Goal: Task Accomplishment & Management: Manage account settings

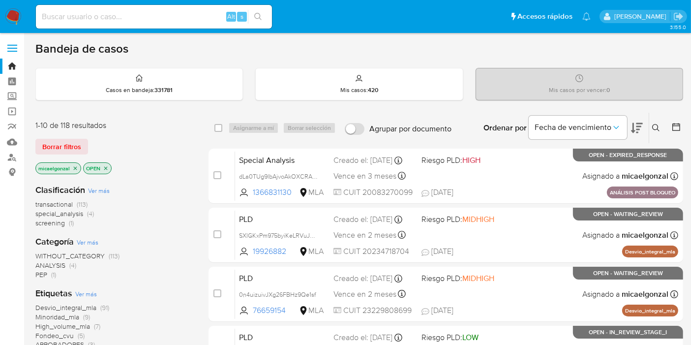
click at [100, 12] on input at bounding box center [154, 16] width 236 height 13
paste input "2rbSh5qhhq1eOuxJA92sTx4J"
type input "2rbSh5qhhq1eOuxJA92sTx4J"
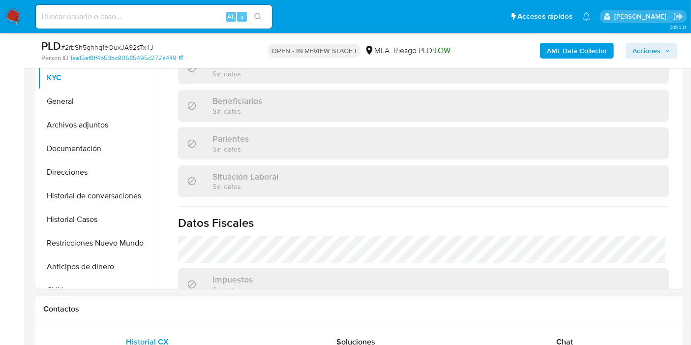
scroll to position [164, 0]
click at [567, 333] on div "Chat" at bounding box center [564, 342] width 185 height 24
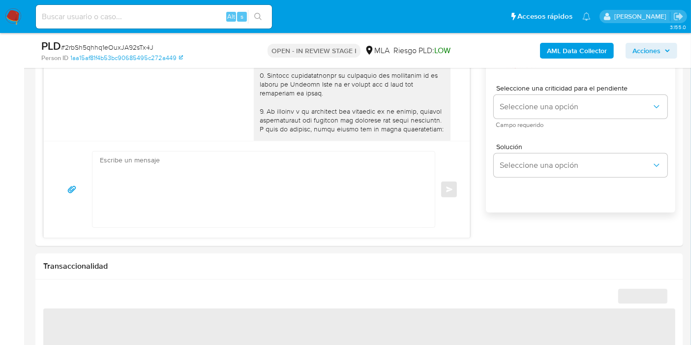
scroll to position [835, 0]
select select "10"
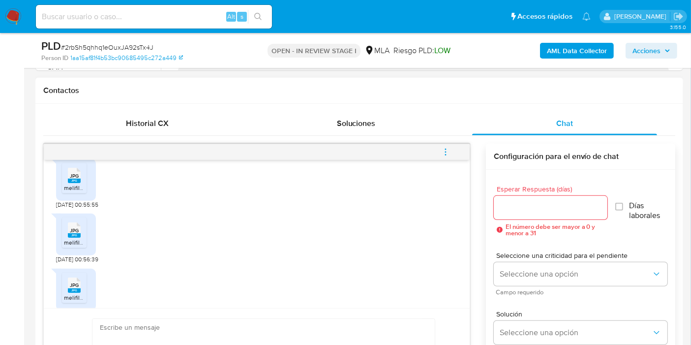
scroll to position [725, 0]
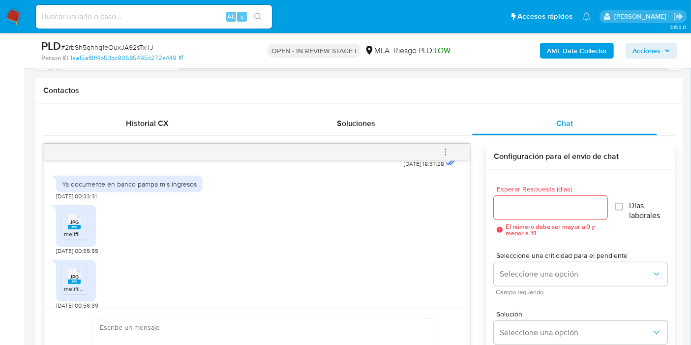
drag, startPoint x: 6, startPoint y: 16, endPoint x: 10, endPoint y: 9, distance: 7.9
click at [7, 15] on img at bounding box center [13, 16] width 17 height 17
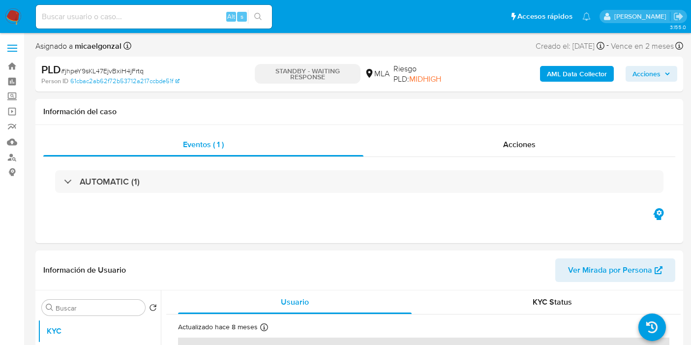
select select "10"
click at [134, 69] on span "# jhpeY9sKL47EjvBxiH4jFrtq" at bounding box center [102, 71] width 83 height 10
copy span "jhpeY9sKL47EjvBxiH4jFrtq"
click at [14, 16] on img at bounding box center [13, 16] width 17 height 17
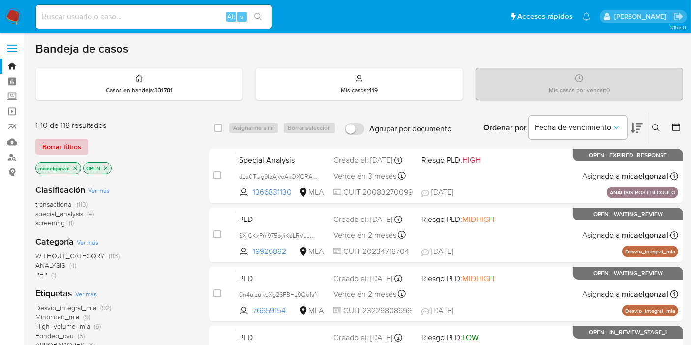
drag, startPoint x: 63, startPoint y: 132, endPoint x: 67, endPoint y: 143, distance: 11.1
click at [64, 133] on div "1-10 de 118 resultados Borrar filtros micaelgonzal OPEN" at bounding box center [113, 148] width 157 height 56
click at [67, 143] on span "Borrar filtros" at bounding box center [61, 147] width 39 height 14
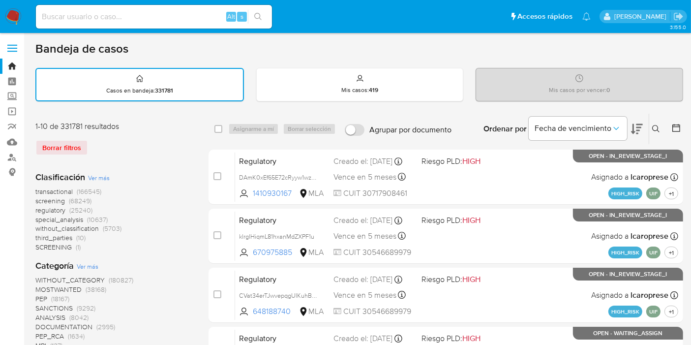
click at [653, 130] on button at bounding box center [657, 129] width 16 height 12
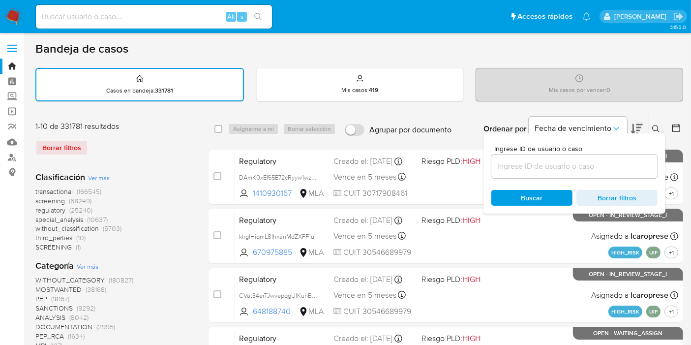
click at [552, 166] on input at bounding box center [574, 166] width 166 height 13
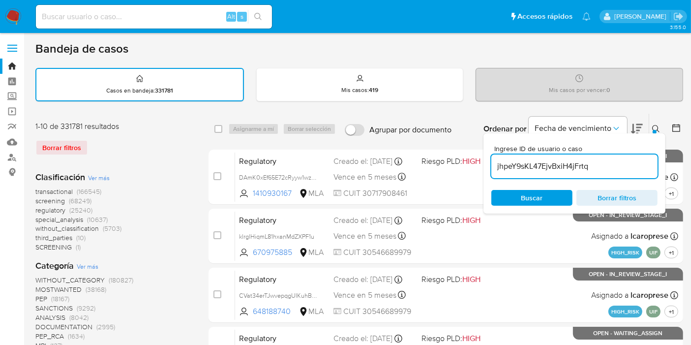
type input "jhpeY9sKL47EjvBxiH4jFrtq"
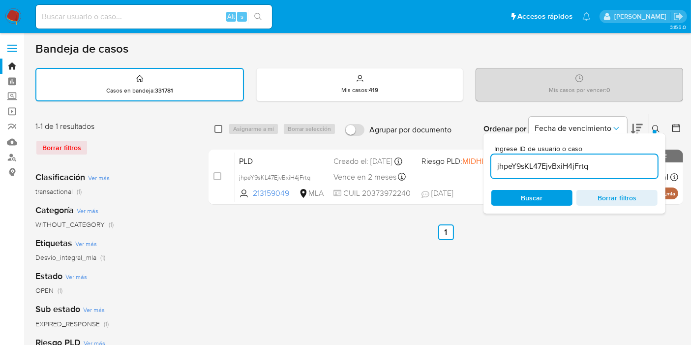
click at [217, 129] on input "checkbox" at bounding box center [218, 129] width 8 height 8
checkbox input "true"
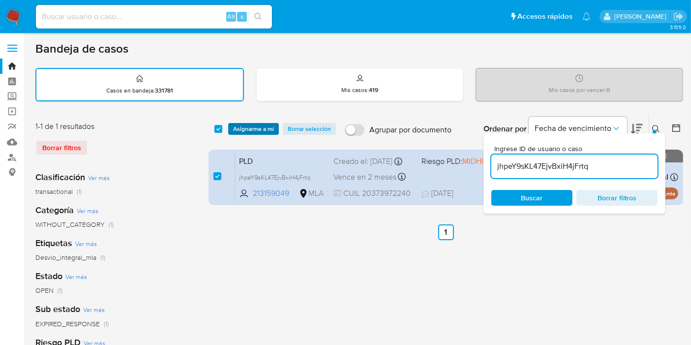
click at [254, 124] on span "Asignarme a mí" at bounding box center [253, 129] width 41 height 10
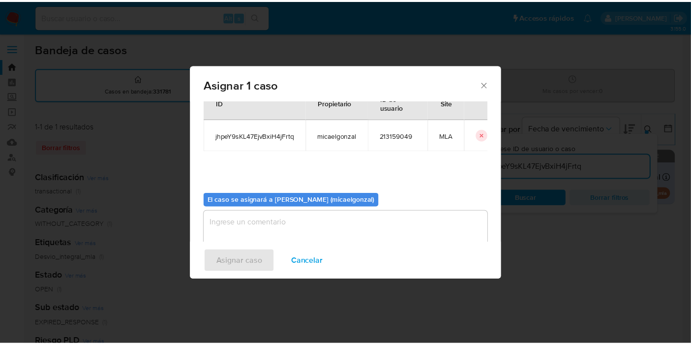
scroll to position [50, 0]
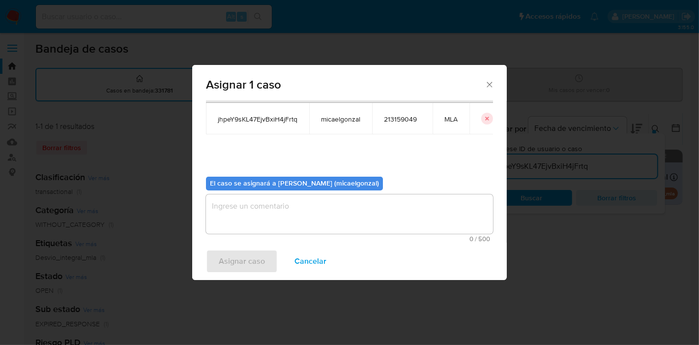
drag, startPoint x: 310, startPoint y: 210, endPoint x: 281, endPoint y: 219, distance: 30.8
click at [308, 211] on textarea "assign-modal" at bounding box center [349, 213] width 287 height 39
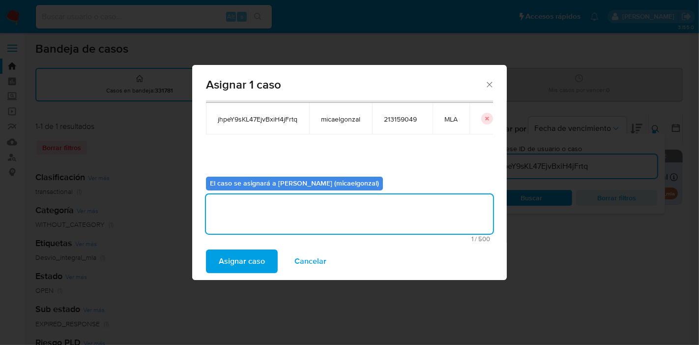
click at [241, 255] on span "Asignar caso" at bounding box center [242, 261] width 46 height 22
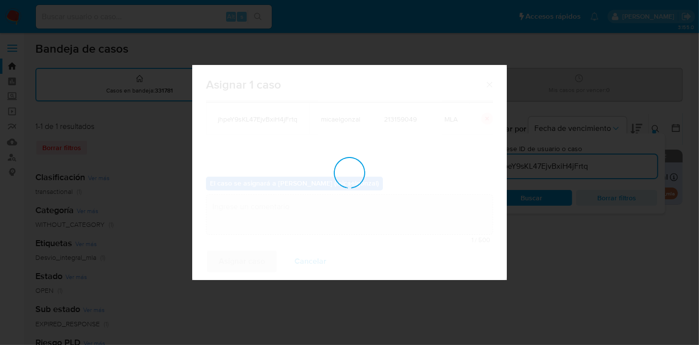
checkbox input "false"
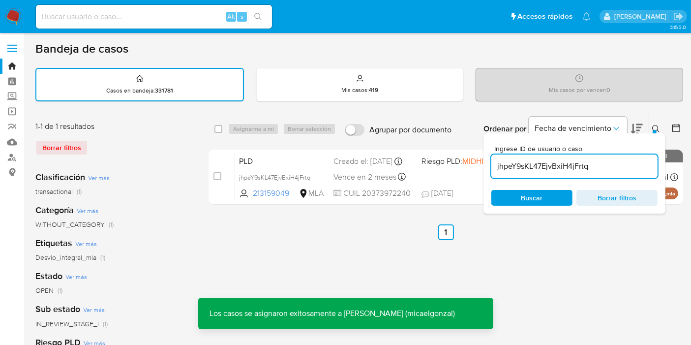
click at [150, 19] on input at bounding box center [154, 16] width 236 height 13
paste input "jhpeY9sKL47EjvBxiH4jFrtq"
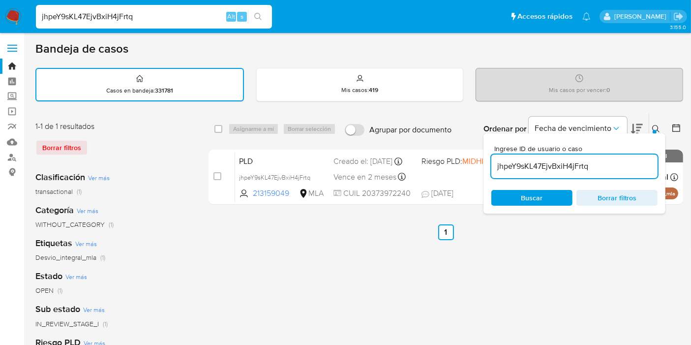
type input "jhpeY9sKL47EjvBxiH4jFrtq"
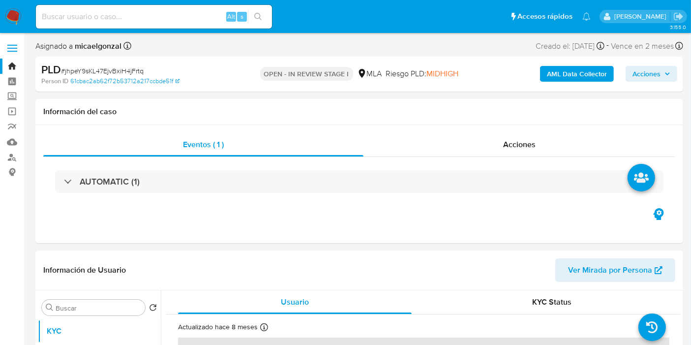
select select "10"
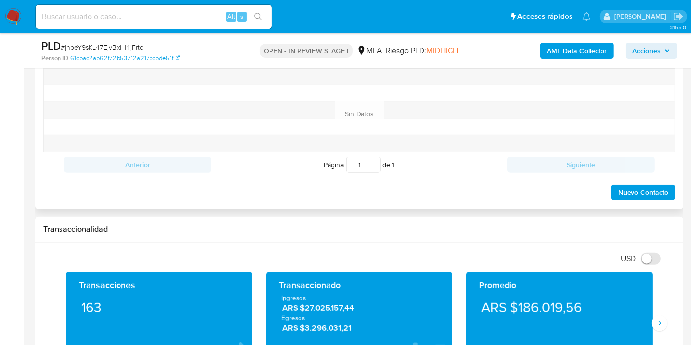
scroll to position [492, 0]
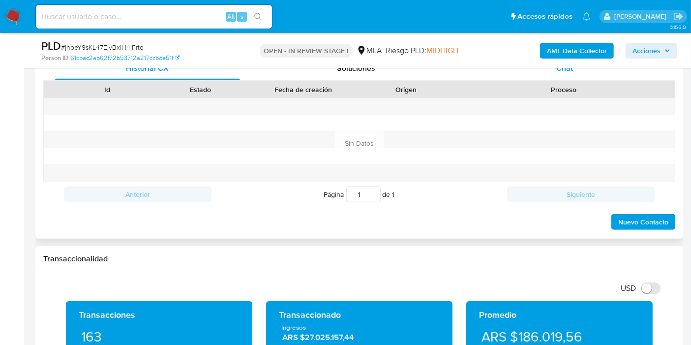
drag, startPoint x: 592, startPoint y: 79, endPoint x: 594, endPoint y: 71, distance: 8.6
click at [593, 74] on div "Historial CX Soluciones Chat" at bounding box center [359, 69] width 632 height 24
click at [594, 71] on div "Chat" at bounding box center [564, 69] width 185 height 24
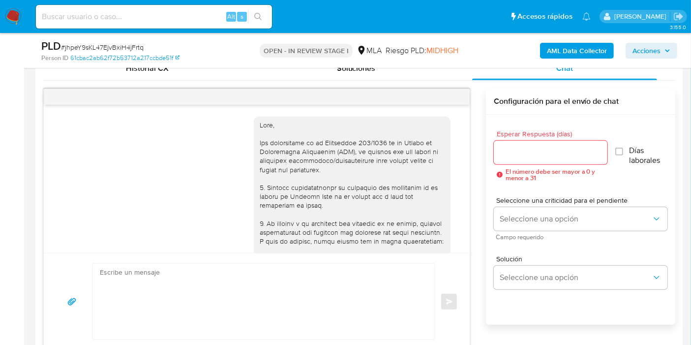
scroll to position [784, 0]
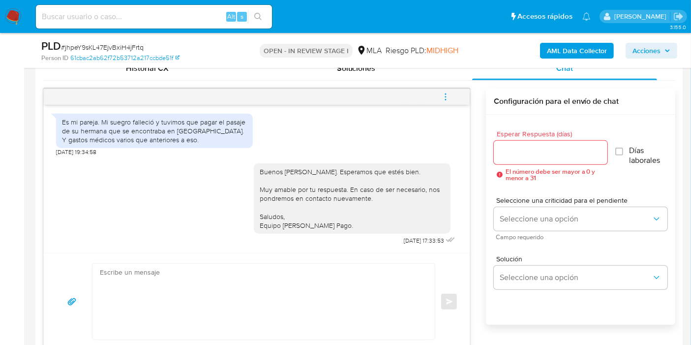
click at [450, 97] on button "menu-action" at bounding box center [445, 97] width 32 height 24
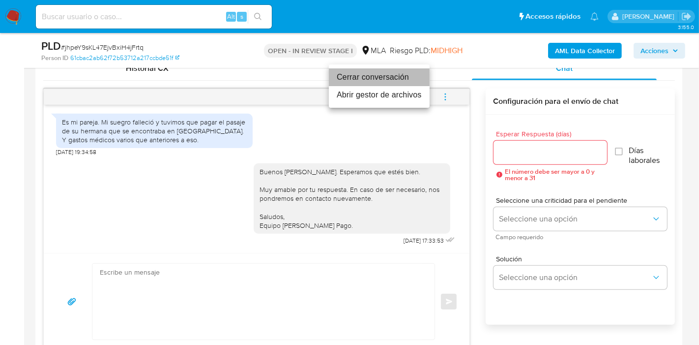
click at [400, 74] on li "Cerrar conversación" at bounding box center [379, 77] width 101 height 18
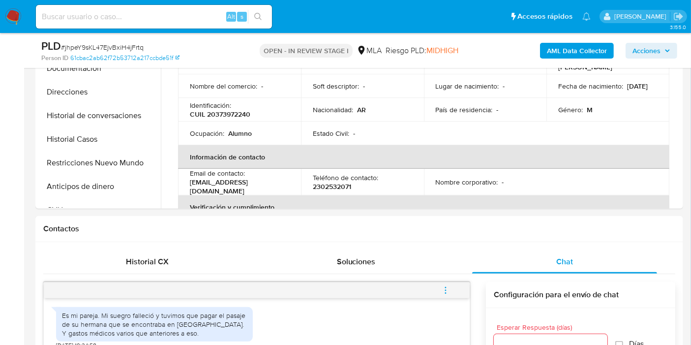
scroll to position [218, 0]
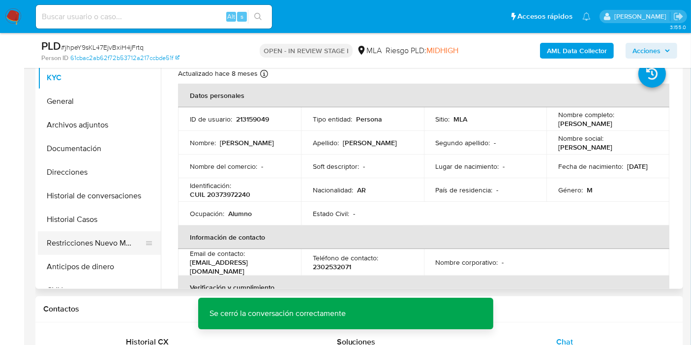
click at [99, 234] on button "Restricciones Nuevo Mundo" at bounding box center [95, 243] width 115 height 24
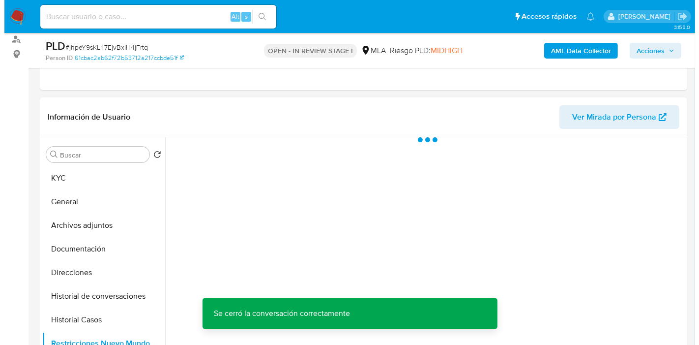
scroll to position [55, 0]
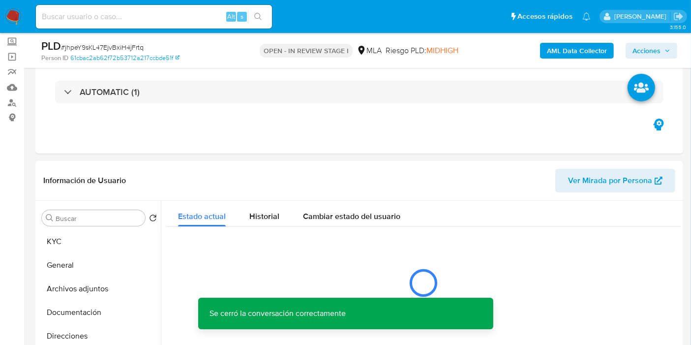
click at [573, 51] on b "AML Data Collector" at bounding box center [577, 51] width 60 height 16
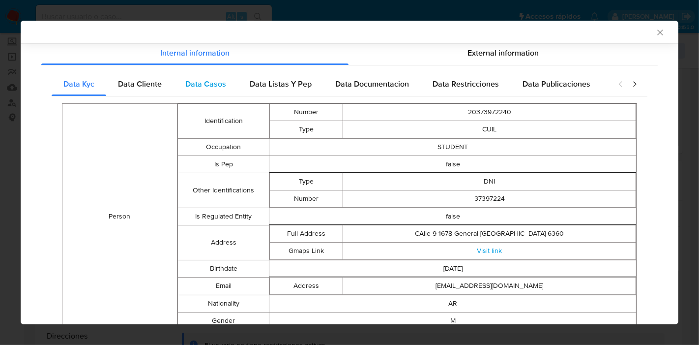
scroll to position [98, 0]
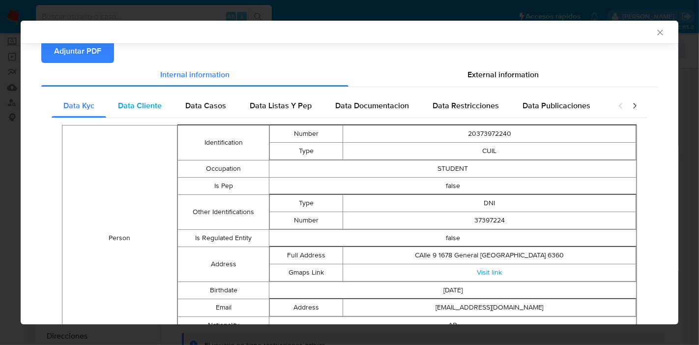
click at [150, 108] on span "Data Cliente" at bounding box center [140, 105] width 44 height 11
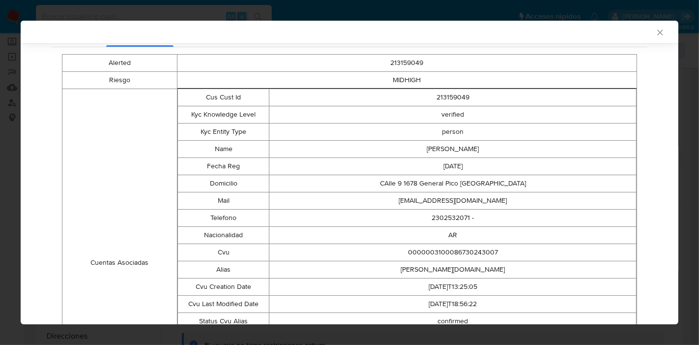
scroll to position [0, 0]
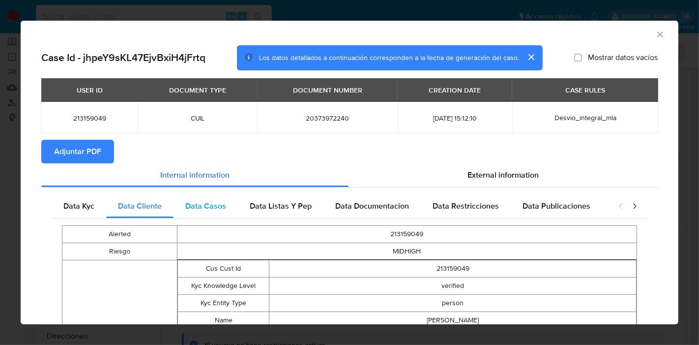
click at [189, 198] on div "Data Casos" at bounding box center [206, 206] width 64 height 24
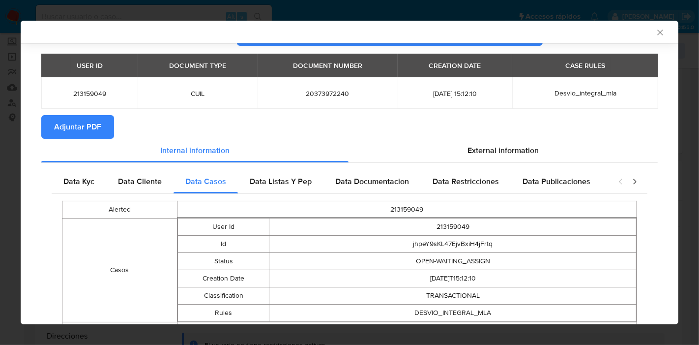
scroll to position [71, 0]
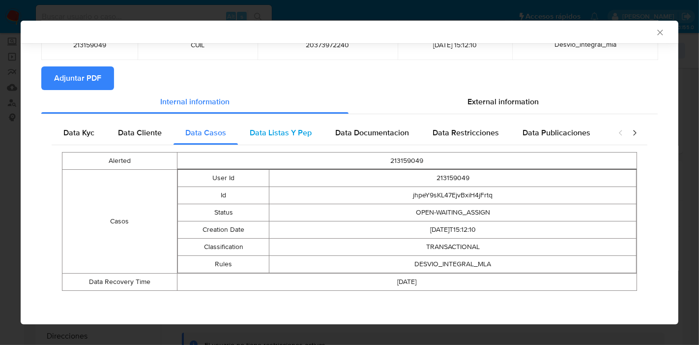
click at [302, 133] on span "Data Listas Y Pep" at bounding box center [281, 132] width 62 height 11
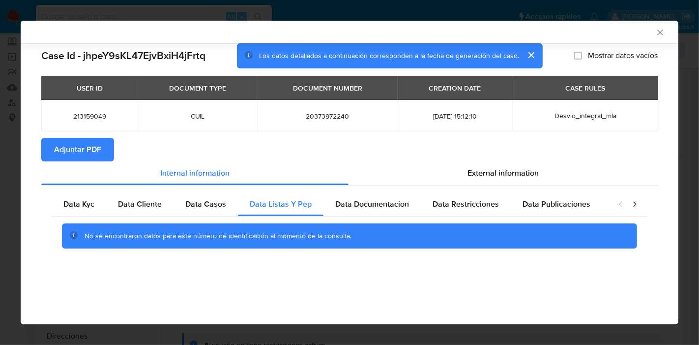
scroll to position [0, 0]
drag, startPoint x: 358, startPoint y: 197, endPoint x: 497, endPoint y: 196, distance: 138.2
click at [362, 197] on div "Data Documentacion" at bounding box center [372, 204] width 97 height 24
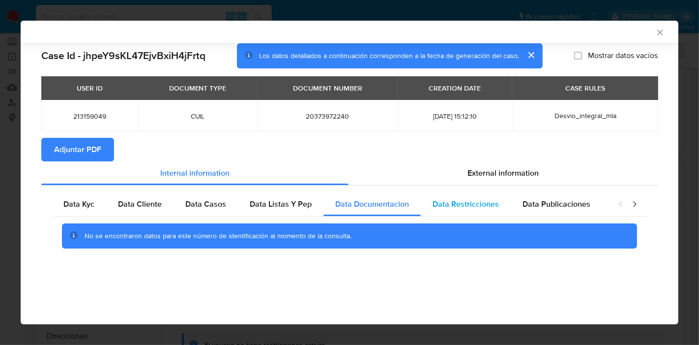
drag, startPoint x: 443, startPoint y: 189, endPoint x: 447, endPoint y: 200, distance: 12.0
click at [443, 190] on div "Data Kyc Data Cliente Data Casos Data Listas Y Pep Data Documentacion Data Rest…" at bounding box center [349, 223] width 617 height 77
click at [447, 200] on span "Data Restricciones" at bounding box center [466, 203] width 66 height 11
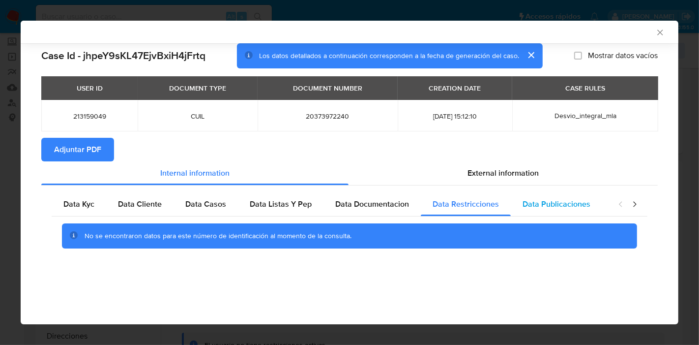
drag, startPoint x: 574, startPoint y: 197, endPoint x: 598, endPoint y: 197, distance: 23.6
click at [575, 197] on div "Data Publicaciones" at bounding box center [556, 204] width 91 height 24
drag, startPoint x: 646, startPoint y: 209, endPoint x: 637, endPoint y: 203, distance: 10.6
click at [642, 207] on div "closure-recommendation-modal" at bounding box center [627, 204] width 39 height 24
click at [637, 203] on icon "closure-recommendation-modal" at bounding box center [635, 204] width 10 height 10
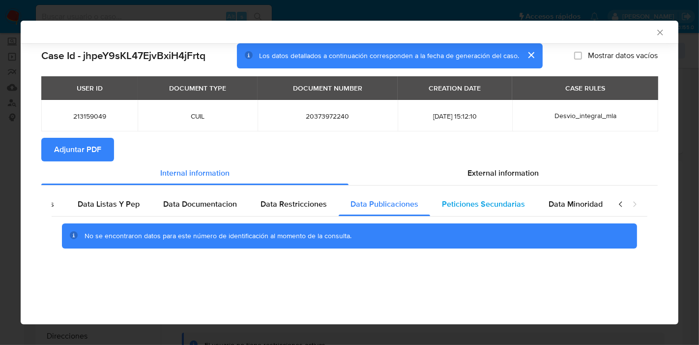
scroll to position [0, 173]
click at [511, 210] on div "Peticiones Secundarias" at bounding box center [483, 204] width 107 height 24
drag, startPoint x: 580, startPoint y: 207, endPoint x: 599, endPoint y: 200, distance: 20.8
click at [580, 207] on span "Data Minoridad" at bounding box center [575, 203] width 54 height 11
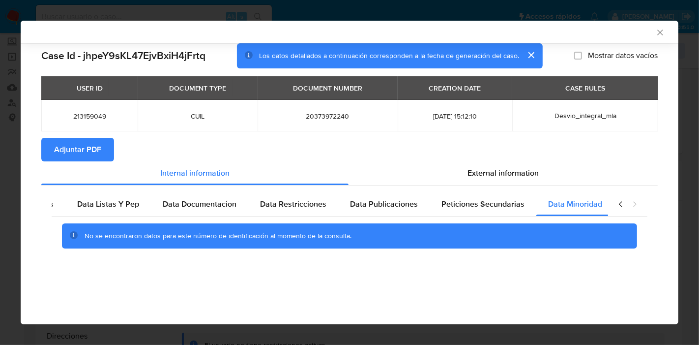
click at [618, 202] on icon "closure-recommendation-modal" at bounding box center [621, 204] width 10 height 10
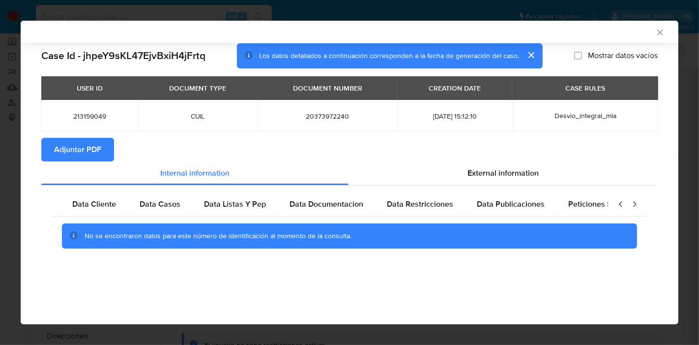
scroll to position [0, 0]
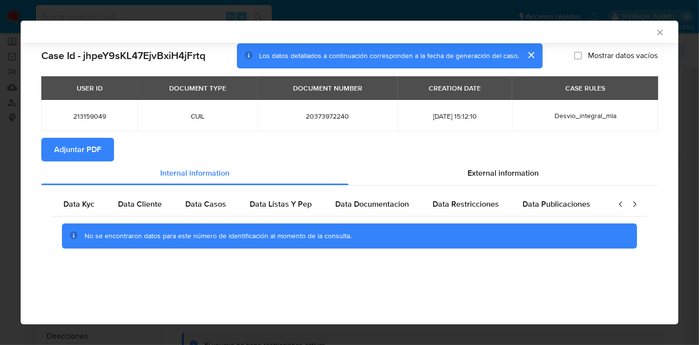
click at [618, 202] on icon "closure-recommendation-modal" at bounding box center [621, 204] width 10 height 10
drag, startPoint x: 64, startPoint y: 203, endPoint x: 134, endPoint y: 197, distance: 70.5
click at [64, 202] on span "Data Kyc" at bounding box center [78, 203] width 31 height 11
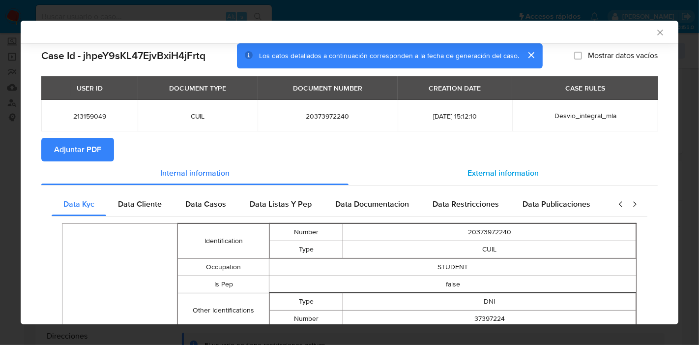
click at [486, 182] on div "External information" at bounding box center [503, 173] width 309 height 24
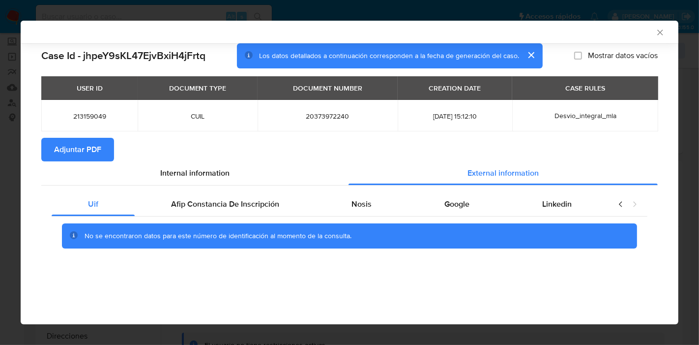
click at [202, 190] on div "Uif Afip Constancia De Inscripción Nosis Google Linkedin No se encontraron dato…" at bounding box center [349, 223] width 617 height 77
click at [206, 196] on div "Afip Constancia De Inscripción" at bounding box center [225, 204] width 181 height 24
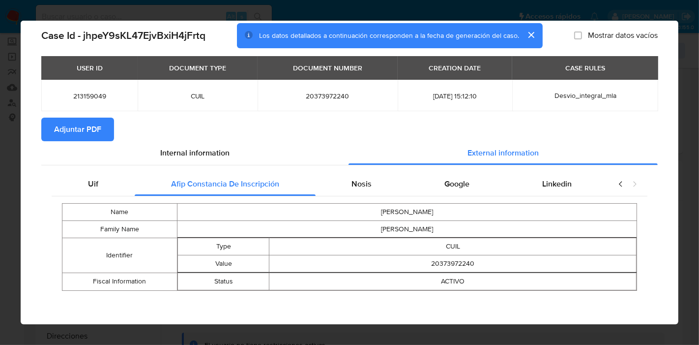
scroll to position [22, 0]
drag, startPoint x: 356, startPoint y: 180, endPoint x: 596, endPoint y: 191, distance: 239.7
click at [357, 180] on span "Nosis" at bounding box center [362, 183] width 20 height 11
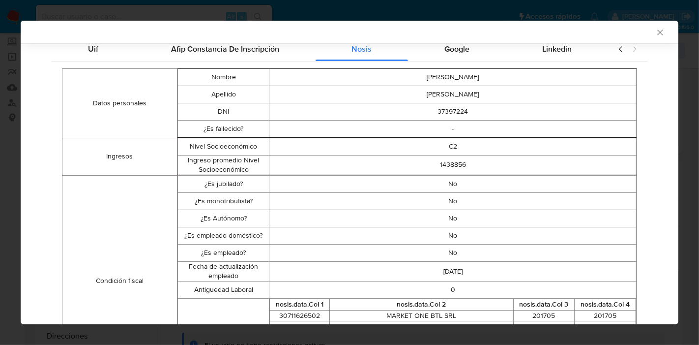
scroll to position [123, 0]
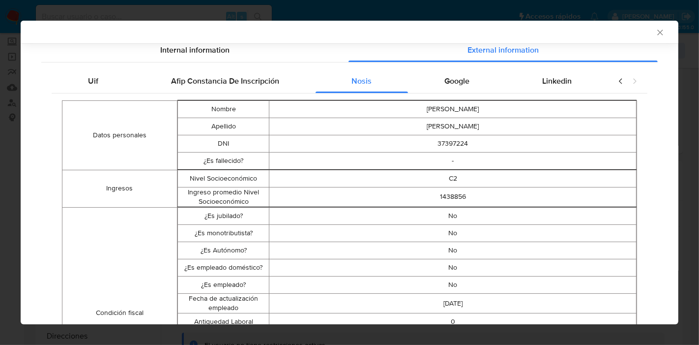
drag, startPoint x: 460, startPoint y: 90, endPoint x: 554, endPoint y: 90, distance: 93.4
click at [462, 90] on div "Google" at bounding box center [457, 81] width 98 height 24
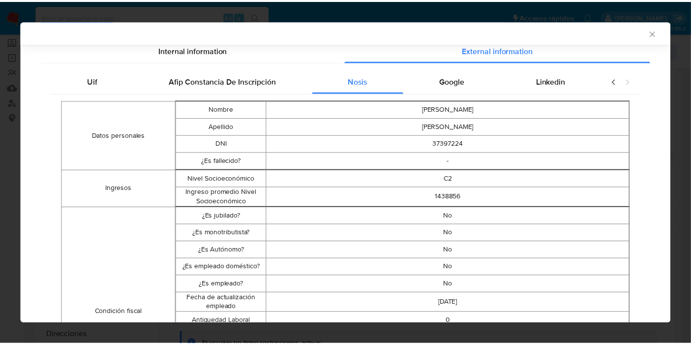
scroll to position [0, 0]
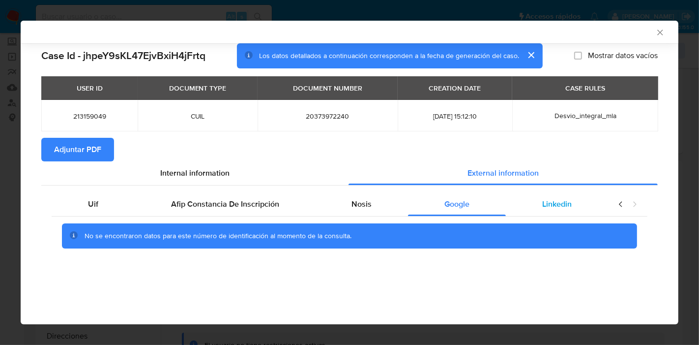
click at [557, 204] on span "Linkedin" at bounding box center [557, 203] width 30 height 11
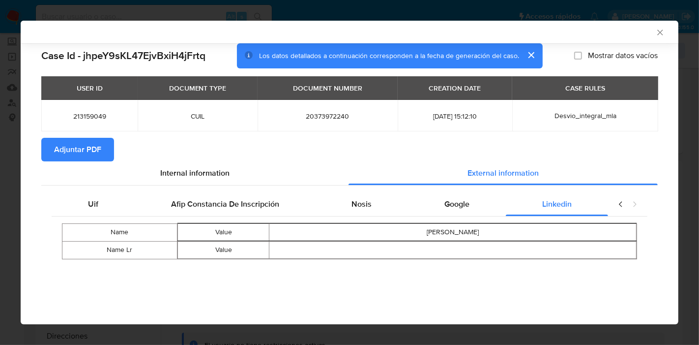
click at [617, 207] on icon "closure-recommendation-modal" at bounding box center [621, 204] width 10 height 10
drag, startPoint x: 112, startPoint y: 207, endPoint x: 192, endPoint y: 180, distance: 84.4
click at [123, 203] on div "Uif" at bounding box center [93, 204] width 83 height 24
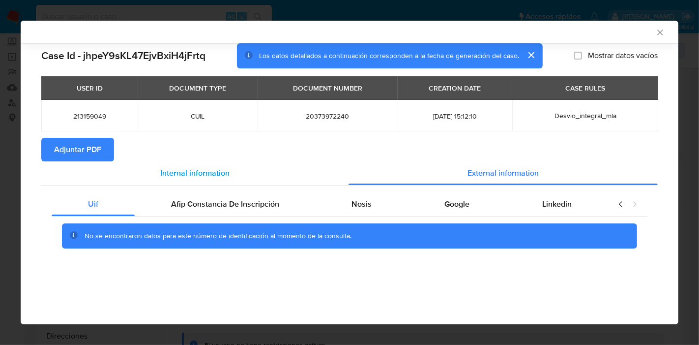
click at [192, 180] on div "Internal information" at bounding box center [194, 173] width 307 height 24
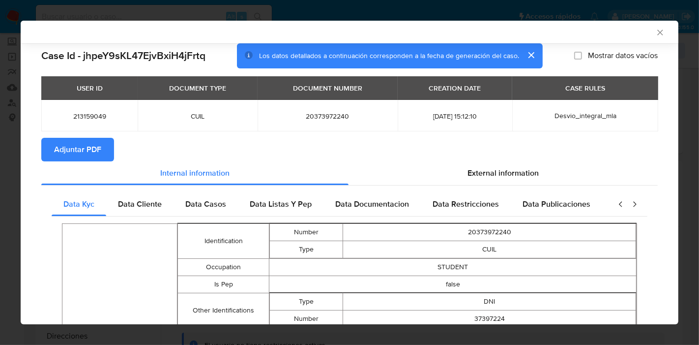
click at [90, 149] on span "Adjuntar PDF" at bounding box center [77, 150] width 47 height 22
click at [656, 31] on icon "Cerrar ventana" at bounding box center [661, 33] width 10 height 10
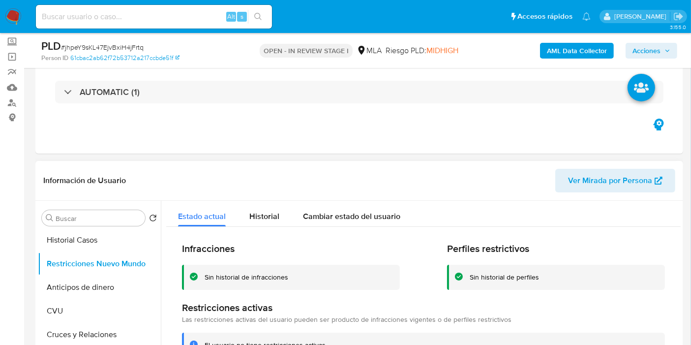
scroll to position [164, 0]
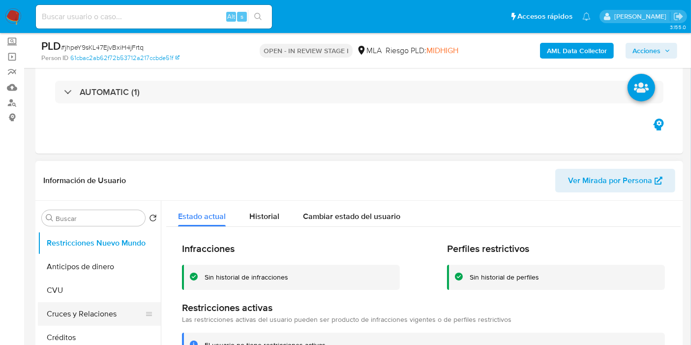
drag, startPoint x: 86, startPoint y: 315, endPoint x: 87, endPoint y: 307, distance: 7.9
click at [87, 314] on button "Cruces y Relaciones" at bounding box center [95, 314] width 115 height 24
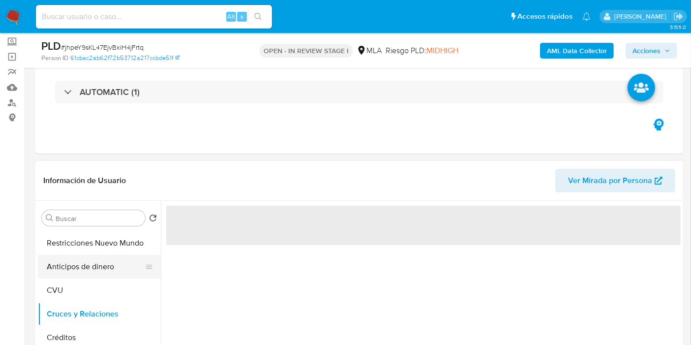
click at [96, 259] on button "Anticipos de dinero" at bounding box center [95, 267] width 115 height 24
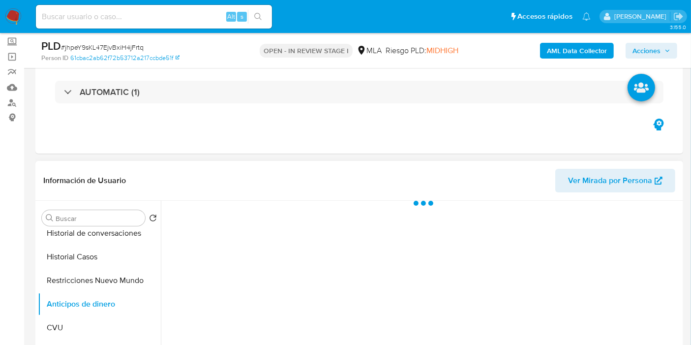
scroll to position [109, 0]
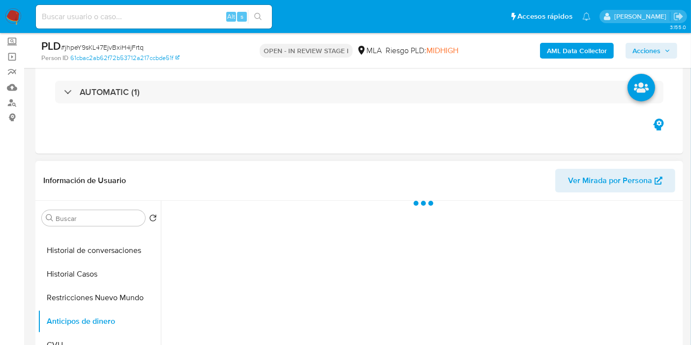
drag, startPoint x: 89, startPoint y: 298, endPoint x: 275, endPoint y: 197, distance: 211.9
click at [90, 297] on button "Restricciones Nuevo Mundo" at bounding box center [99, 298] width 123 height 24
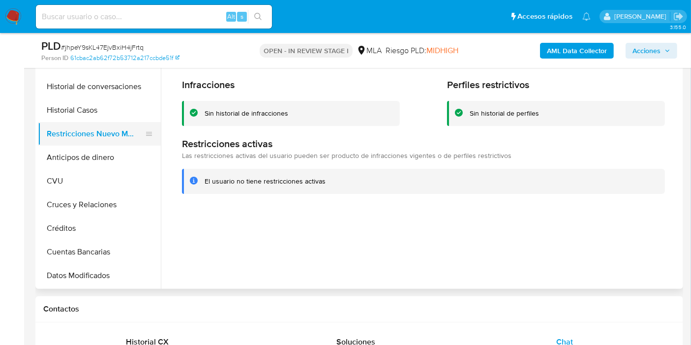
scroll to position [55, 0]
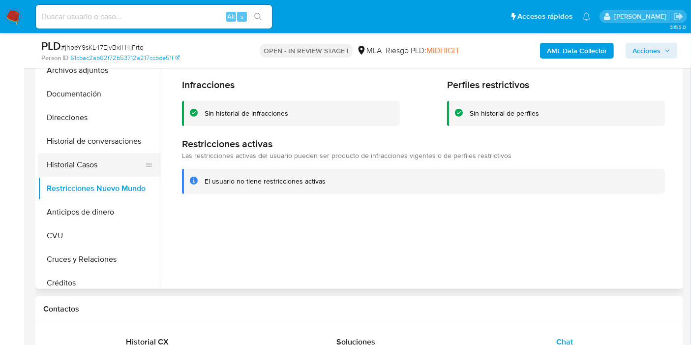
click at [96, 164] on button "Historial Casos" at bounding box center [95, 165] width 115 height 24
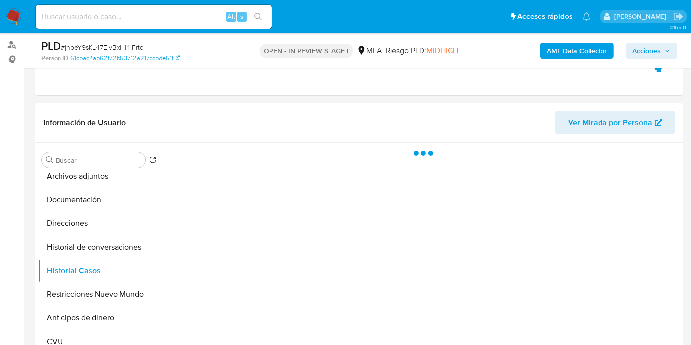
scroll to position [109, 0]
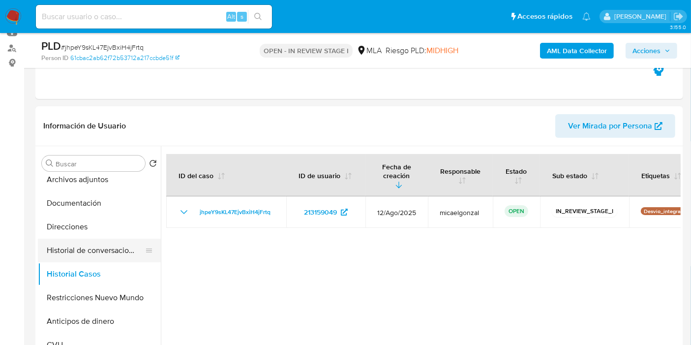
click at [107, 250] on button "Historial de conversaciones" at bounding box center [95, 251] width 115 height 24
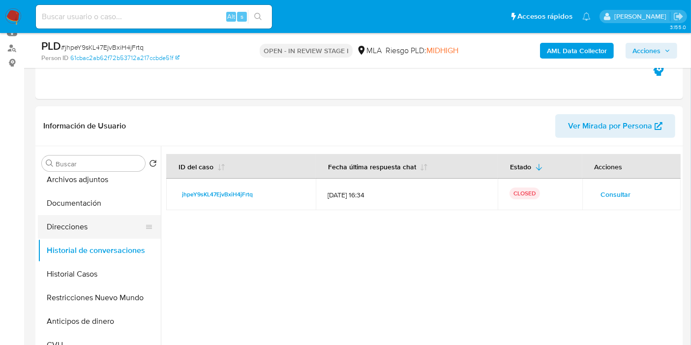
click at [100, 228] on button "Direcciones" at bounding box center [95, 227] width 115 height 24
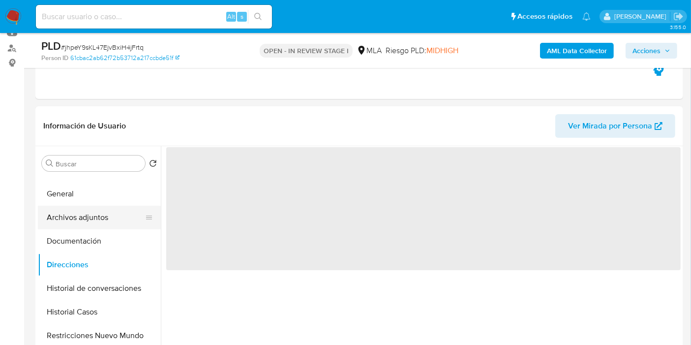
scroll to position [0, 0]
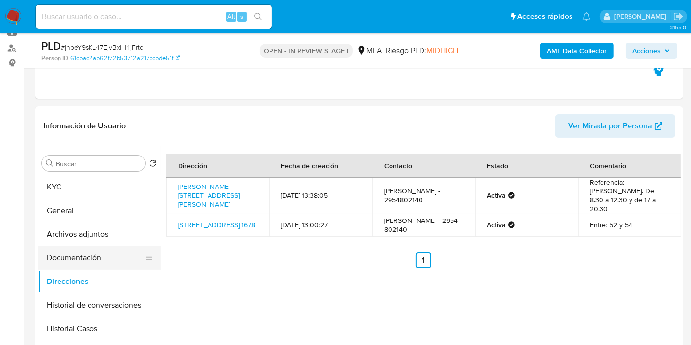
click at [77, 261] on button "Documentación" at bounding box center [95, 258] width 115 height 24
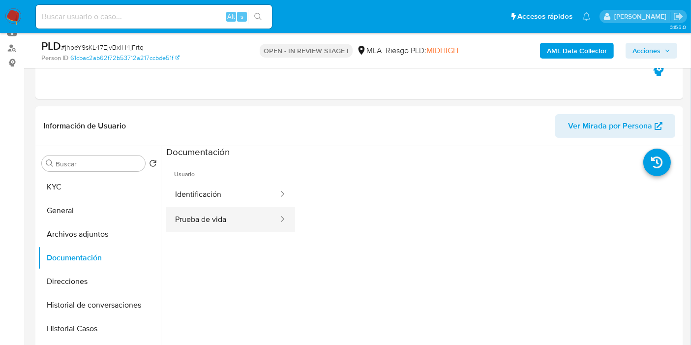
click at [229, 221] on button "Prueba de vida" at bounding box center [222, 219] width 113 height 25
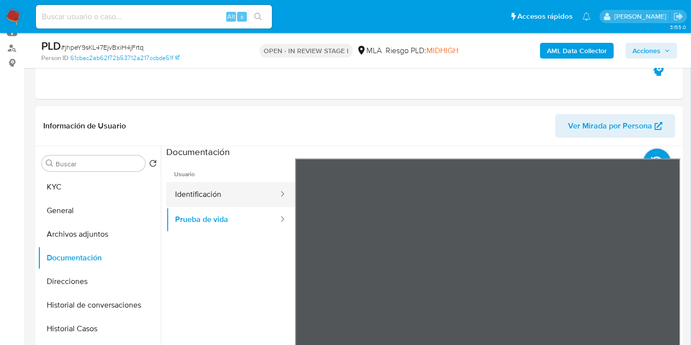
click at [187, 190] on button "Identificación" at bounding box center [222, 194] width 113 height 25
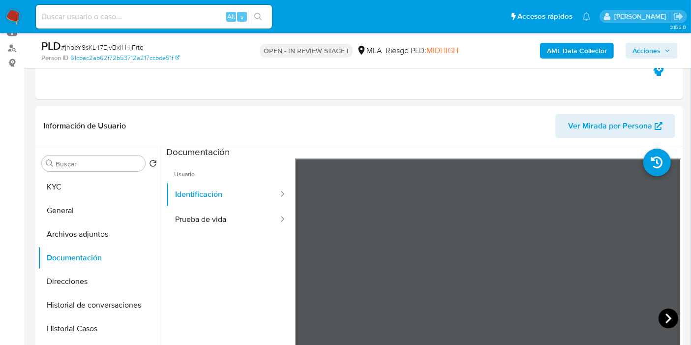
click at [665, 314] on icon at bounding box center [668, 318] width 6 height 10
drag, startPoint x: 117, startPoint y: 222, endPoint x: 107, endPoint y: 227, distance: 11.7
click at [110, 226] on button "Archivos adjuntos" at bounding box center [95, 234] width 115 height 24
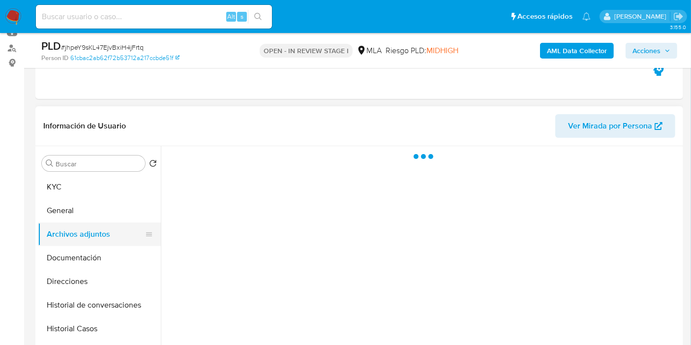
click at [107, 227] on button "Archivos adjuntos" at bounding box center [95, 234] width 115 height 24
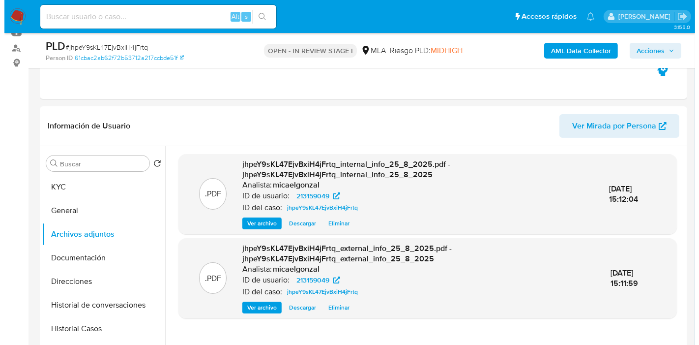
scroll to position [218, 0]
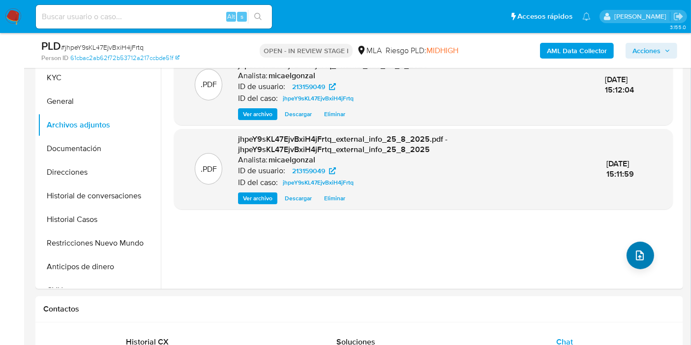
drag, startPoint x: 617, startPoint y: 235, endPoint x: 628, endPoint y: 252, distance: 20.3
click at [622, 243] on div ".PDF jhpeY9sKL47EjvBxiH4jFrtq_internal_info_25_8_2025.pdf - jhpeY9sKL47EjvBxiH4…" at bounding box center [423, 163] width 499 height 236
click at [628, 252] on button "upload-file" at bounding box center [641, 255] width 28 height 28
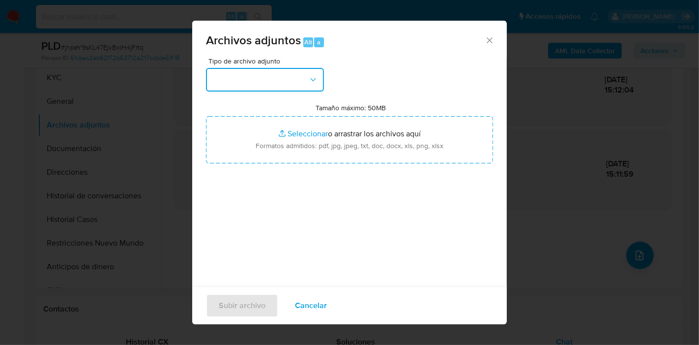
click at [256, 75] on button "button" at bounding box center [265, 80] width 118 height 24
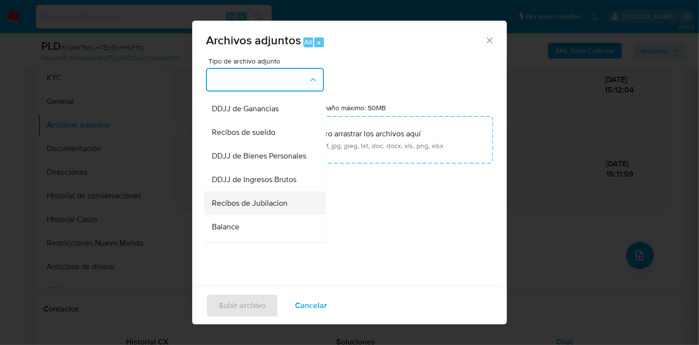
scroll to position [273, 0]
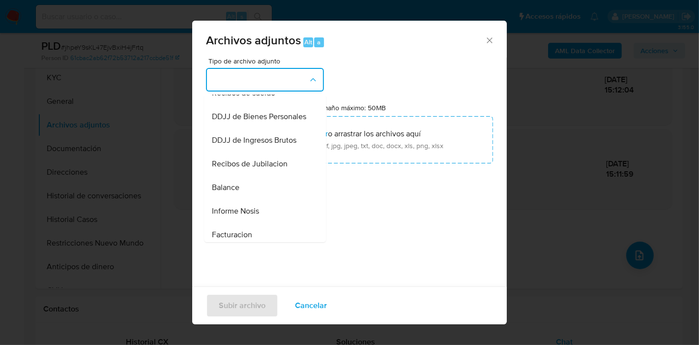
drag, startPoint x: 274, startPoint y: 104, endPoint x: 296, endPoint y: 114, distance: 24.0
click at [274, 98] on span "Recibos de sueldo" at bounding box center [243, 93] width 63 height 10
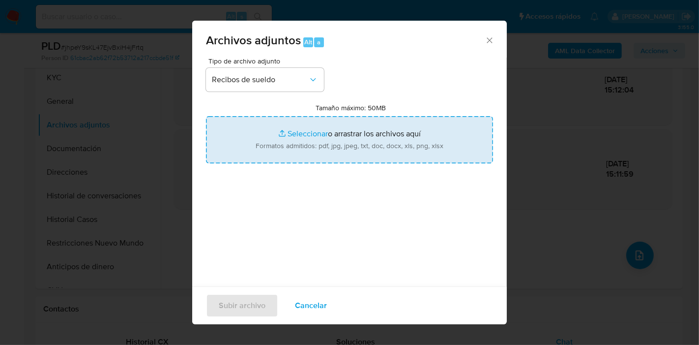
click at [331, 124] on input "Tamaño máximo: 50MB Seleccionar archivos" at bounding box center [349, 139] width 287 height 47
type input "C:\fakepath\Recibo de Sueldo - Julio 2025.pdf"
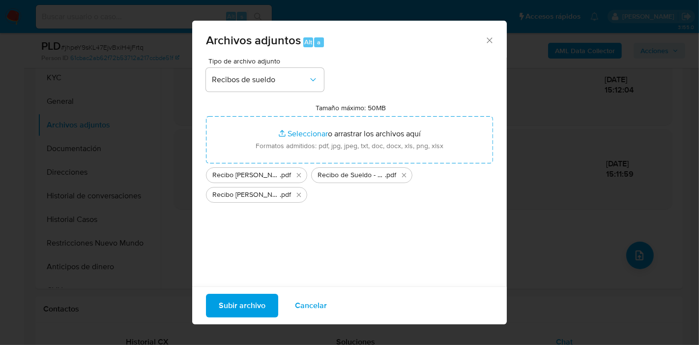
click at [238, 299] on span "Subir archivo" at bounding box center [242, 306] width 47 height 22
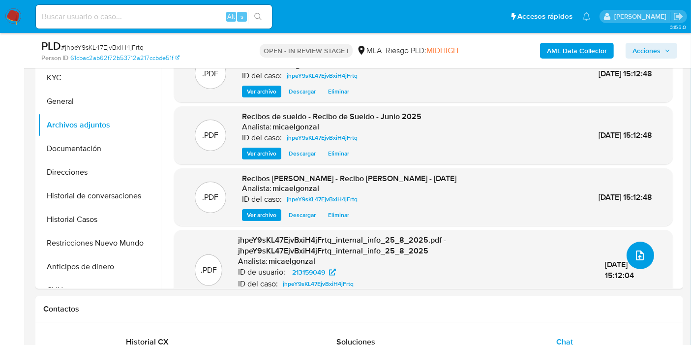
click at [636, 251] on icon "upload-file" at bounding box center [640, 255] width 12 height 12
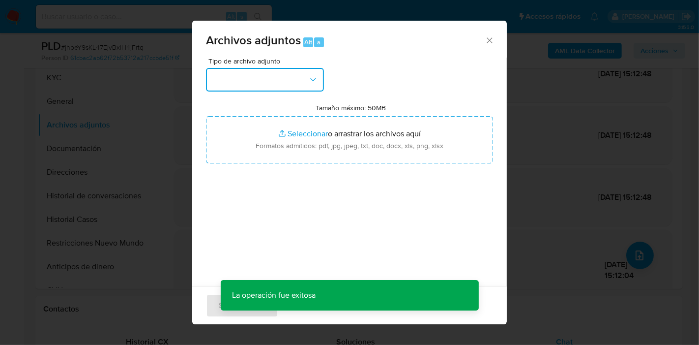
click at [238, 69] on button "button" at bounding box center [265, 80] width 118 height 24
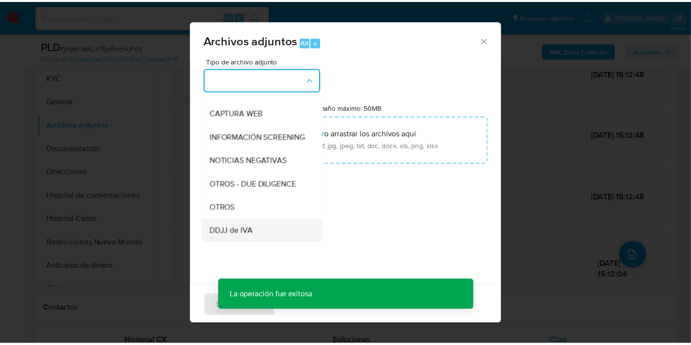
scroll to position [164, 0]
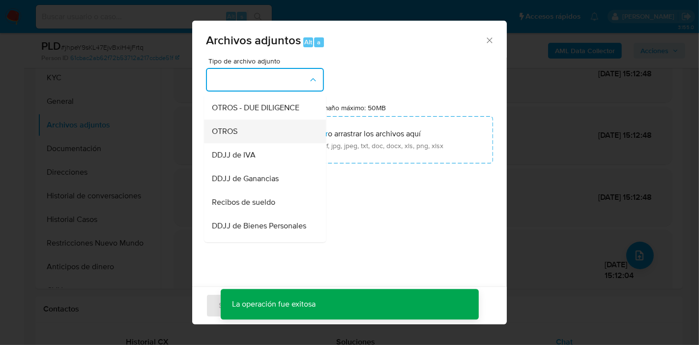
click at [267, 143] on div "OTROS" at bounding box center [262, 131] width 100 height 24
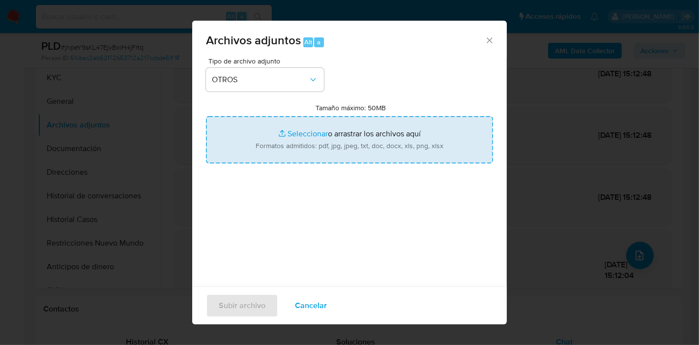
click at [298, 141] on input "Tamaño máximo: 50MB Seleccionar archivos" at bounding box center [349, 139] width 287 height 47
type input "C:\fakepath\Movimientos de Franco Esteban Massara.xlsx"
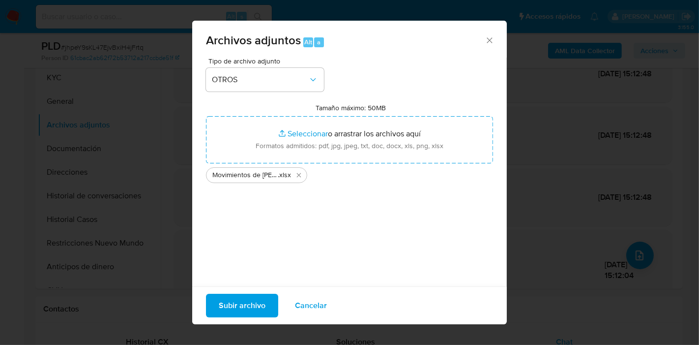
click at [246, 310] on span "Subir archivo" at bounding box center [242, 306] width 47 height 22
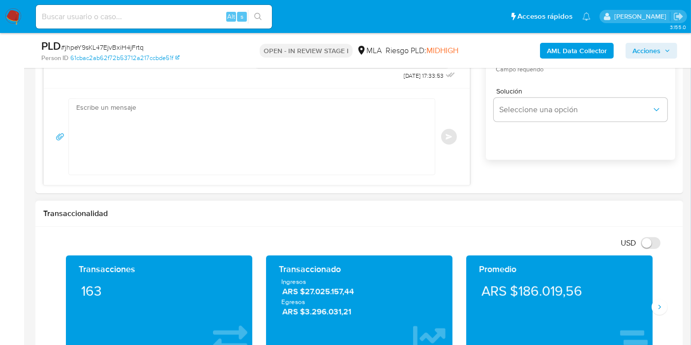
scroll to position [710, 0]
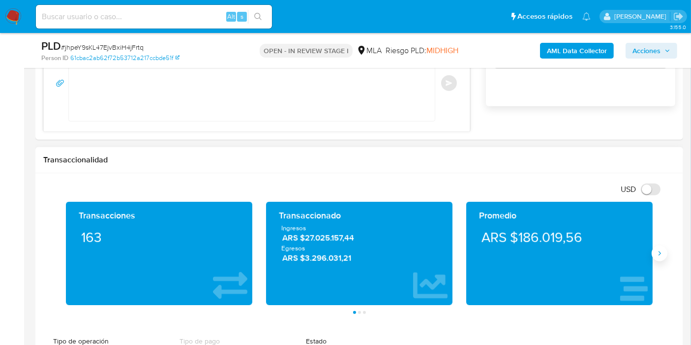
click at [657, 252] on icon "Siguiente" at bounding box center [660, 253] width 8 height 8
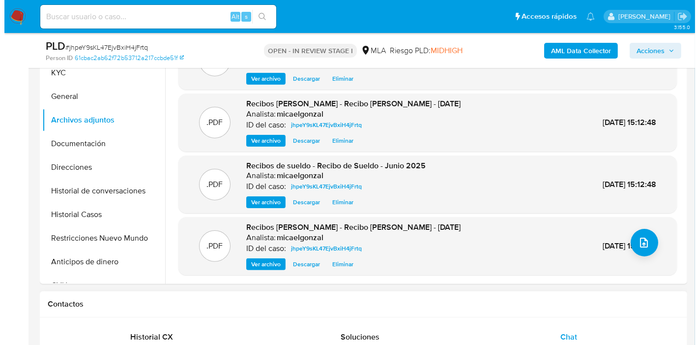
scroll to position [328, 0]
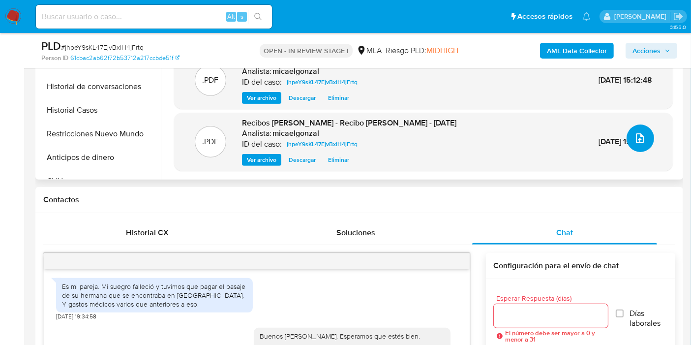
click at [634, 139] on icon "upload-file" at bounding box center [640, 138] width 12 height 12
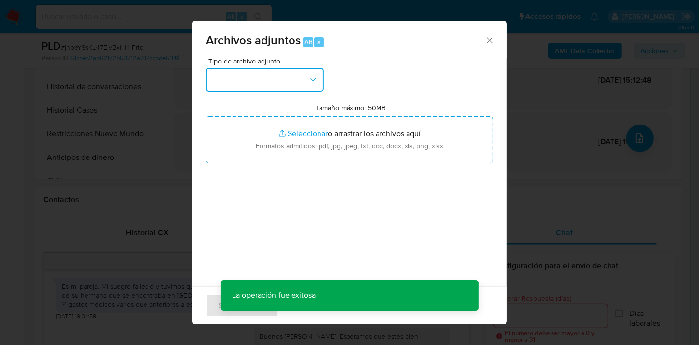
click at [276, 73] on button "button" at bounding box center [265, 80] width 118 height 24
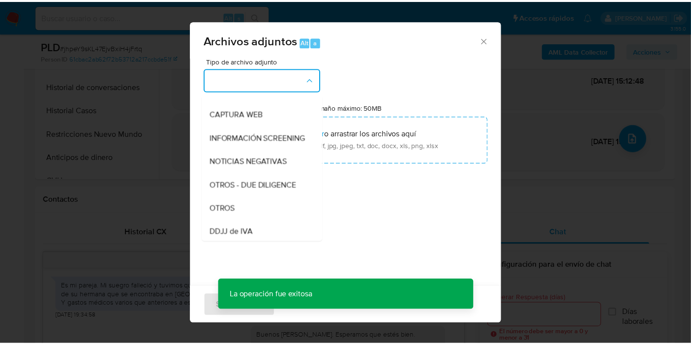
scroll to position [164, 0]
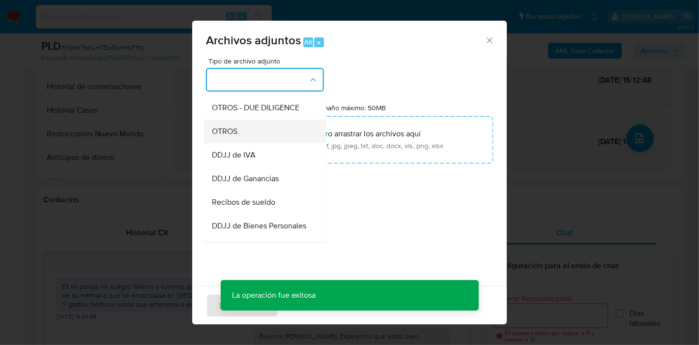
click at [260, 139] on div "OTROS" at bounding box center [262, 131] width 100 height 24
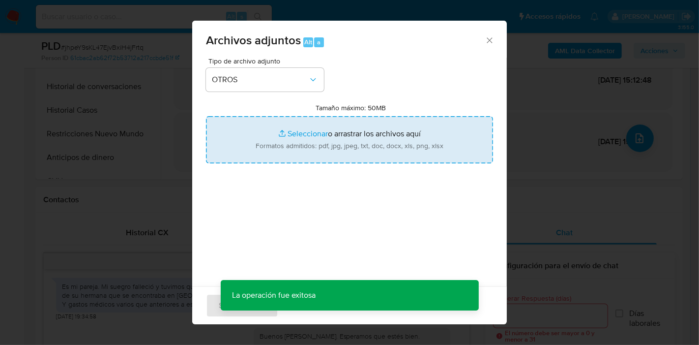
click at [312, 137] on input "Tamaño máximo: 50MB Seleccionar archivos" at bounding box center [349, 139] width 287 height 47
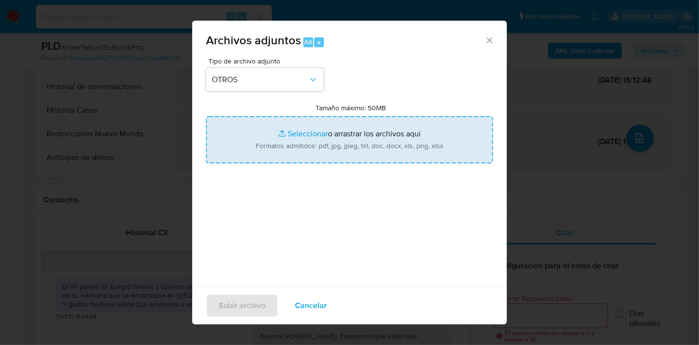
type input "C:\fakepath\Caselog jhpeY9sKL47EjvBxiH4jFrtq_2025_08_19_04_25_55.docx"
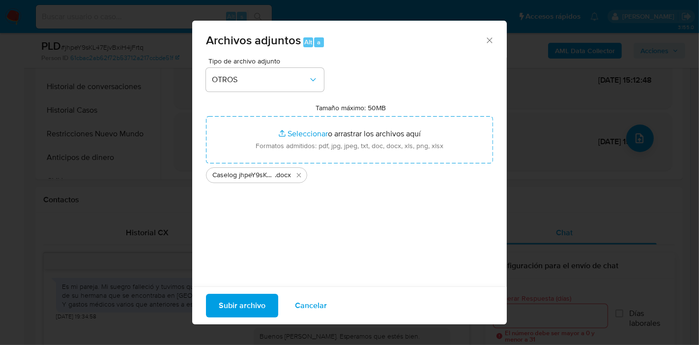
click at [246, 297] on span "Subir archivo" at bounding box center [242, 306] width 47 height 22
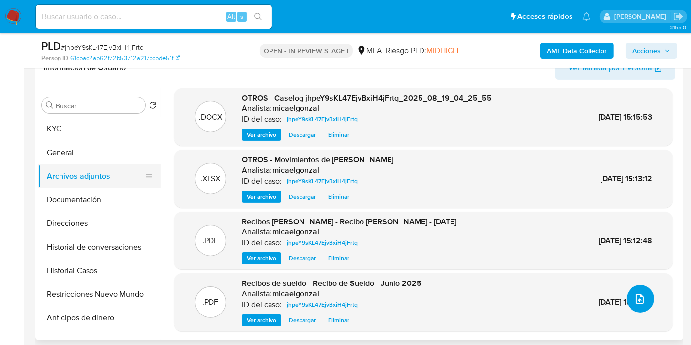
scroll to position [109, 0]
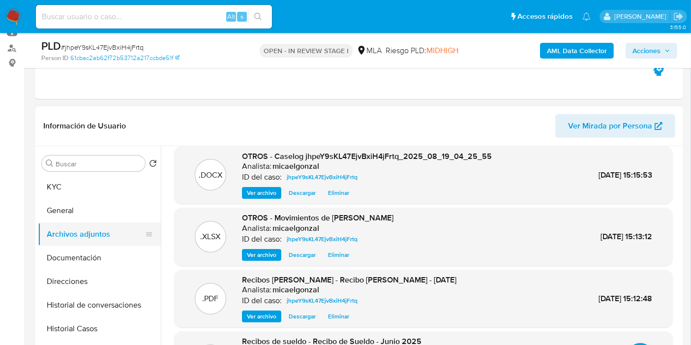
click at [90, 223] on button "Archivos adjuntos" at bounding box center [95, 234] width 115 height 24
click at [112, 207] on button "General" at bounding box center [95, 211] width 115 height 24
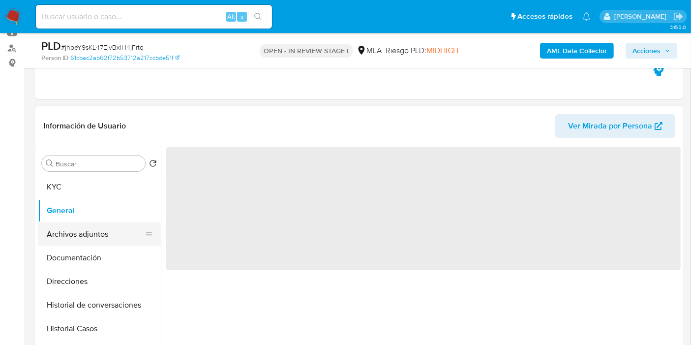
drag, startPoint x: 96, startPoint y: 256, endPoint x: 112, endPoint y: 234, distance: 27.3
click at [99, 252] on button "Documentación" at bounding box center [99, 258] width 123 height 24
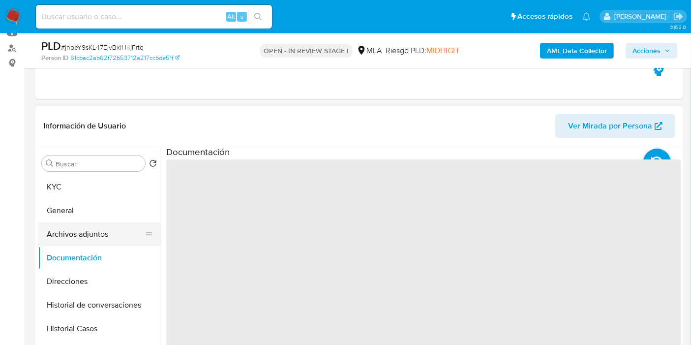
click at [112, 233] on button "Archivos adjuntos" at bounding box center [95, 234] width 115 height 24
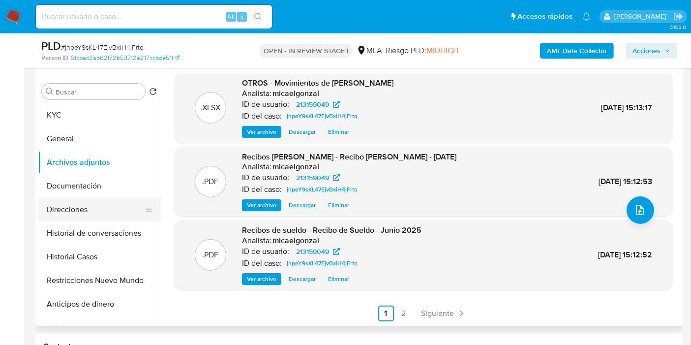
scroll to position [164, 0]
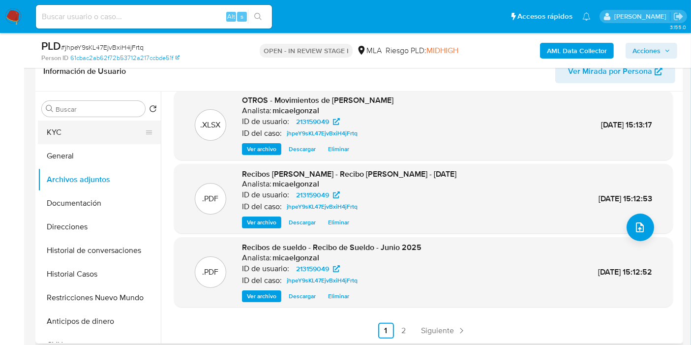
click at [117, 140] on button "KYC" at bounding box center [95, 132] width 115 height 24
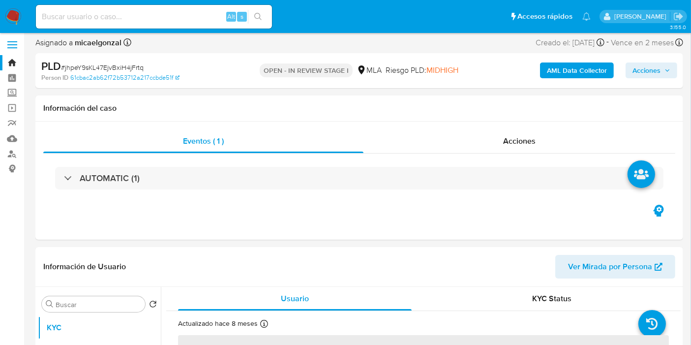
scroll to position [0, 0]
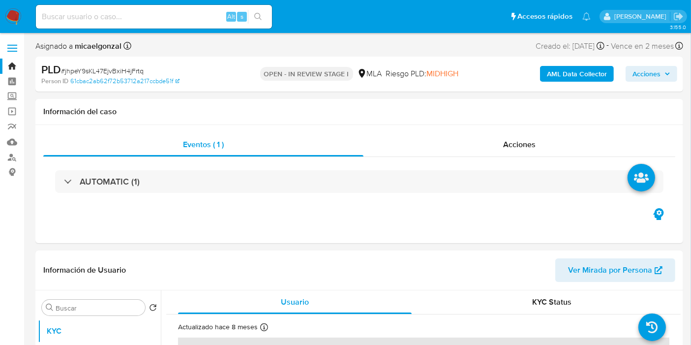
click at [652, 73] on span "Acciones" at bounding box center [646, 74] width 28 height 16
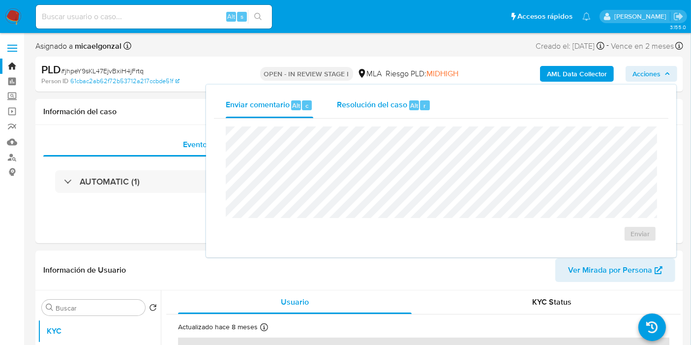
click at [397, 109] on span "Resolución del caso" at bounding box center [372, 104] width 70 height 11
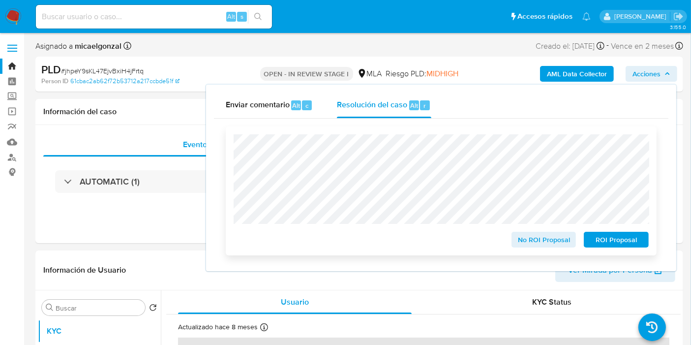
click at [540, 235] on span "No ROI Proposal" at bounding box center [543, 240] width 51 height 14
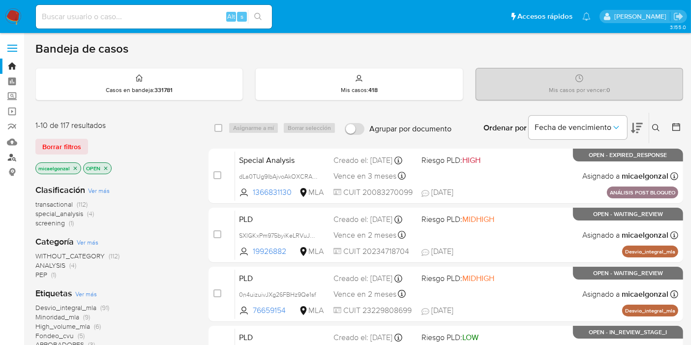
click at [11, 157] on link "Buscador de personas" at bounding box center [58, 156] width 117 height 15
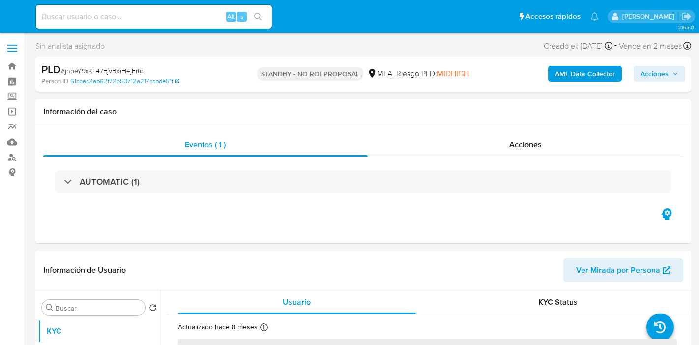
select select "10"
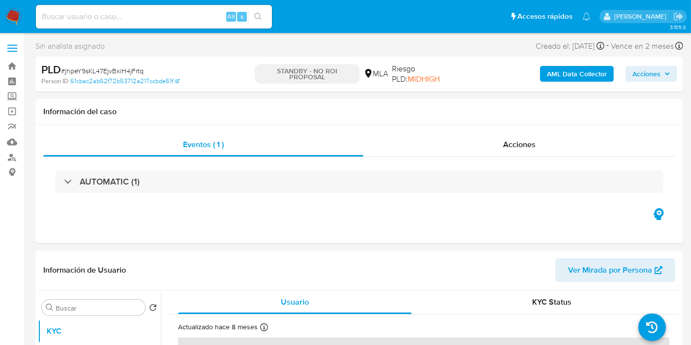
click at [13, 19] on img at bounding box center [13, 16] width 17 height 17
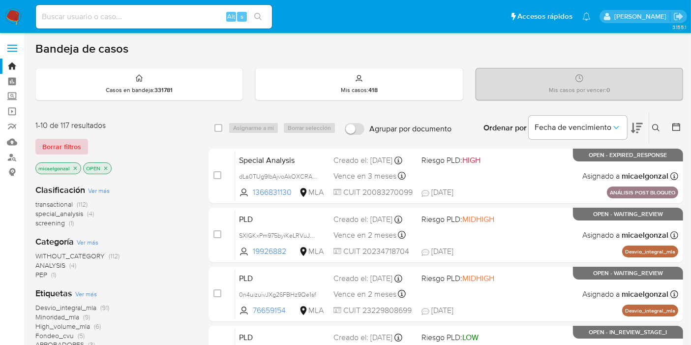
click at [74, 140] on span "Borrar filtros" at bounding box center [61, 147] width 39 height 14
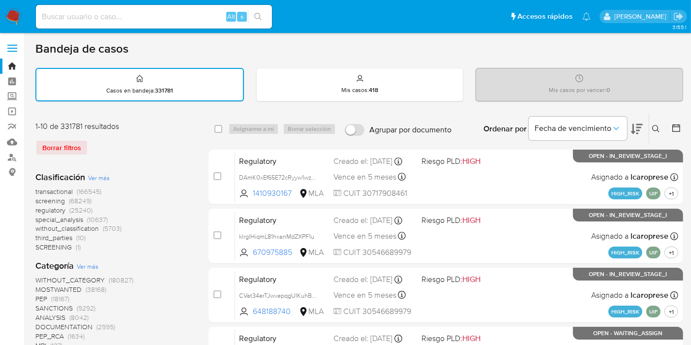
click at [656, 128] on icon at bounding box center [656, 129] width 8 height 8
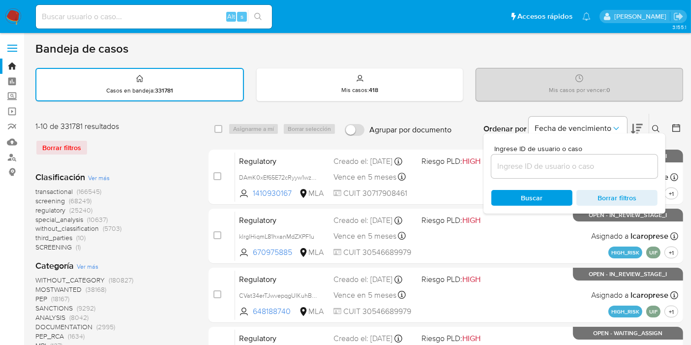
click at [581, 151] on div "Ingrese ID de usuario o caso" at bounding box center [574, 161] width 166 height 33
click at [566, 166] on input at bounding box center [574, 166] width 166 height 13
paste input "2ZlOJD26OqVjVe0VKJmWZ7j6"
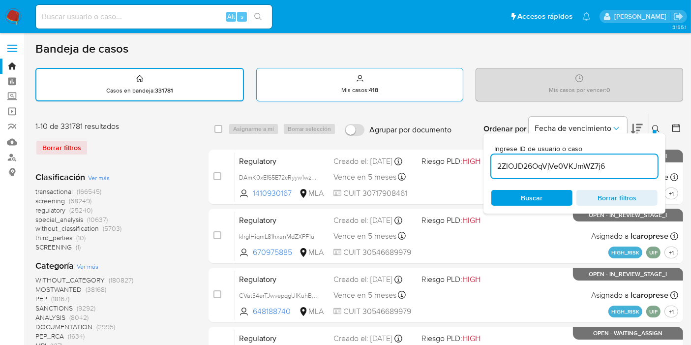
type input "2ZlOJD26OqVjVe0VKJmWZ7j6"
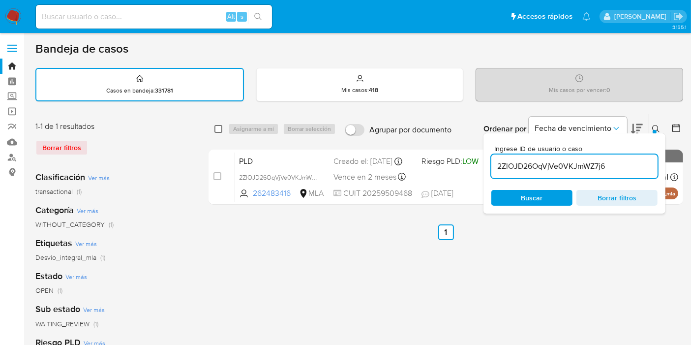
click at [216, 128] on input "checkbox" at bounding box center [218, 129] width 8 height 8
checkbox input "true"
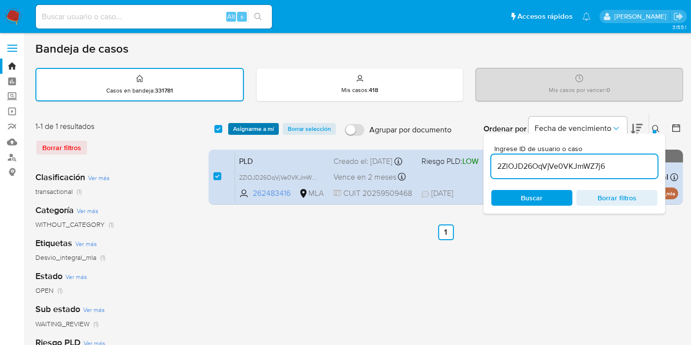
click at [244, 128] on span "Asignarme a mí" at bounding box center [253, 129] width 41 height 10
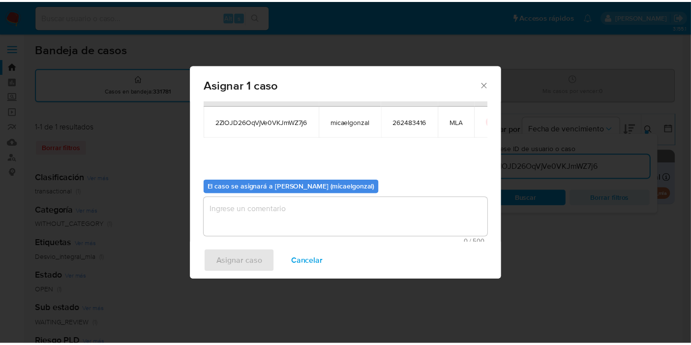
scroll to position [50, 0]
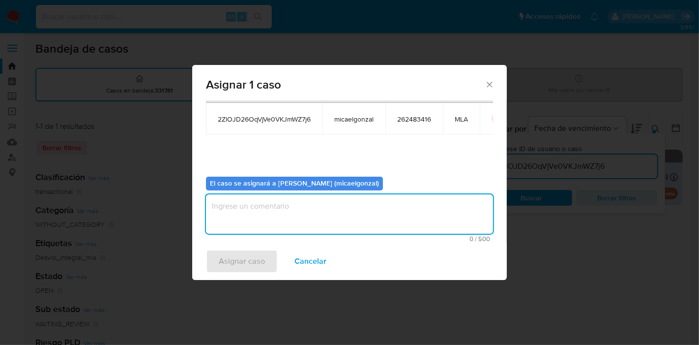
click at [271, 210] on textarea "assign-modal" at bounding box center [349, 213] width 287 height 39
click at [243, 265] on span "Asignar caso" at bounding box center [242, 261] width 46 height 22
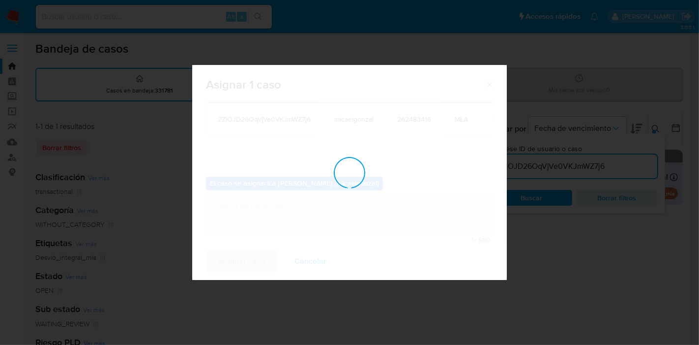
checkbox input "false"
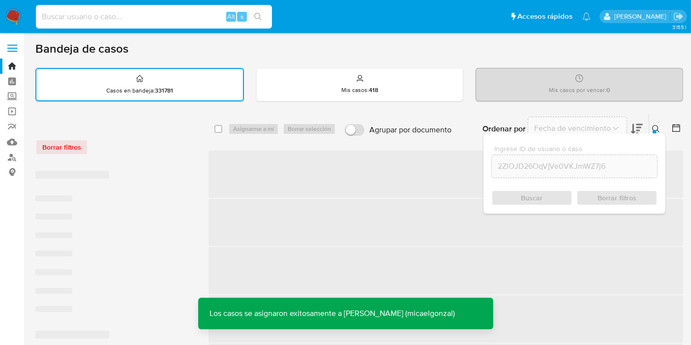
click at [126, 15] on input at bounding box center [154, 16] width 236 height 13
paste input "2ZlOJD26OqVjVe0VKJmWZ7j6"
type input "2ZlOJD26OqVjVe0VKJmWZ7j6"
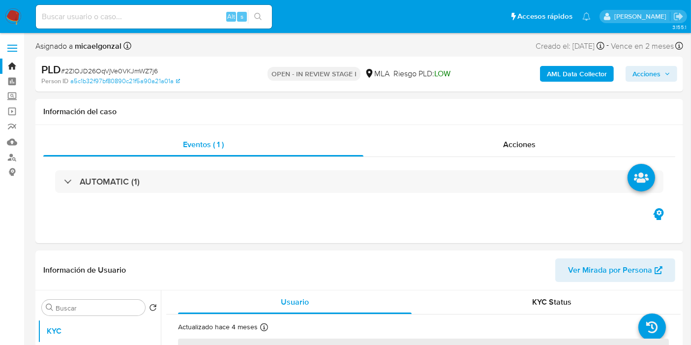
select select "10"
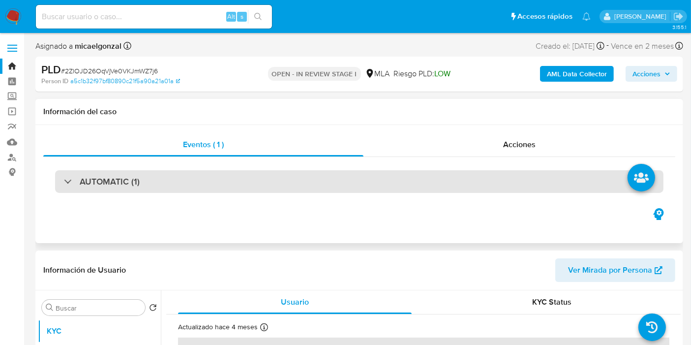
drag, startPoint x: 55, startPoint y: 208, endPoint x: 60, endPoint y: 183, distance: 25.1
click at [55, 209] on div "Eventos ( 1 ) Acciones AUTOMATIC (1)" at bounding box center [359, 184] width 648 height 118
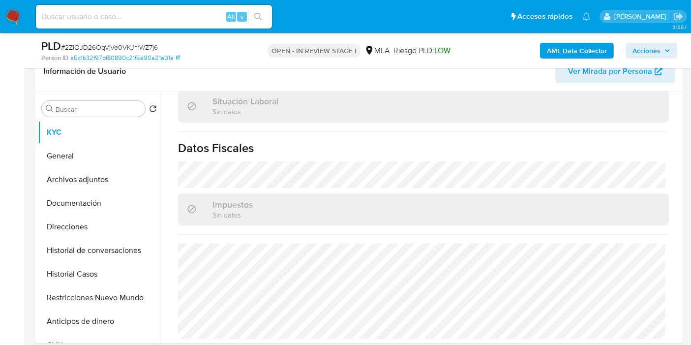
scroll to position [328, 0]
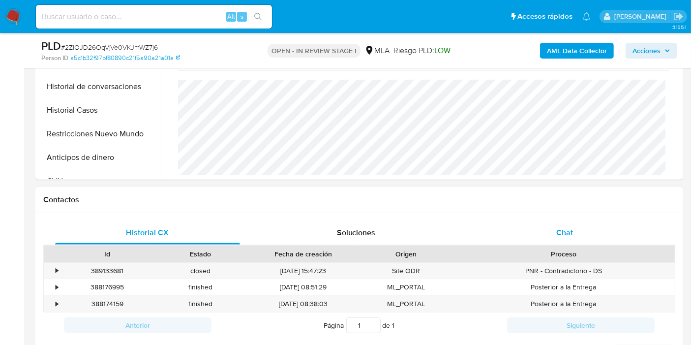
drag, startPoint x: 580, startPoint y: 243, endPoint x: 583, endPoint y: 235, distance: 8.7
click at [581, 240] on div "Historial CX Soluciones Chat Id Estado Fecha de creación Origen Proceso • 38913…" at bounding box center [359, 291] width 632 height 141
click at [584, 231] on div "Chat" at bounding box center [564, 233] width 185 height 24
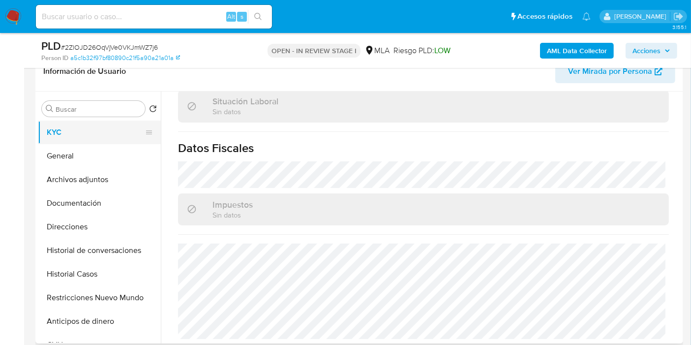
scroll to position [109, 0]
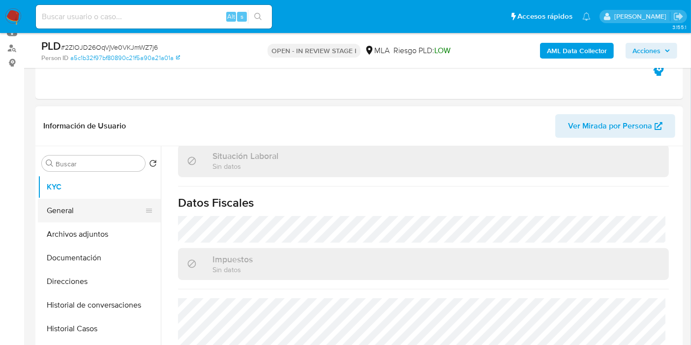
click at [118, 214] on button "General" at bounding box center [95, 211] width 115 height 24
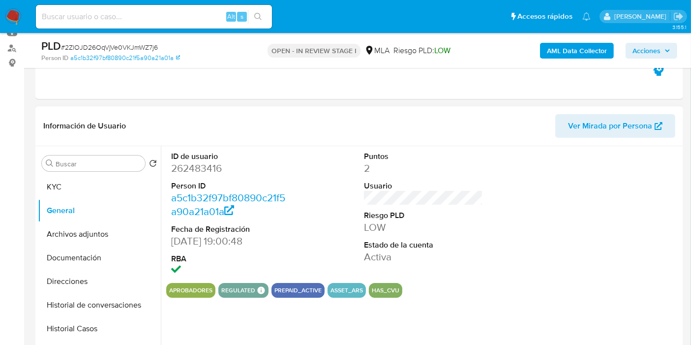
click at [197, 164] on dd "262483416" at bounding box center [230, 168] width 119 height 14
copy dd "262483416"
click at [76, 192] on button "KYC" at bounding box center [95, 187] width 115 height 24
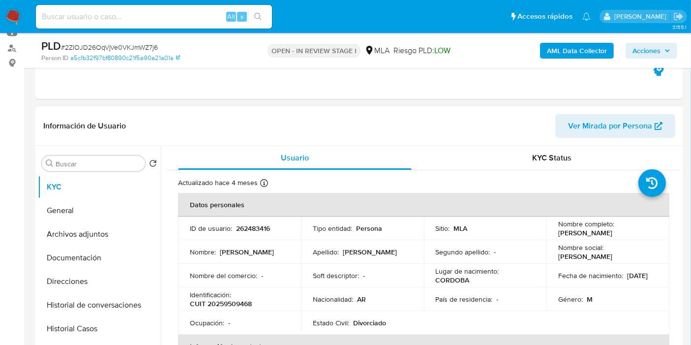
click at [232, 304] on p "CUIT 20259509468" at bounding box center [221, 303] width 62 height 9
copy p "20259509468"
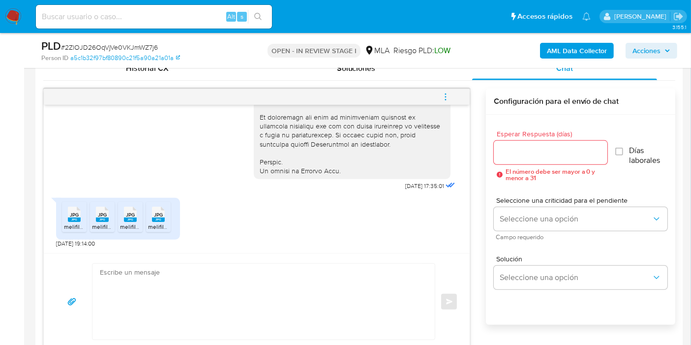
scroll to position [601, 0]
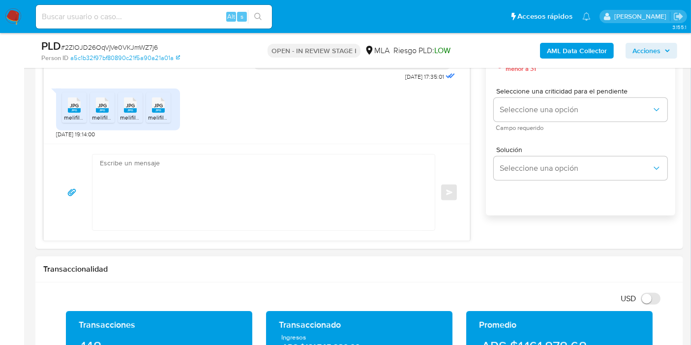
click at [243, 290] on div "USD Cambiar entre moneda local y dolar" at bounding box center [355, 298] width 625 height 16
click at [275, 203] on textarea at bounding box center [261, 192] width 323 height 76
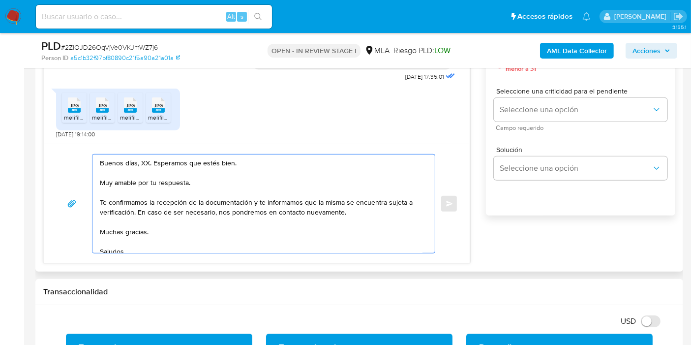
click at [145, 159] on textarea "Buenos días, XX. Esperamos que estés bien. Muy amable por tu respuesta. Te conf…" at bounding box center [261, 203] width 323 height 98
click at [170, 183] on textarea "Buenos días, Benjamín. Esperamos que estés bien. Muy amable por tu respuesta. T…" at bounding box center [261, 203] width 323 height 98
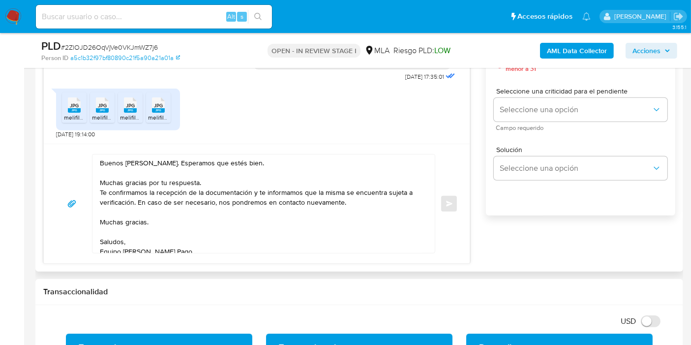
click at [97, 190] on div "Buenos días, Benjamín. Esperamos que estés bien. Muchas gracias por tu respuest…" at bounding box center [260, 203] width 337 height 98
click at [99, 190] on div "Buenos días, Benjamín. Esperamos que estés bien. Muchas gracias por tu respuest…" at bounding box center [260, 203] width 337 height 98
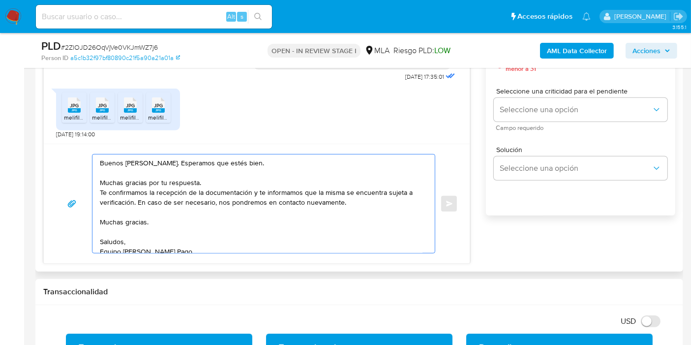
click at [101, 190] on textarea "Buenos días, Benjamín. Esperamos que estés bien. Muchas gracias por tu respuest…" at bounding box center [261, 203] width 323 height 98
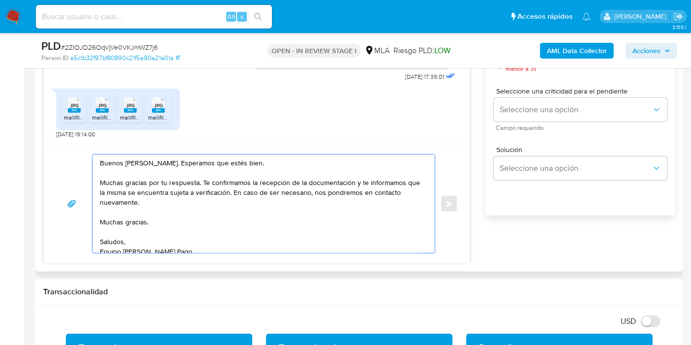
drag, startPoint x: 356, startPoint y: 182, endPoint x: 371, endPoint y: 206, distance: 27.8
click at [371, 206] on textarea "Buenos días, Benjamín. Esperamos que estés bien. Muchas gracias por tu respuest…" at bounding box center [261, 203] width 323 height 98
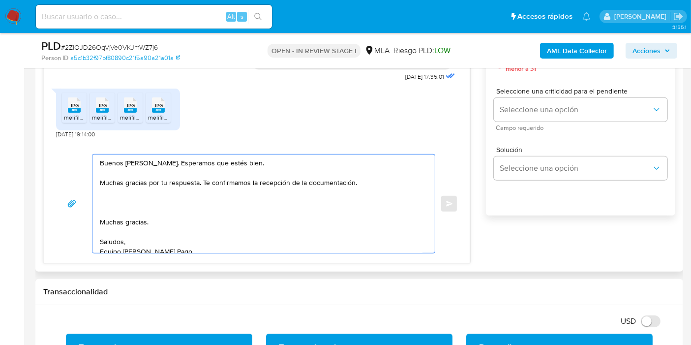
click at [140, 222] on textarea "Buenos días, Benjamín. Esperamos que estés bien. Muchas gracias por tu respuest…" at bounding box center [261, 203] width 323 height 98
paste textarea "Héctor Leopoldo Nuñez"
paste textarea "20160828065"
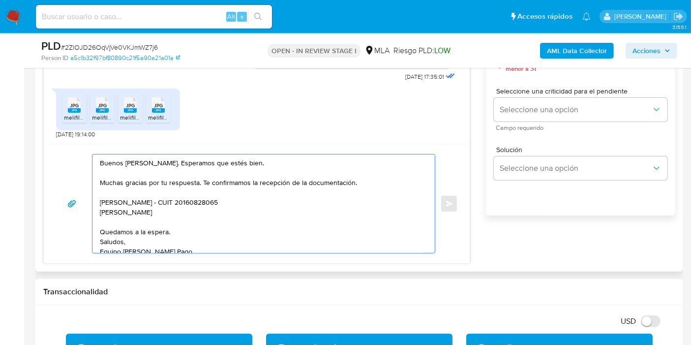
paste textarea "20445626652"
paste textarea "CONSTRUCTORA LA ELITE S.A."
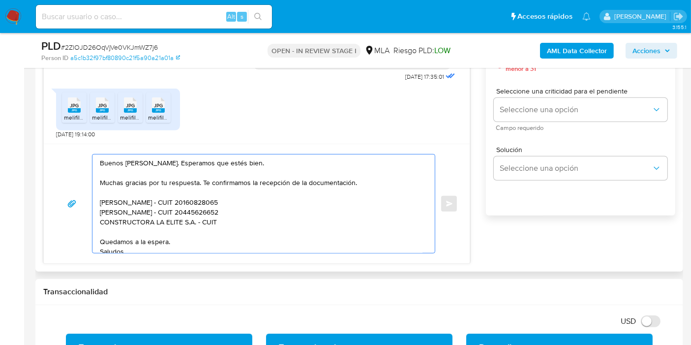
paste textarea "30718656873"
paste textarea "Mateo Javier Brandolini"
paste textarea "20937968400"
paste textarea "Juan Pablo Alcina"
paste textarea "20406816223"
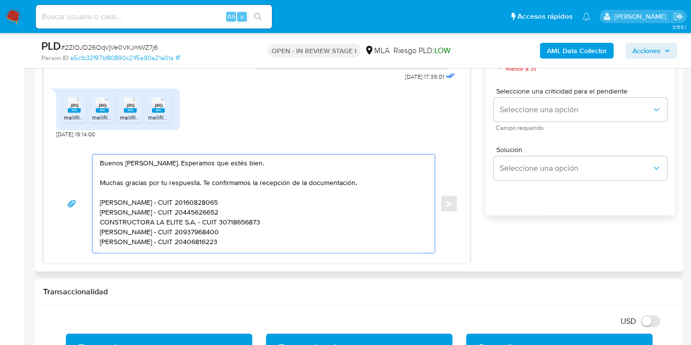
scroll to position [3, 0]
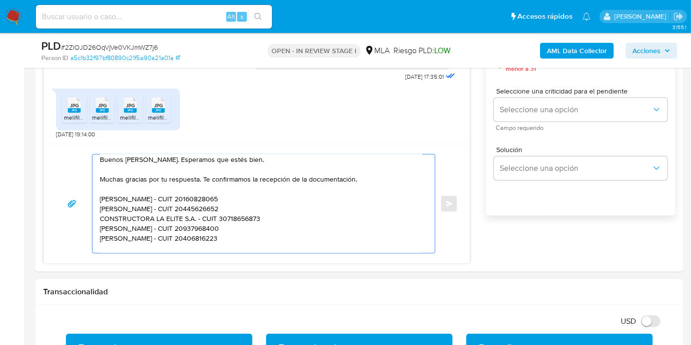
paste textarea "Ezequiel Omar Fassi"
paste textarea "20336030073"
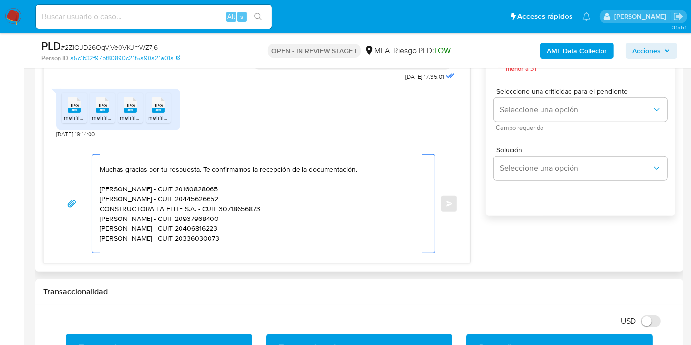
click at [253, 229] on textarea "Buenos días, Benjamín. Esperamos que estés bien. Muchas gracias por tu respuest…" at bounding box center [261, 203] width 323 height 98
click at [253, 232] on textarea "Buenos días, Benjamín. Esperamos que estés bien. Muchas gracias por tu respuest…" at bounding box center [261, 203] width 323 height 98
paste textarea "23278730239"
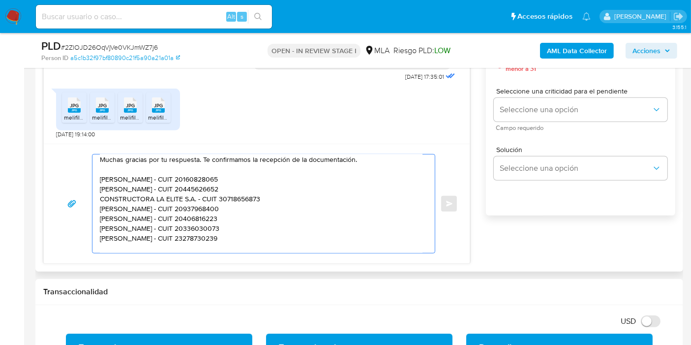
paste textarea "Dario Miguel Cardoni"
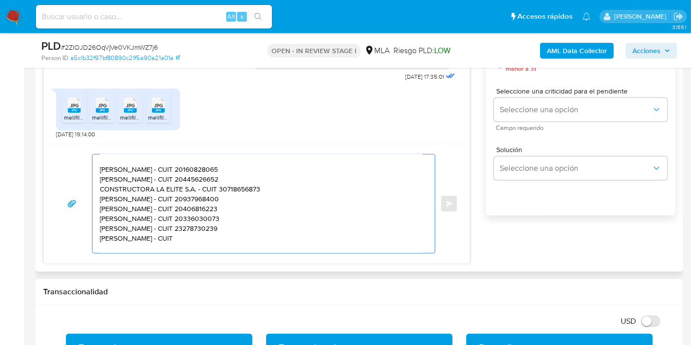
paste textarea "20393245876"
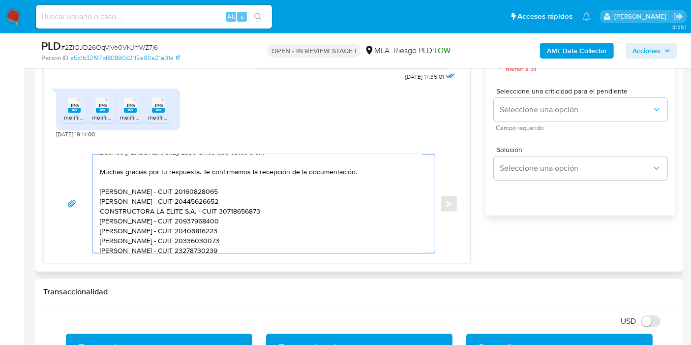
scroll to position [0, 0]
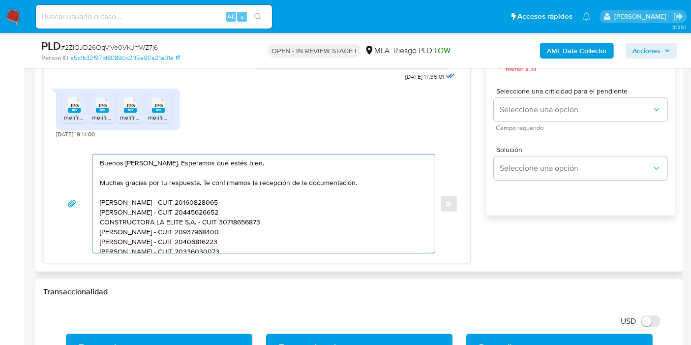
click at [192, 197] on textarea "Buenos días, Benjamín. Esperamos que estés bien. Muchas gracias por tu respuest…" at bounding box center [261, 203] width 323 height 98
click at [194, 190] on textarea "Buenos días, Benjamín. Esperamos que estés bien. Muchas gracias por tu respuest…" at bounding box center [261, 203] width 323 height 98
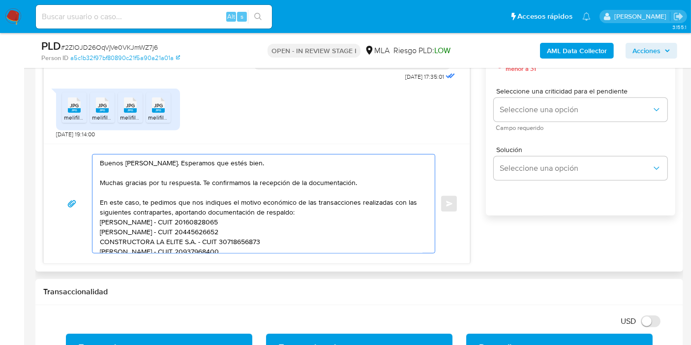
click at [163, 223] on textarea "Buenos días, Benjamín. Esperamos que estés bien. Muchas gracias por tu respuest…" at bounding box center [261, 203] width 323 height 98
click at [157, 220] on textarea "Buenos días, Benjamín. Esperamos que estés bien. Muchas gracias por tu respuest…" at bounding box center [261, 203] width 323 height 98
click at [0, 0] on lt-span "N ú ñez" at bounding box center [0, 0] width 0 height 0
click at [162, 231] on textarea "Buenos días, Benjamín. Esperamos que estés bien. Muchas gracias por tu respuest…" at bounding box center [261, 203] width 323 height 98
click at [163, 230] on textarea "Buenos días, Benjamín. Esperamos que estés bien. Muchas gracias por tu respuest…" at bounding box center [261, 203] width 323 height 98
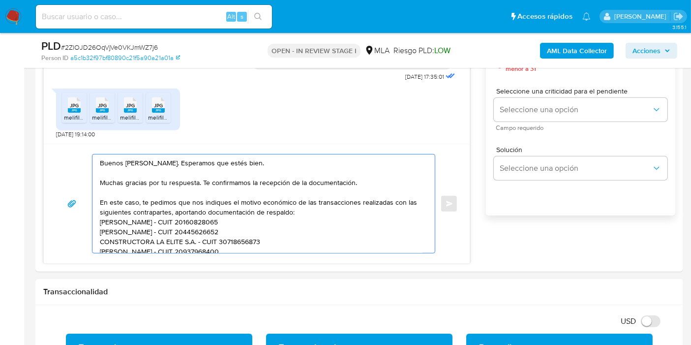
click at [0, 0] on lt-div "¿Quería decir «Sánchez»? S á nchez Descartar" at bounding box center [0, 0] width 0 height 0
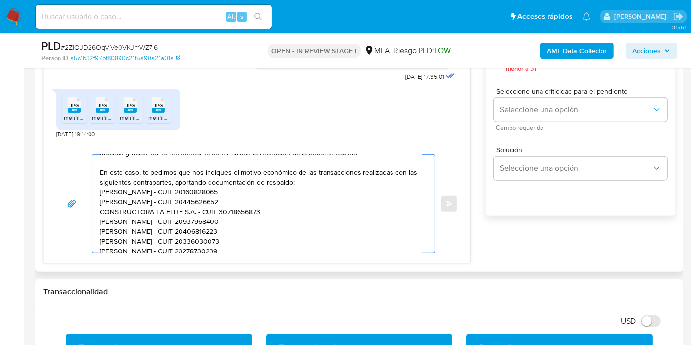
scroll to position [55, 0]
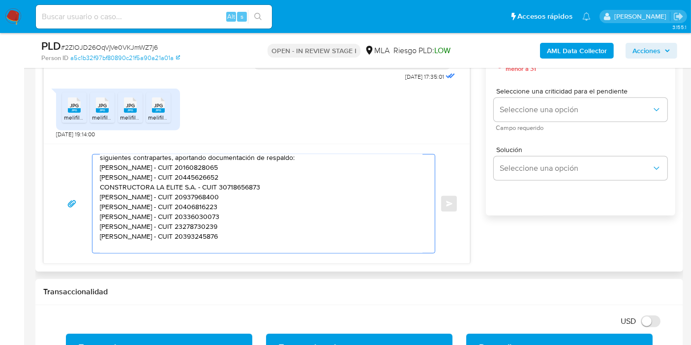
click at [147, 209] on textarea "Buenos días, Benjamín. Esperamos que estés bien. Muchas gracias por tu respuest…" at bounding box center [261, 203] width 323 height 98
click at [238, 184] on textarea "Buenos días, Benjamín. Esperamos que estés bien. Muchas gracias por tu respuest…" at bounding box center [261, 203] width 323 height 98
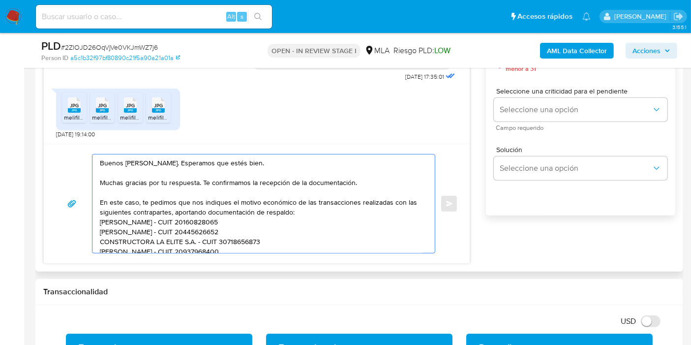
click at [297, 217] on textarea "Buenos días, Benjamín. Esperamos que estés bien. Muchas gracias por tu respuest…" at bounding box center [261, 203] width 323 height 98
click at [302, 213] on textarea "Buenos días, Benjamín. Esperamos que estés bien. Muchas gracias por tu respuest…" at bounding box center [261, 203] width 323 height 98
click at [140, 231] on textarea "Buenos días, Benjamín. Esperamos que estés bien. Muchas gracias por tu respuest…" at bounding box center [261, 203] width 323 height 98
click at [161, 226] on textarea "Buenos días, Benjamín. Esperamos que estés bien. Muchas gracias por tu respuest…" at bounding box center [261, 203] width 323 height 98
click at [0, 0] on lt-span "S á nchez" at bounding box center [0, 0] width 0 height 0
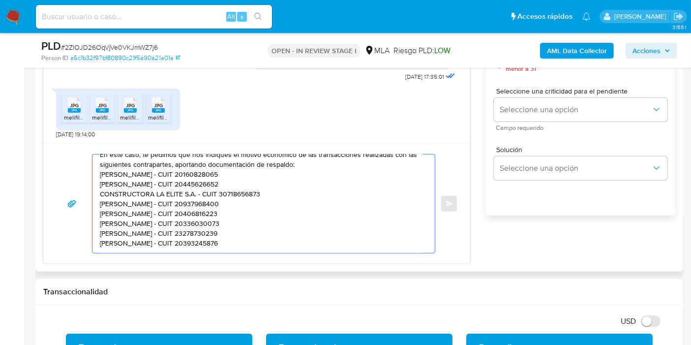
scroll to position [109, 0]
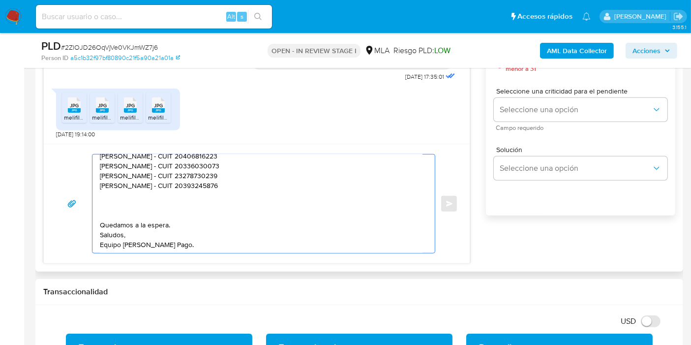
drag, startPoint x: 271, startPoint y: 184, endPoint x: 246, endPoint y: 193, distance: 27.1
click at [271, 184] on textarea "Buenos días, Benjamín. Esperamos que estés bien. Muchas gracias por tu respuest…" at bounding box center [261, 203] width 323 height 98
click at [177, 196] on textarea "Buenos días, Benjamín. Esperamos que estés bien. Muchas gracias por tu respuest…" at bounding box center [261, 203] width 323 height 98
click at [124, 199] on textarea "Buenos días, Benjamín. Esperamos que estés bien. Muchas gracias por tu respuest…" at bounding box center [261, 203] width 323 height 98
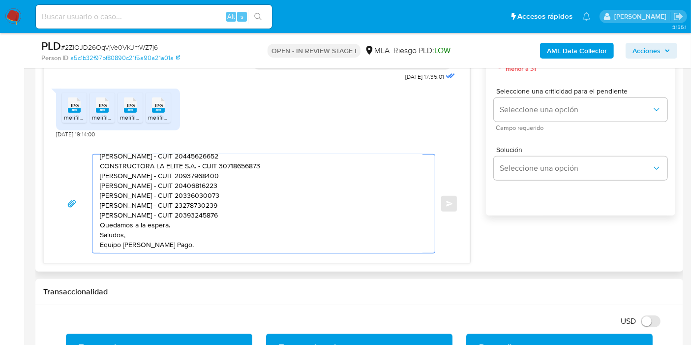
scroll to position [105, 0]
drag, startPoint x: 149, startPoint y: 209, endPoint x: 173, endPoint y: 212, distance: 23.9
click at [150, 209] on textarea "Buenos días, Benjamín. Esperamos que estés bien. Muchas gracias por tu respuest…" at bounding box center [261, 203] width 323 height 98
click at [186, 204] on textarea "Buenos días, Benjamín. Esperamos que estés bien. Muchas gracias por tu respuest…" at bounding box center [261, 203] width 323 height 98
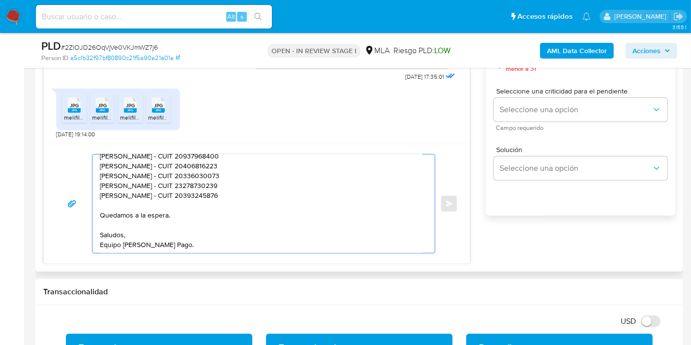
click at [132, 256] on div "Buenos días, Benjamín. Esperamos que estés bien. Muchas gracias por tu respuest…" at bounding box center [257, 203] width 426 height 119
click at [132, 250] on textarea "Buenos días, Benjamín. Esperamos que estés bien. Muchas gracias por tu respuest…" at bounding box center [261, 203] width 323 height 98
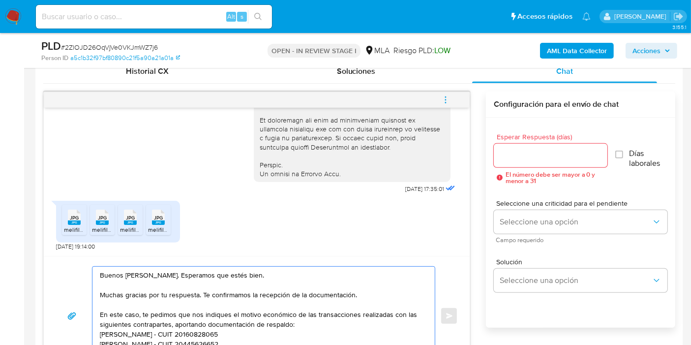
scroll to position [546, 0]
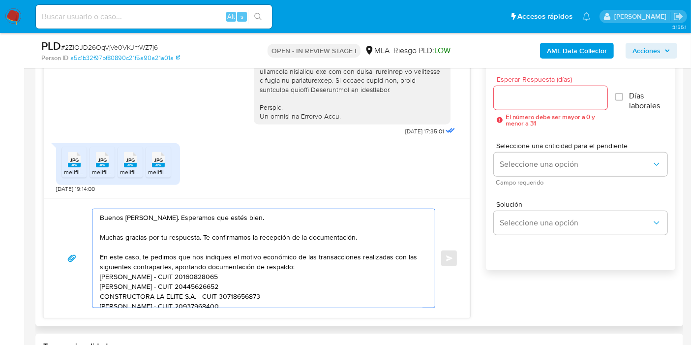
type textarea "Buenos días, Benjamín. Esperamos que estés bien. Muchas gracias por tu respuest…"
click at [521, 104] on div at bounding box center [551, 98] width 114 height 24
click at [524, 101] on input "Esperar Respuesta (días)" at bounding box center [551, 97] width 114 height 13
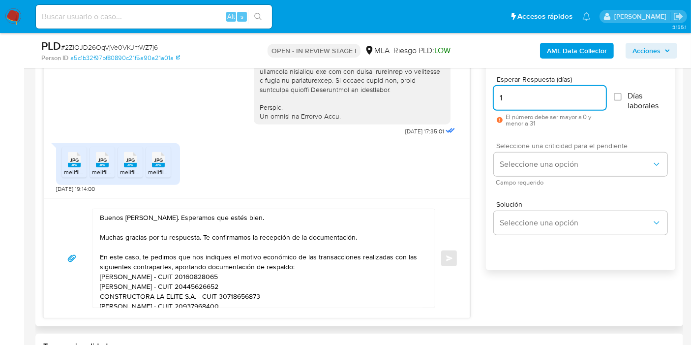
type input "1"
click at [528, 182] on span "Campo requerido" at bounding box center [583, 182] width 174 height 5
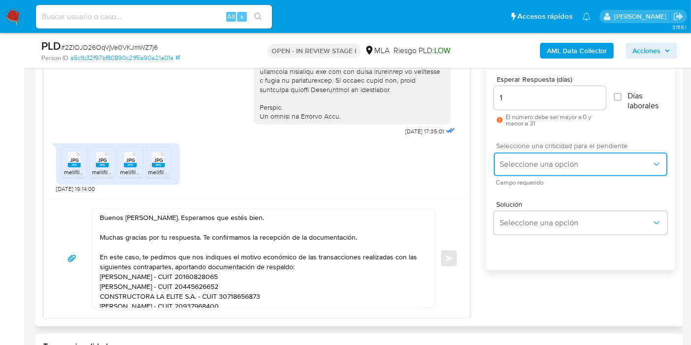
click at [536, 164] on span "Seleccione una opción" at bounding box center [576, 164] width 152 height 10
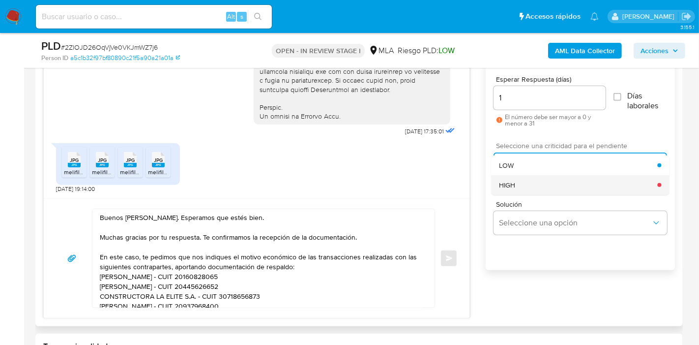
click at [529, 175] on div "HIGH" at bounding box center [578, 185] width 158 height 20
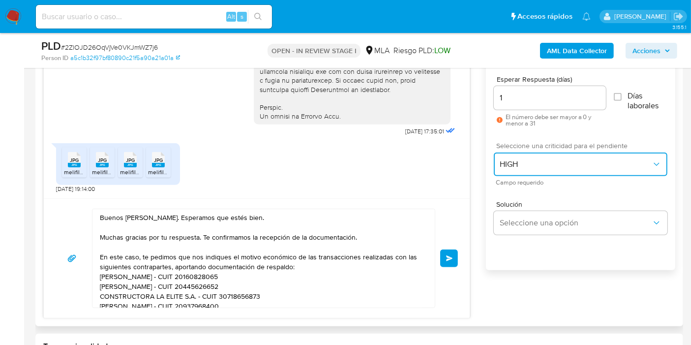
click at [529, 174] on button "HIGH" at bounding box center [581, 164] width 174 height 24
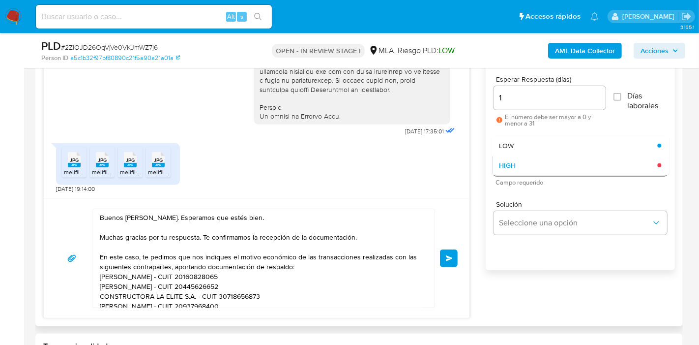
click at [535, 160] on div "HIGH" at bounding box center [578, 165] width 158 height 20
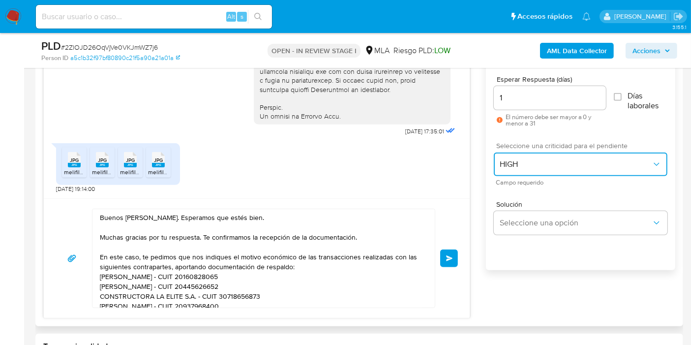
click at [525, 166] on span "HIGH" at bounding box center [576, 164] width 152 height 10
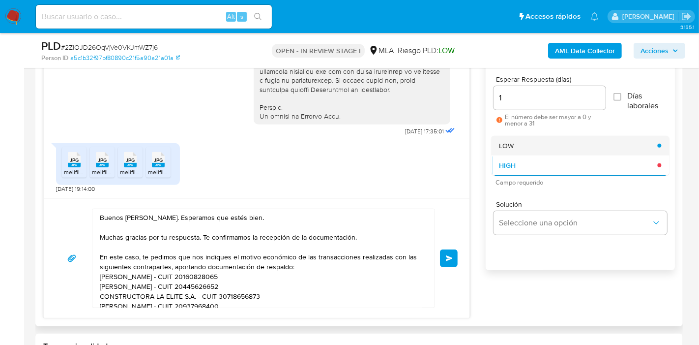
click at [537, 144] on div "LOW" at bounding box center [578, 146] width 158 height 20
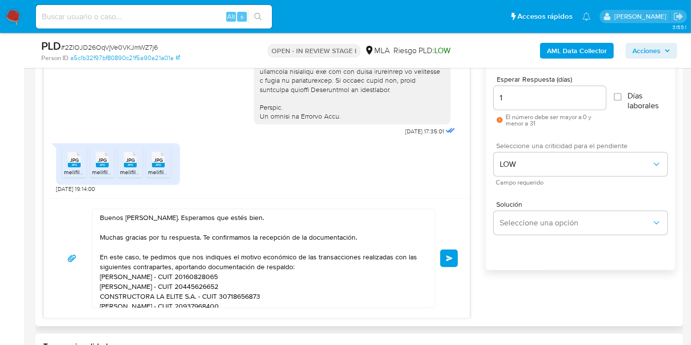
click at [448, 255] on span "Enviar" at bounding box center [449, 258] width 7 height 6
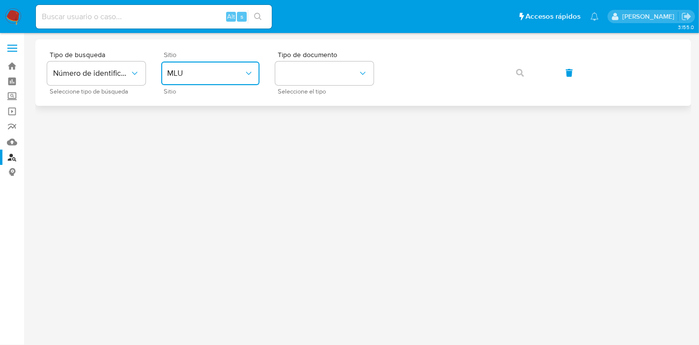
drag, startPoint x: 212, startPoint y: 71, endPoint x: 214, endPoint y: 77, distance: 6.8
click at [212, 72] on span "MLU" at bounding box center [205, 73] width 77 height 10
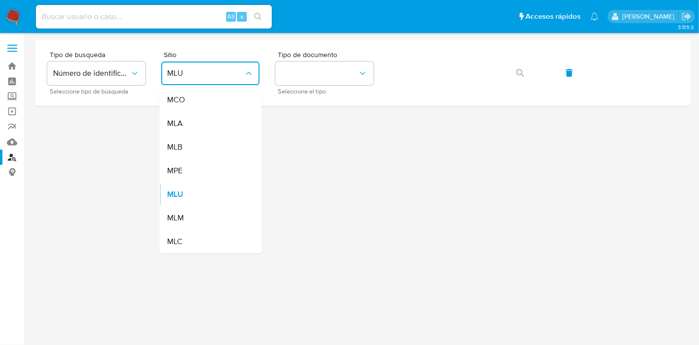
drag, startPoint x: 254, startPoint y: 123, endPoint x: 262, endPoint y: 121, distance: 8.7
click at [257, 123] on li "MLA" at bounding box center [210, 124] width 102 height 24
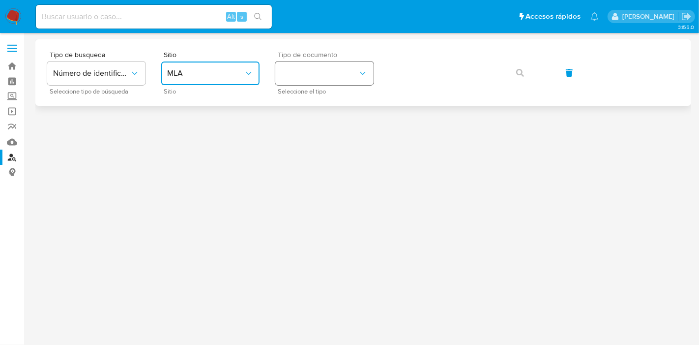
drag, startPoint x: 366, startPoint y: 78, endPoint x: 366, endPoint y: 72, distance: 6.4
click at [366, 77] on button "identificationType" at bounding box center [324, 73] width 98 height 24
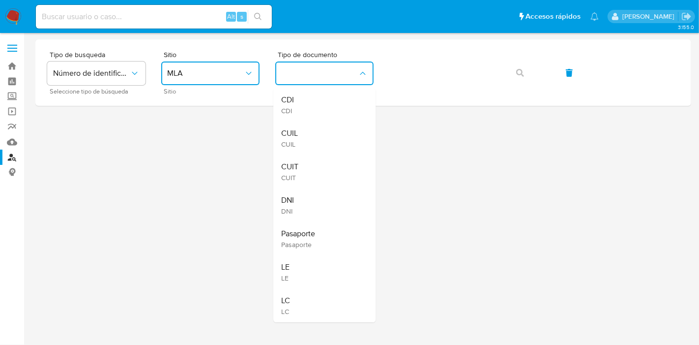
click at [342, 131] on div "CUIL CUIL" at bounding box center [321, 137] width 81 height 33
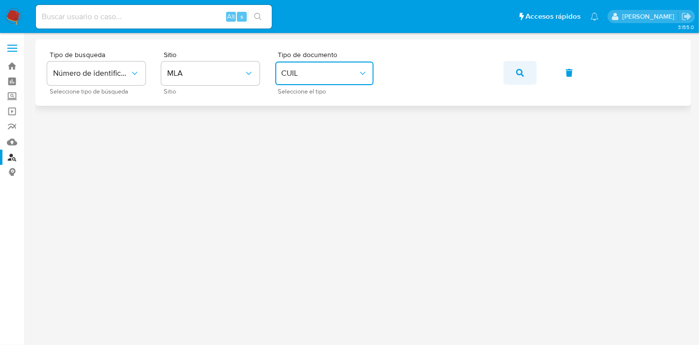
click at [535, 61] on button "button" at bounding box center [520, 73] width 33 height 24
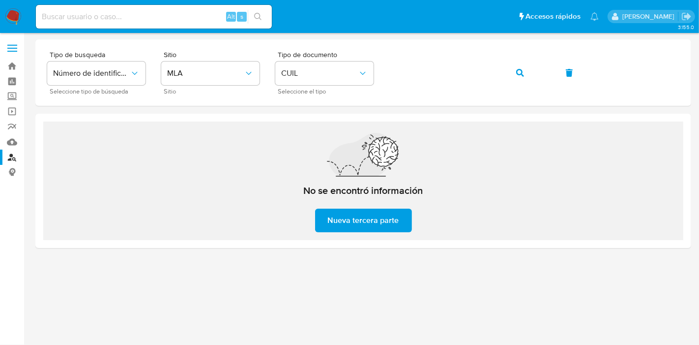
click at [13, 19] on img at bounding box center [13, 16] width 17 height 17
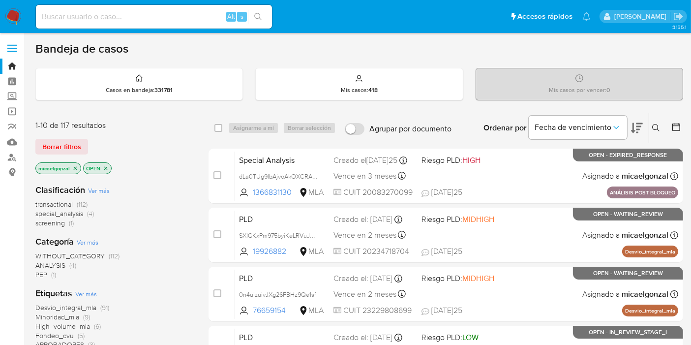
click at [124, 22] on input at bounding box center [154, 16] width 236 height 13
paste input "GViOCPWYyWMJi6W3kQ20P0hR"
type input "GViOCPWYyWMJi6W3kQ20P0hR"
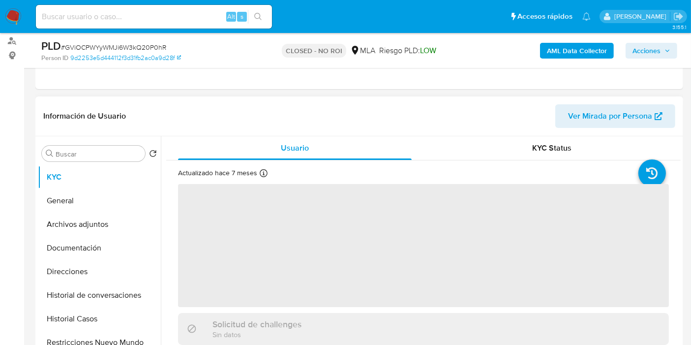
scroll to position [164, 0]
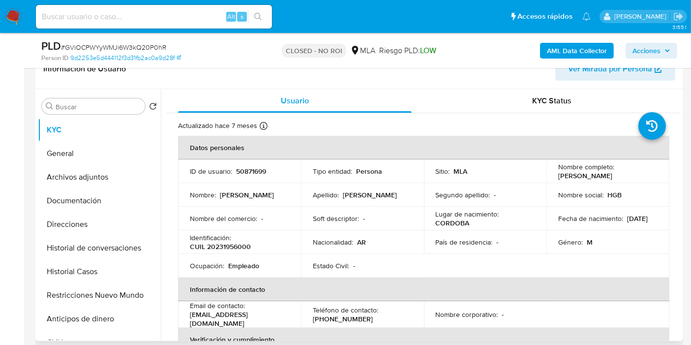
select select "10"
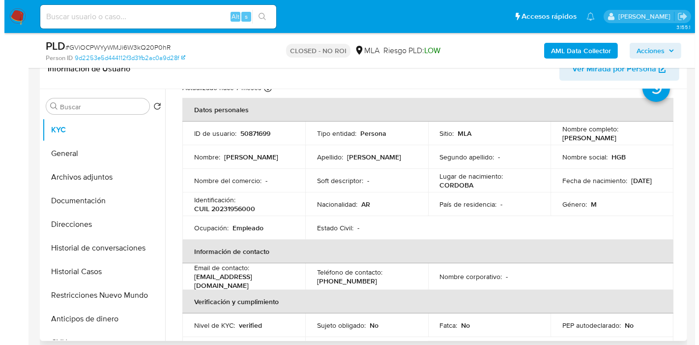
scroll to position [0, 0]
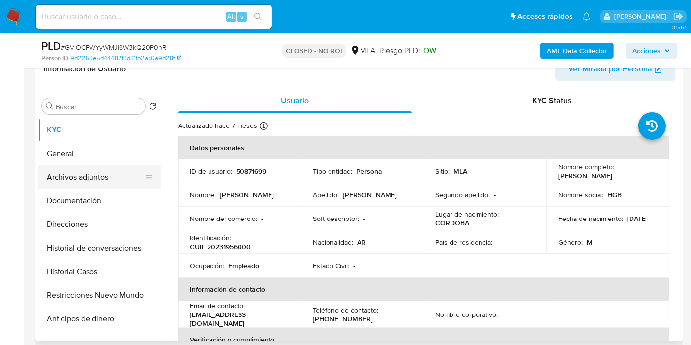
click at [92, 187] on button "Archivos adjuntos" at bounding box center [95, 177] width 115 height 24
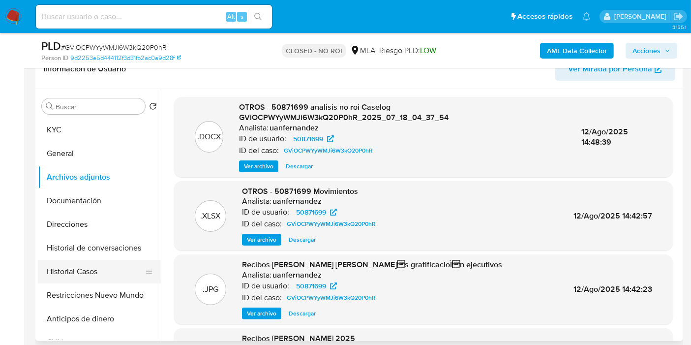
click at [97, 267] on button "Historial Casos" at bounding box center [95, 272] width 115 height 24
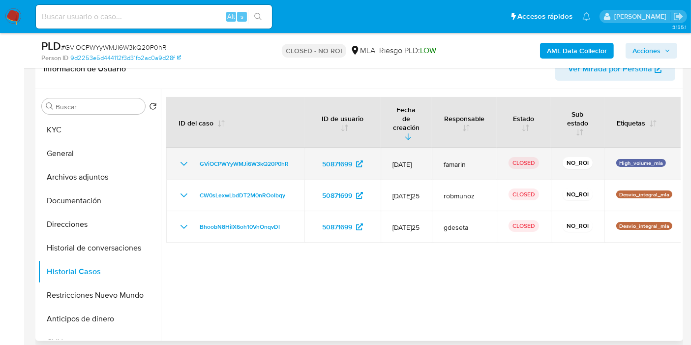
click at [185, 158] on icon "Mostrar/Ocultar" at bounding box center [184, 164] width 12 height 12
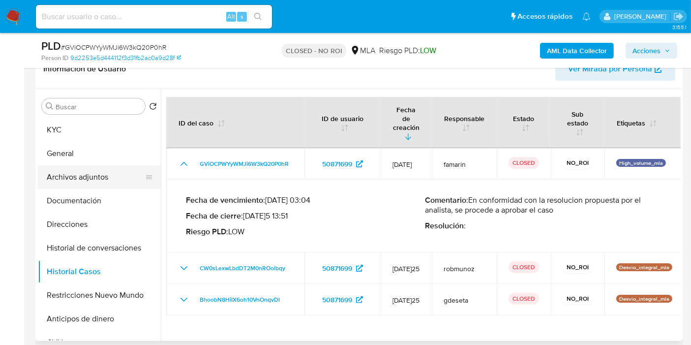
click at [83, 178] on button "Archivos adjuntos" at bounding box center [95, 177] width 115 height 24
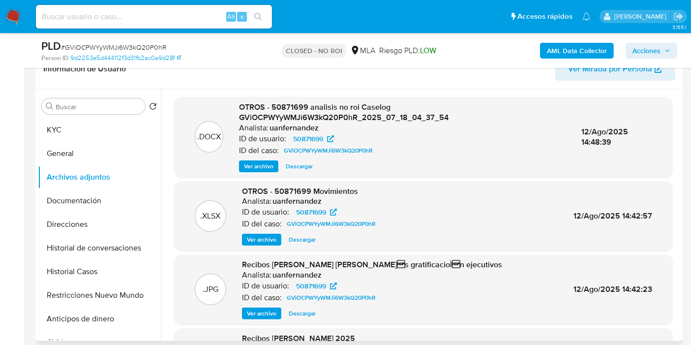
click at [269, 165] on span "Ver archivo" at bounding box center [259, 166] width 30 height 10
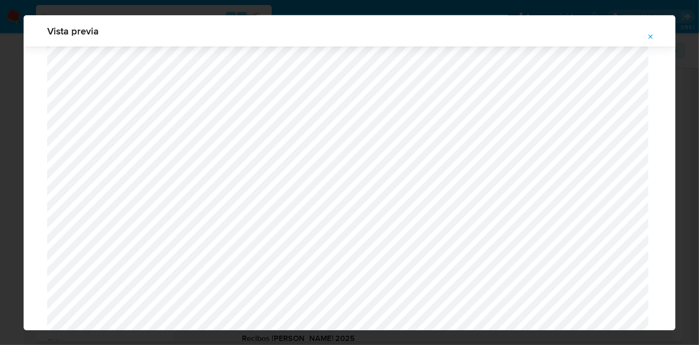
scroll to position [1073, 0]
click at [0, 61] on div "Vista previa" at bounding box center [349, 172] width 699 height 345
click at [646, 35] on button "Attachment preview" at bounding box center [651, 37] width 22 height 16
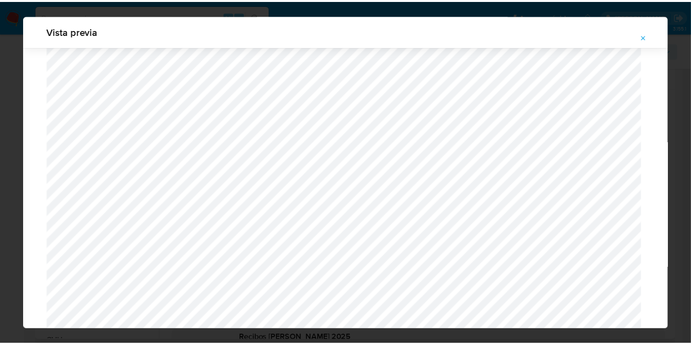
scroll to position [51, 0]
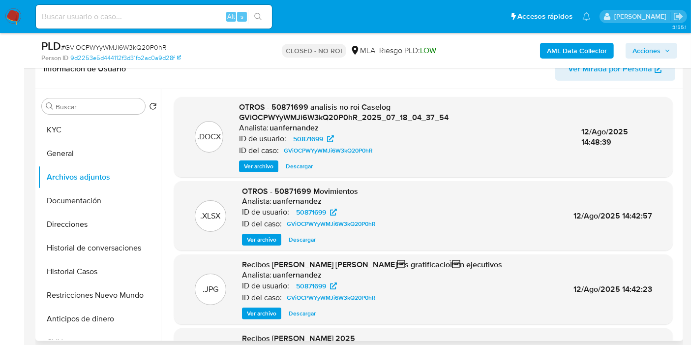
click at [20, 17] on img at bounding box center [13, 16] width 17 height 17
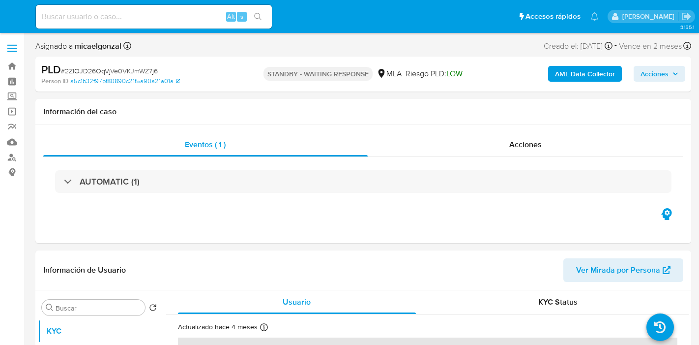
select select "10"
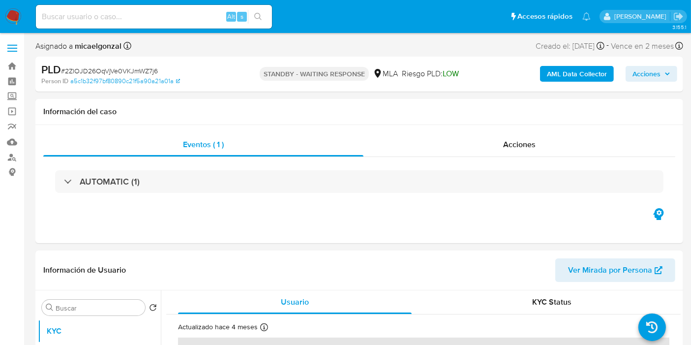
click at [14, 21] on img at bounding box center [13, 16] width 17 height 17
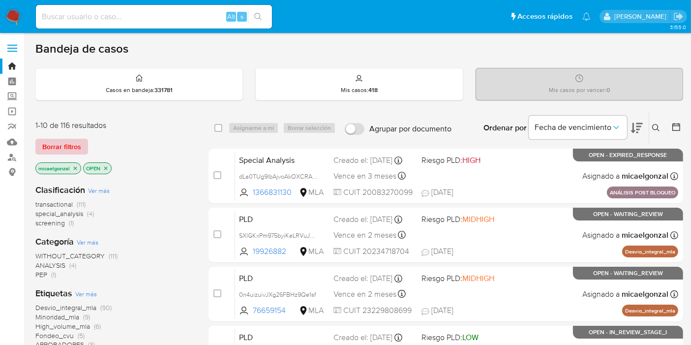
click at [70, 140] on span "Borrar filtros" at bounding box center [61, 147] width 39 height 14
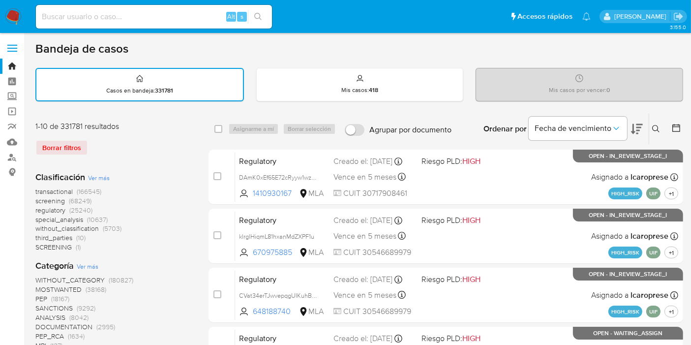
click at [652, 123] on button at bounding box center [657, 129] width 16 height 12
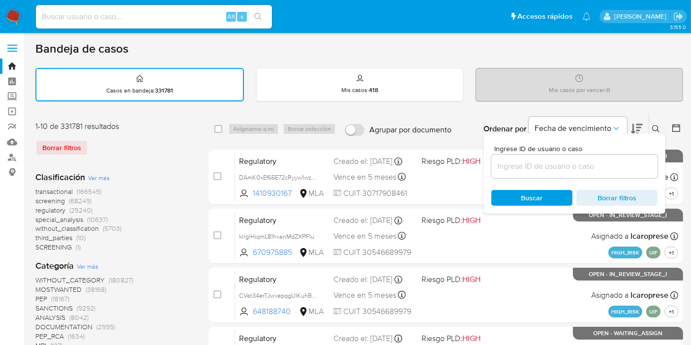
click at [603, 166] on input at bounding box center [574, 166] width 166 height 13
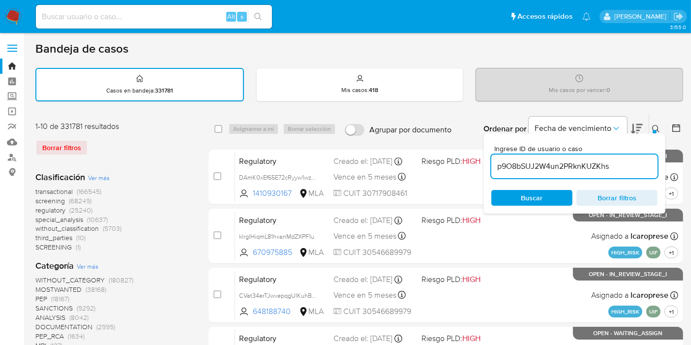
type input "p9O8bSUJ2W4un2PRknKUZKhs"
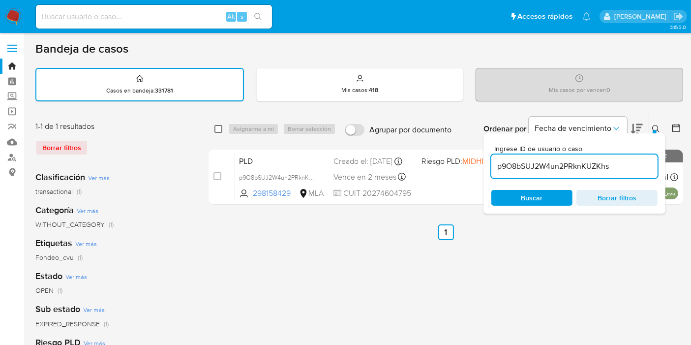
drag, startPoint x: 208, startPoint y: 123, endPoint x: 216, endPoint y: 124, distance: 8.4
click at [210, 123] on div "select-all-cases-checkbox Asignarme a mí Borrar selección Agrupar por documento…" at bounding box center [446, 129] width 475 height 30
click at [216, 125] on input "checkbox" at bounding box center [218, 129] width 8 height 8
checkbox input "true"
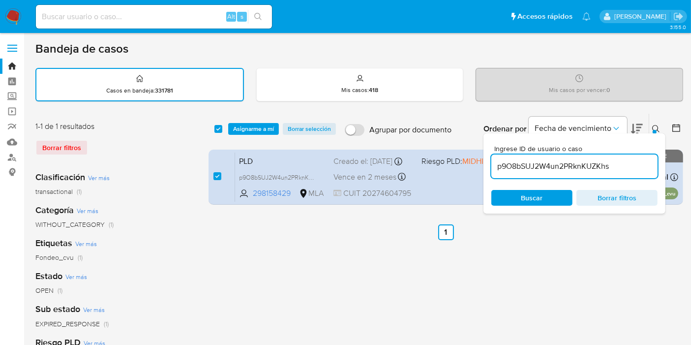
drag, startPoint x: 218, startPoint y: 126, endPoint x: 224, endPoint y: 127, distance: 5.5
click at [221, 126] on input "checkbox" at bounding box center [218, 129] width 8 height 8
checkbox input "false"
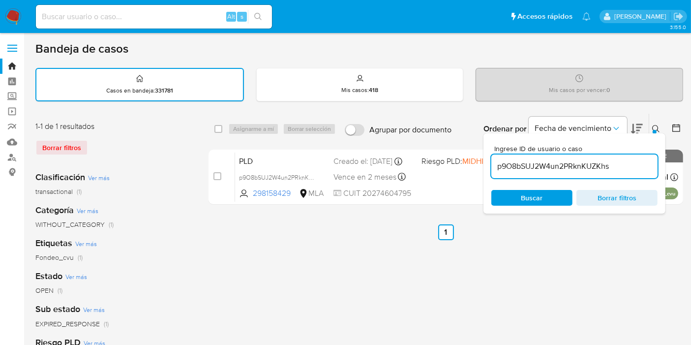
drag, startPoint x: 220, startPoint y: 127, endPoint x: 241, endPoint y: 127, distance: 21.6
click at [224, 127] on div "select-all-cases-checkbox" at bounding box center [220, 129] width 12 height 12
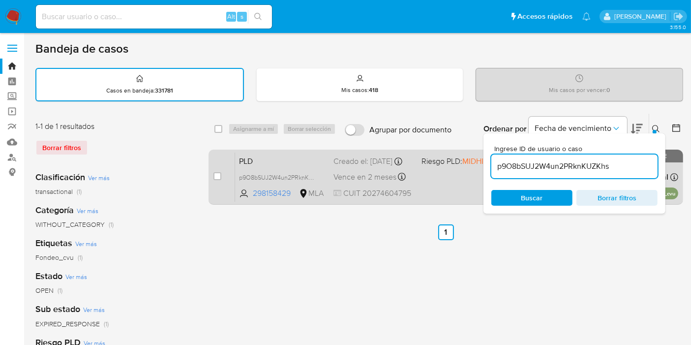
drag, startPoint x: 241, startPoint y: 127, endPoint x: 272, endPoint y: 159, distance: 44.5
click at [241, 126] on div "Asignarme a mí Borrar selección" at bounding box center [284, 129] width 112 height 12
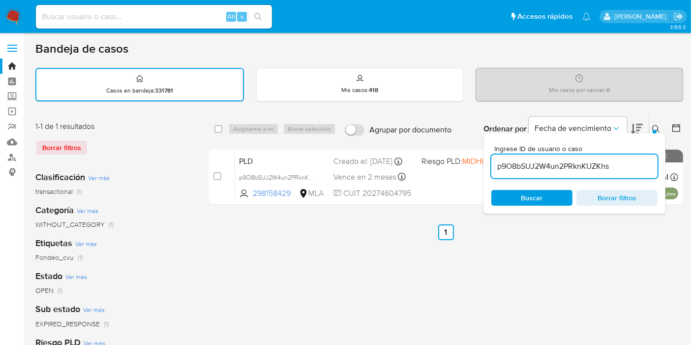
drag, startPoint x: 220, startPoint y: 129, endPoint x: 258, endPoint y: 134, distance: 38.2
click at [223, 130] on div "select-all-cases-checkbox" at bounding box center [220, 129] width 12 height 12
click at [260, 134] on div "select-all-cases-checkbox Asignarme a mí Borrar selección Agrupar por documento…" at bounding box center [446, 129] width 475 height 30
click at [215, 129] on div "select-all-cases-checkbox Asignarme a mí Borrar selección Agrupar por documento…" at bounding box center [446, 129] width 475 height 30
click at [216, 129] on input "checkbox" at bounding box center [218, 129] width 8 height 8
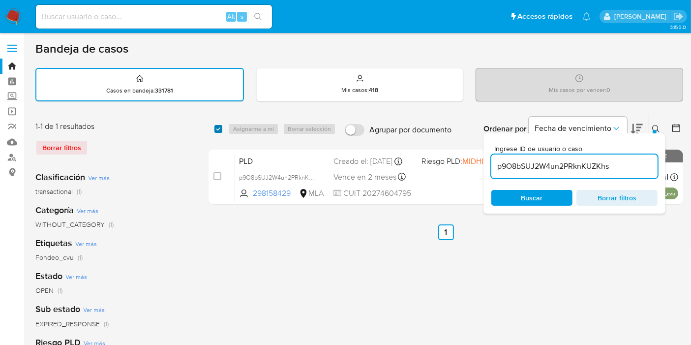
checkbox input "true"
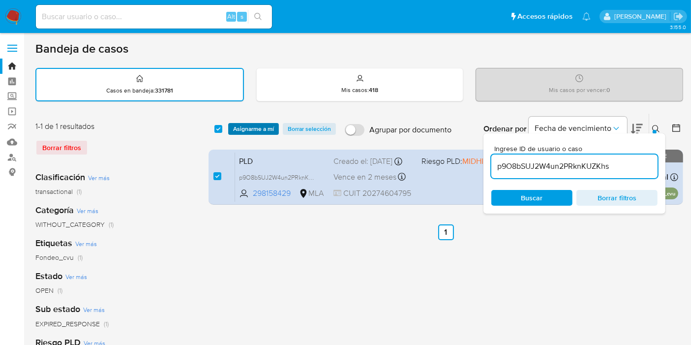
click at [237, 124] on span "Asignarme a mí" at bounding box center [253, 129] width 41 height 10
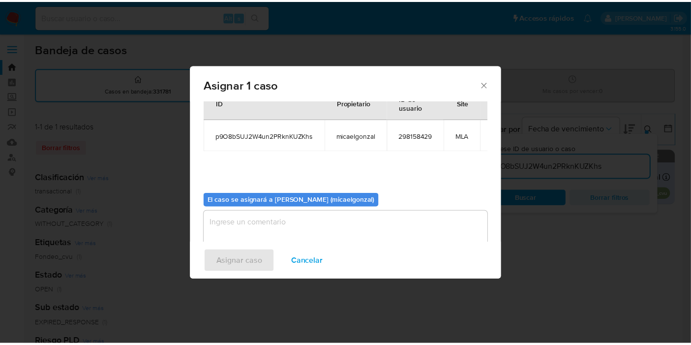
scroll to position [59, 0]
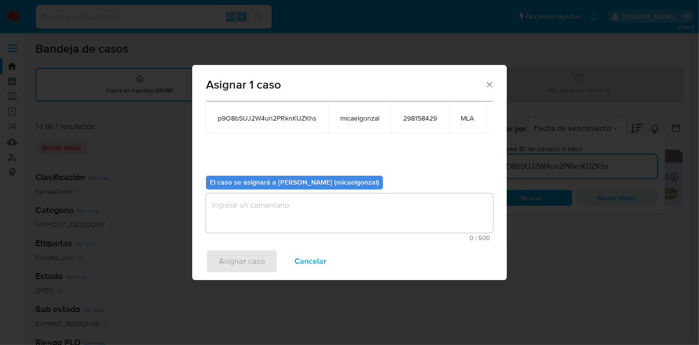
drag, startPoint x: 350, startPoint y: 200, endPoint x: 337, endPoint y: 209, distance: 15.6
click at [347, 202] on textarea "assign-modal" at bounding box center [349, 212] width 287 height 39
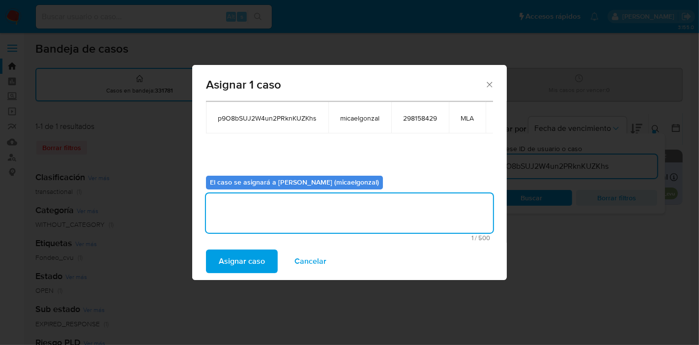
click at [248, 265] on span "Asignar caso" at bounding box center [242, 261] width 46 height 22
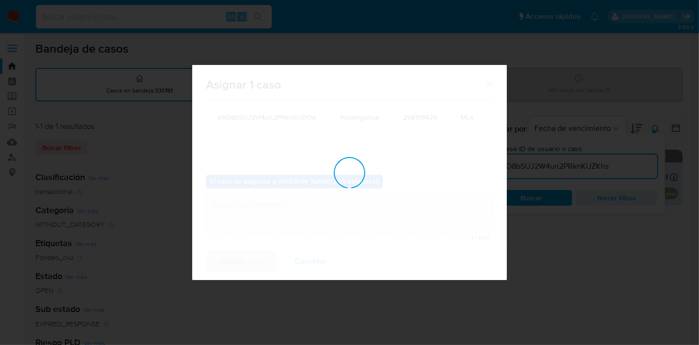
checkbox input "false"
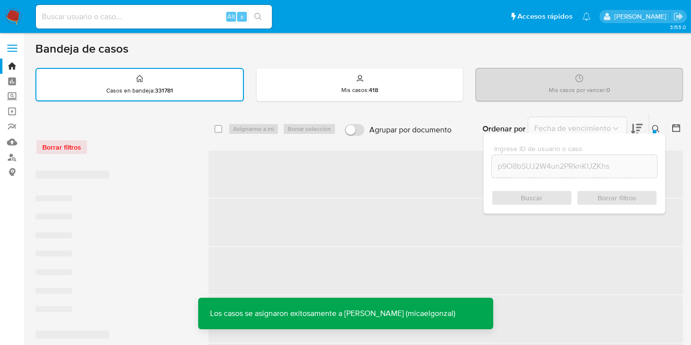
click at [154, 22] on input at bounding box center [154, 16] width 236 height 13
paste input "p9O8bSUJ2W4un2PRknKUZKhs"
type input "p9O8bSUJ2W4un2PRknKUZKhs"
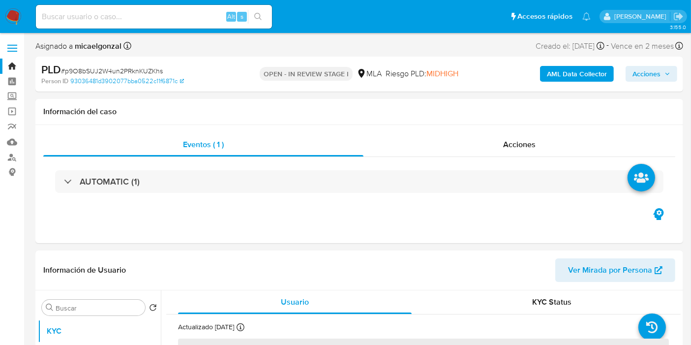
select select "10"
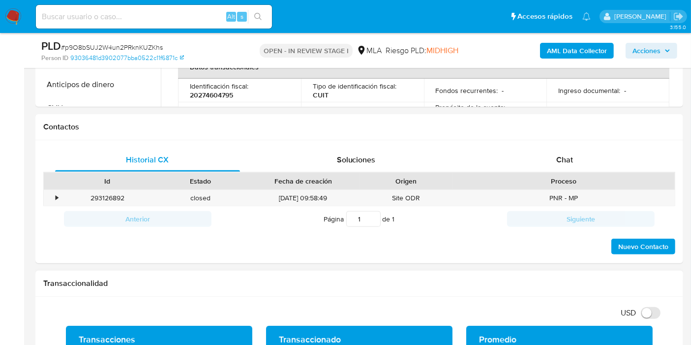
scroll to position [437, 0]
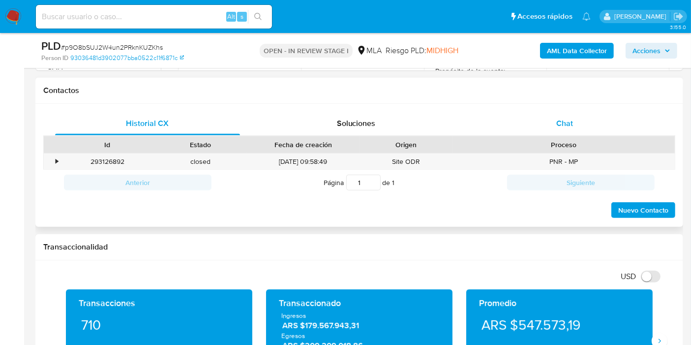
drag, startPoint x: 590, startPoint y: 144, endPoint x: 593, endPoint y: 124, distance: 20.4
click at [590, 144] on div "Proceso" at bounding box center [563, 145] width 209 height 10
click at [593, 123] on div "Chat" at bounding box center [564, 124] width 185 height 24
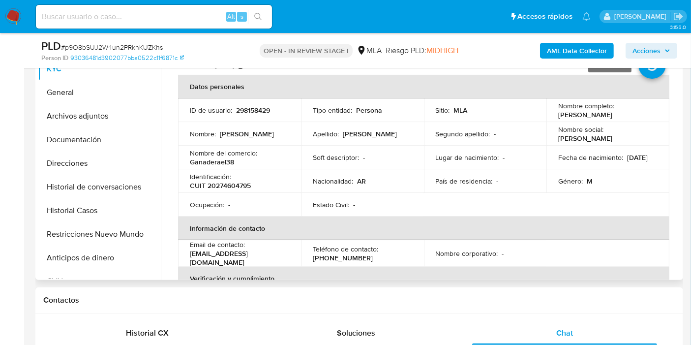
scroll to position [164, 0]
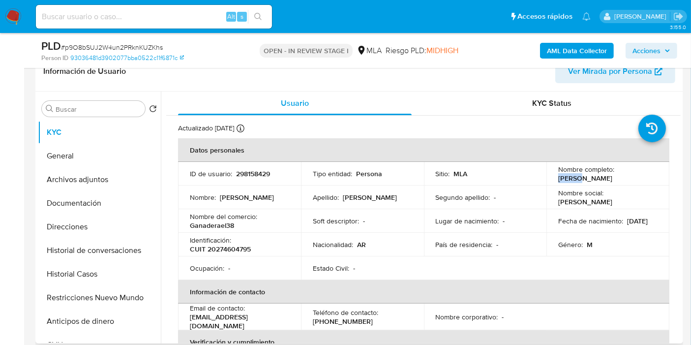
drag, startPoint x: 631, startPoint y: 173, endPoint x: 574, endPoint y: 180, distance: 58.1
click at [574, 180] on div "Nombre completo : Carlos Alberto Gomez" at bounding box center [607, 174] width 99 height 18
click at [559, 178] on p "Carlos Alberto Gomez" at bounding box center [585, 178] width 54 height 9
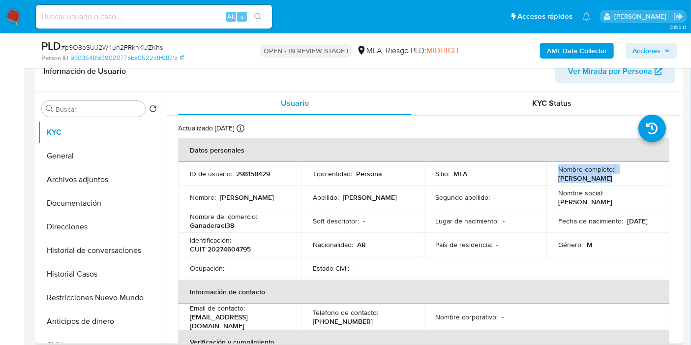
drag, startPoint x: 614, startPoint y: 173, endPoint x: 620, endPoint y: 174, distance: 6.0
click at [612, 174] on p "Carlos Alberto Gomez" at bounding box center [585, 178] width 54 height 9
drag, startPoint x: 631, startPoint y: 181, endPoint x: 627, endPoint y: 177, distance: 6.6
click at [630, 181] on div "Nombre completo : Carlos Alberto Gomez" at bounding box center [607, 174] width 99 height 18
click at [612, 178] on p "Carlos Alberto Gomez" at bounding box center [585, 178] width 54 height 9
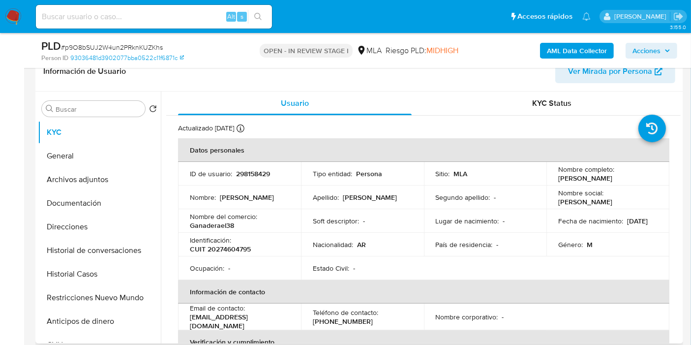
drag, startPoint x: 621, startPoint y: 178, endPoint x: 558, endPoint y: 180, distance: 63.0
click at [558, 180] on p "Carlos Alberto Gomez" at bounding box center [585, 178] width 54 height 9
click at [94, 149] on button "General" at bounding box center [95, 156] width 115 height 24
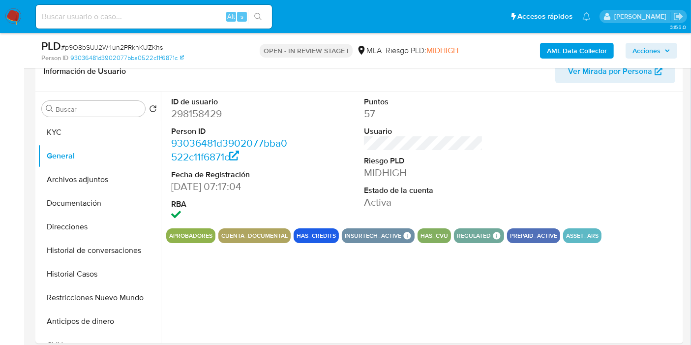
click at [201, 116] on dd "298158429" at bounding box center [230, 114] width 119 height 14
copy dd "298158429"
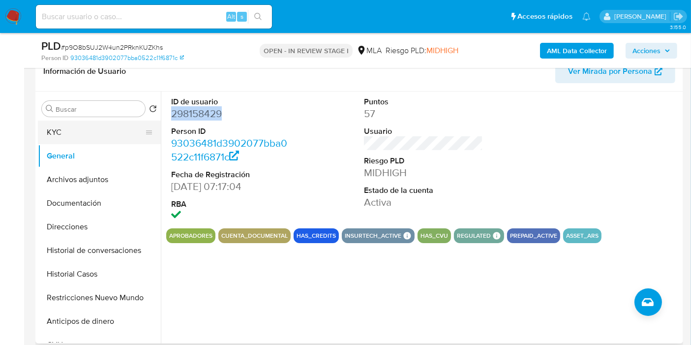
click at [95, 138] on button "KYC" at bounding box center [95, 132] width 115 height 24
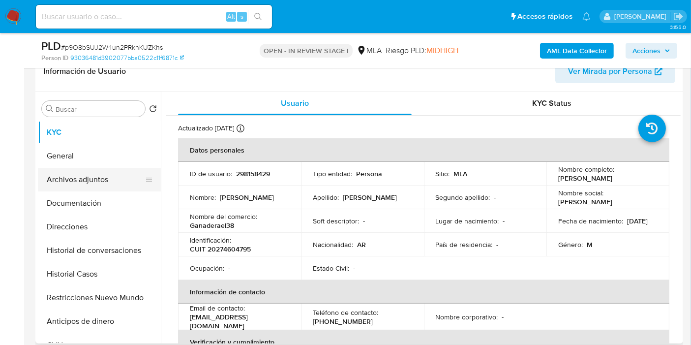
click at [94, 182] on button "Archivos adjuntos" at bounding box center [95, 180] width 115 height 24
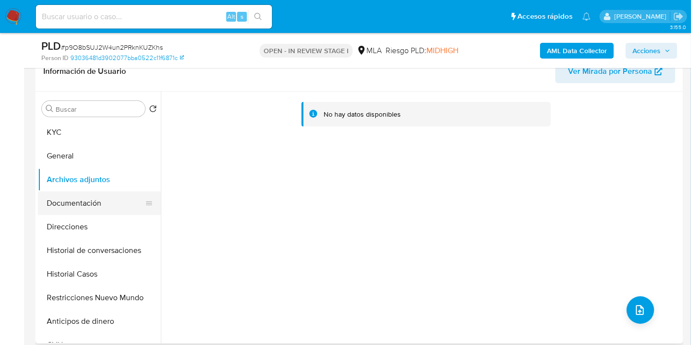
click at [102, 212] on button "Documentación" at bounding box center [95, 203] width 115 height 24
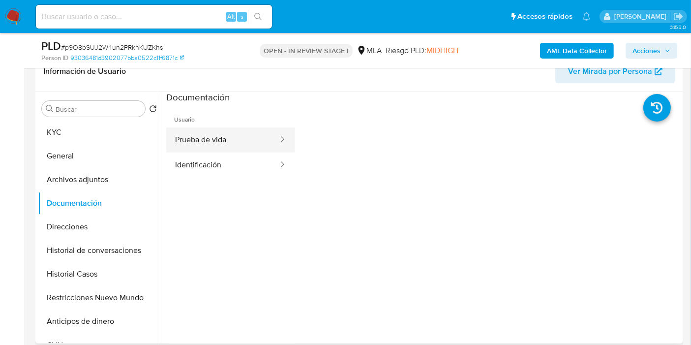
click at [250, 151] on button "Prueba de vida" at bounding box center [222, 139] width 113 height 25
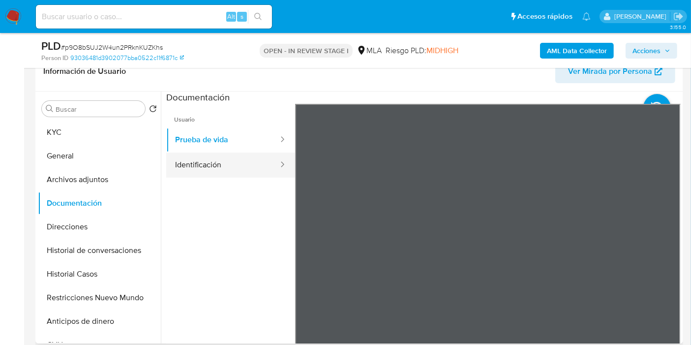
click at [244, 163] on button "Identificación" at bounding box center [222, 164] width 113 height 25
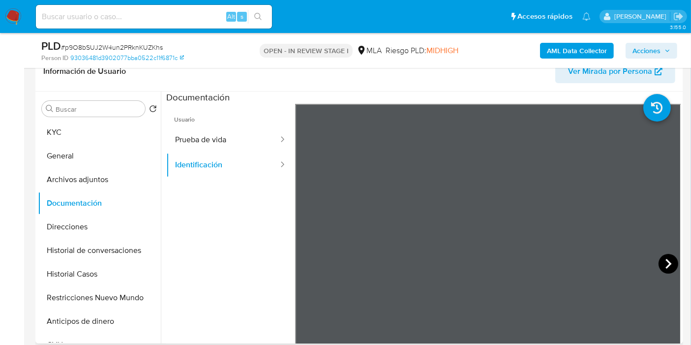
click at [666, 258] on icon at bounding box center [668, 264] width 20 height 20
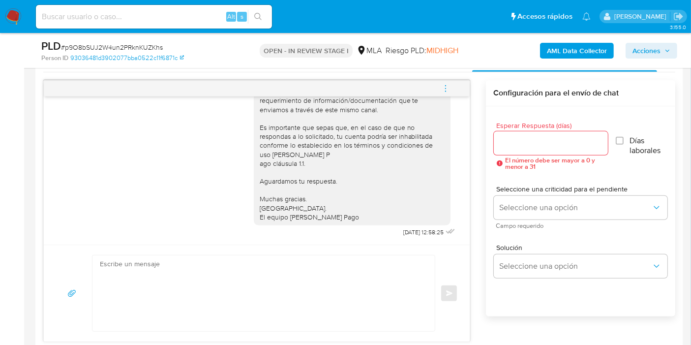
scroll to position [546, 0]
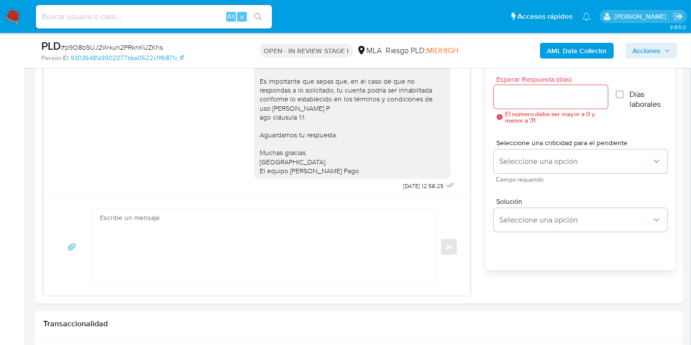
click at [132, 24] on div "Alt s" at bounding box center [154, 17] width 236 height 24
click at [136, 19] on input at bounding box center [154, 16] width 236 height 13
paste input "sVBN27nLjspvyFzicOhg3w5t"
type input "sVBN27nLjspvyFzicOhg3w5t"
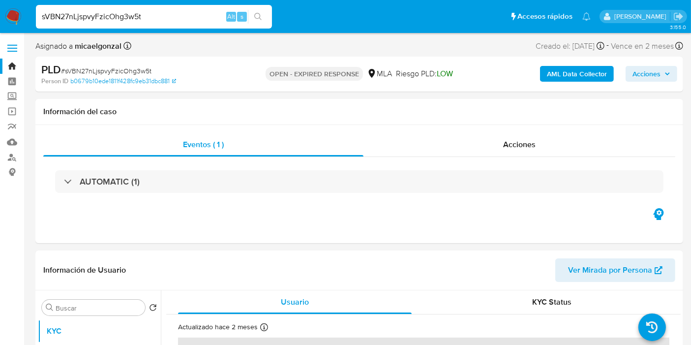
select select "10"
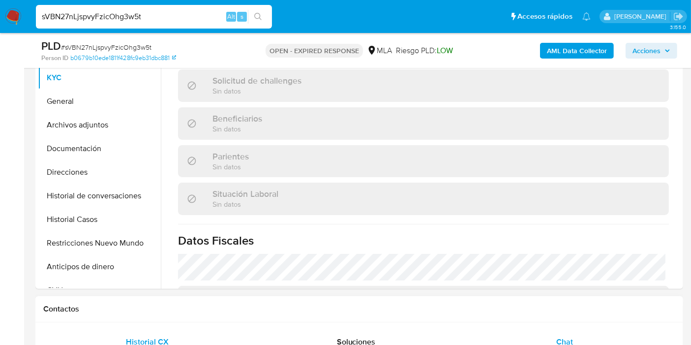
click at [558, 336] on span "Chat" at bounding box center [564, 341] width 17 height 11
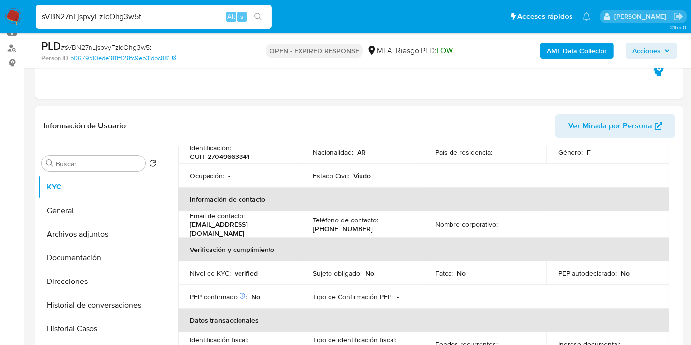
scroll to position [92, 0]
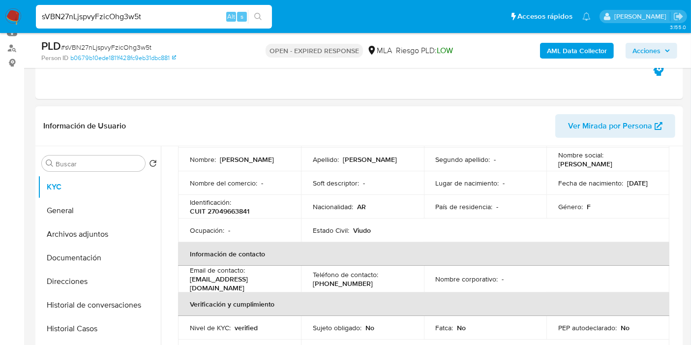
drag, startPoint x: 197, startPoint y: 202, endPoint x: 221, endPoint y: 215, distance: 27.3
click at [197, 202] on p "Identificación :" at bounding box center [210, 202] width 41 height 9
click at [231, 210] on p "CUIT 27049663841" at bounding box center [220, 211] width 60 height 9
copy p "27049663841"
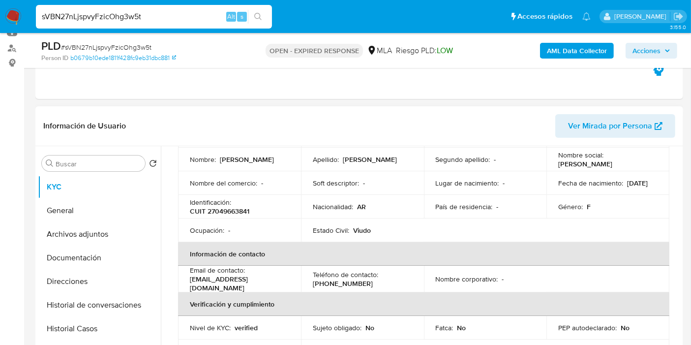
click at [446, 312] on th "Verificación y cumplimiento" at bounding box center [423, 304] width 491 height 24
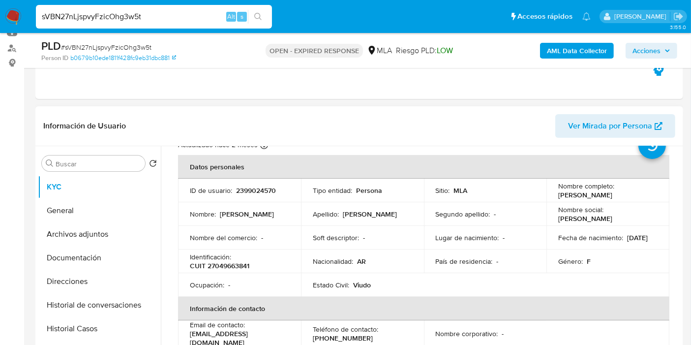
scroll to position [0, 0]
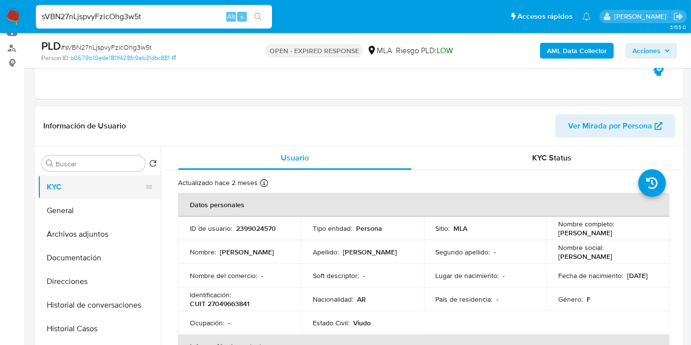
click at [73, 196] on button "KYC" at bounding box center [95, 187] width 115 height 24
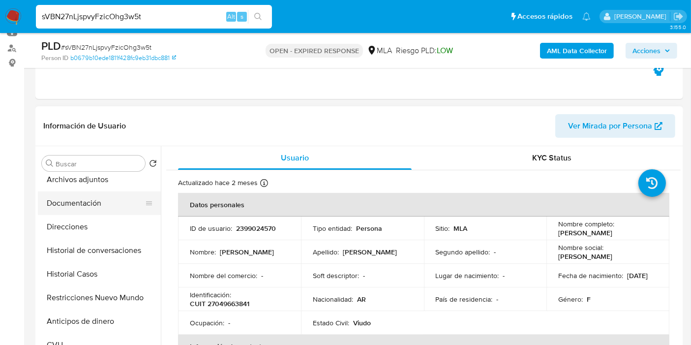
click at [84, 191] on button "Documentación" at bounding box center [95, 203] width 115 height 24
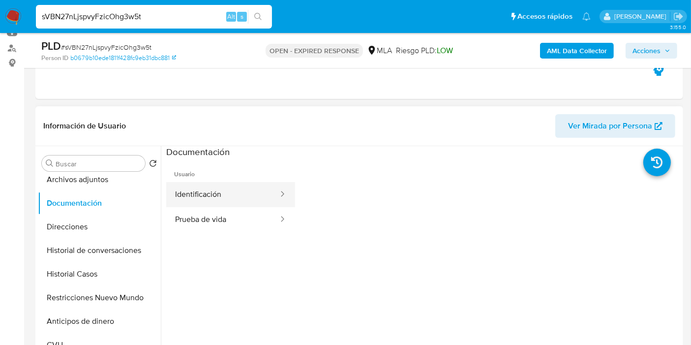
click at [240, 195] on button "Identificación" at bounding box center [222, 194] width 113 height 25
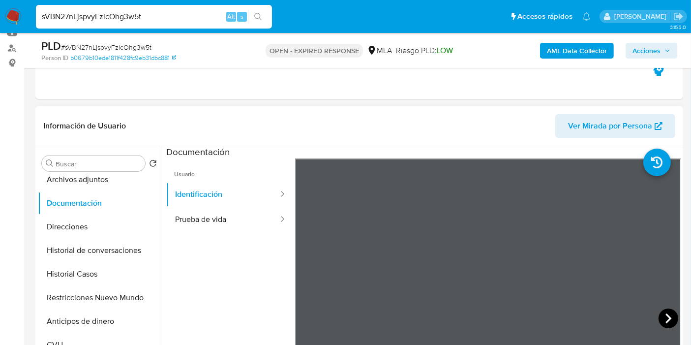
click at [667, 314] on icon at bounding box center [668, 318] width 20 height 20
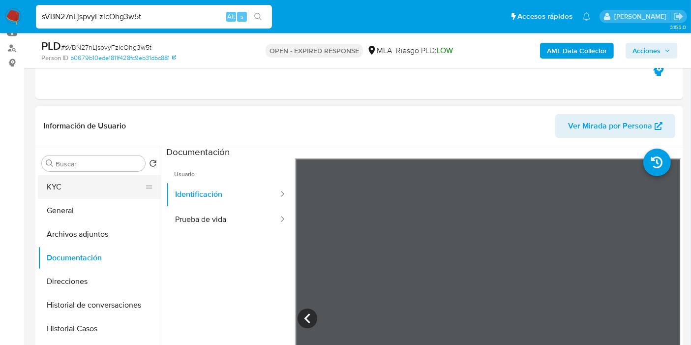
click at [107, 179] on button "KYC" at bounding box center [95, 187] width 115 height 24
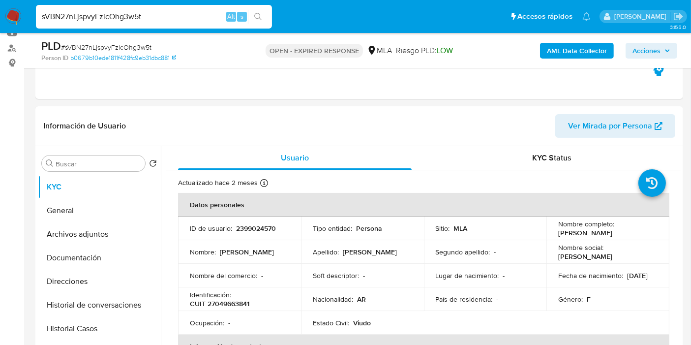
drag, startPoint x: 630, startPoint y: 238, endPoint x: 555, endPoint y: 230, distance: 75.7
click at [555, 230] on td "Nombre completo : Maria Elena Llorente" at bounding box center [607, 228] width 123 height 24
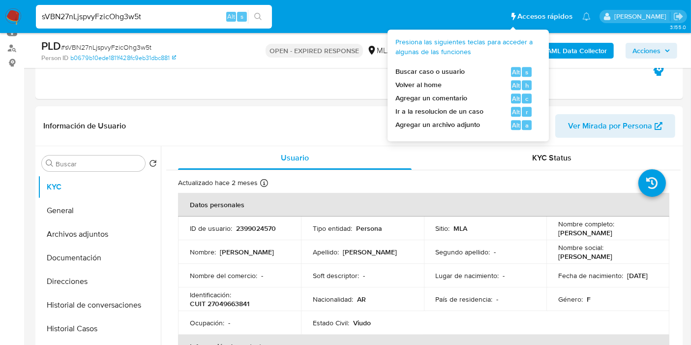
drag, startPoint x: 570, startPoint y: 230, endPoint x: 493, endPoint y: 20, distance: 223.3
click at [517, 20] on span "Accesos rápidos" at bounding box center [544, 16] width 55 height 10
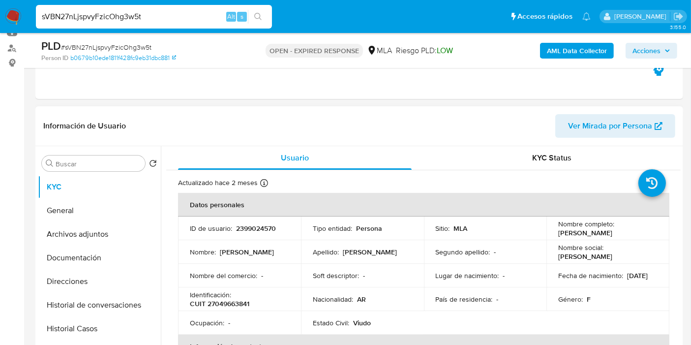
drag, startPoint x: 621, startPoint y: 229, endPoint x: 555, endPoint y: 233, distance: 65.5
click at [558, 233] on div "Nombre completo : Maria Elena Llorente" at bounding box center [607, 228] width 99 height 18
copy p "[PERSON_NAME]"
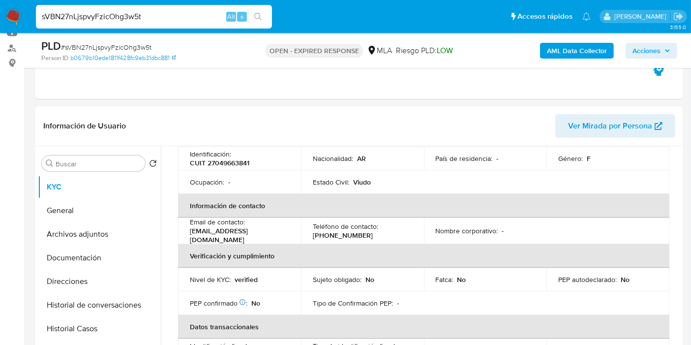
scroll to position [164, 0]
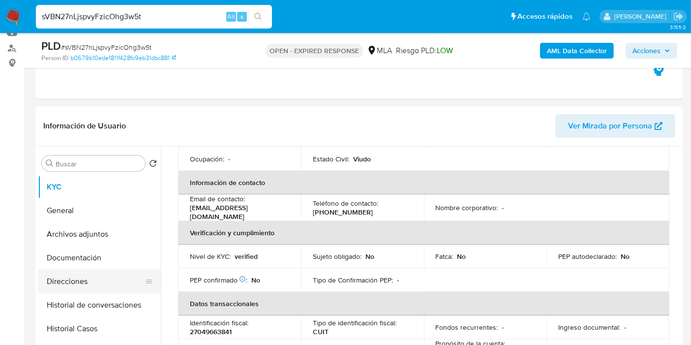
click at [90, 273] on button "Direcciones" at bounding box center [95, 281] width 115 height 24
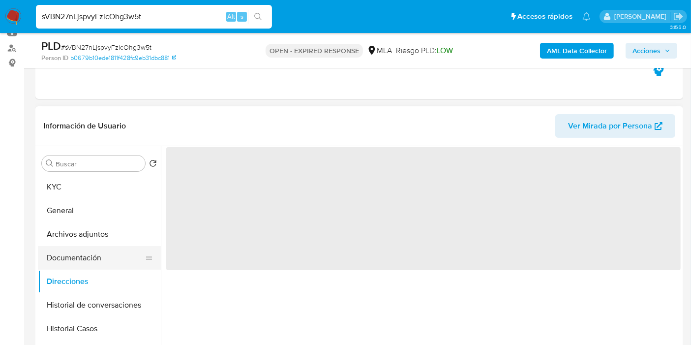
scroll to position [0, 0]
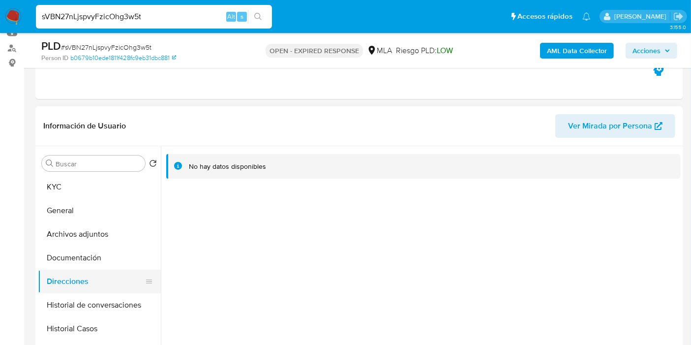
drag, startPoint x: 76, startPoint y: 273, endPoint x: 89, endPoint y: 258, distance: 20.2
click at [76, 271] on button "Direcciones" at bounding box center [99, 281] width 123 height 24
click at [89, 258] on button "Documentación" at bounding box center [95, 258] width 115 height 24
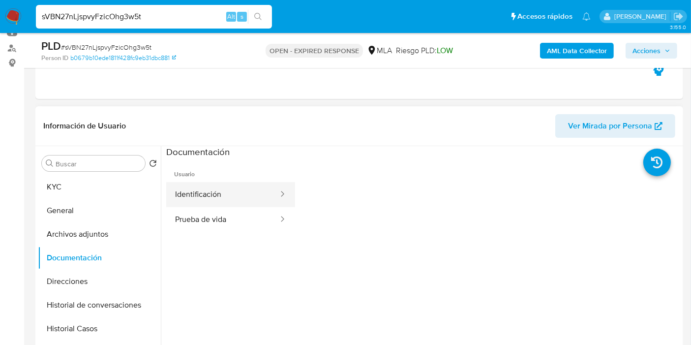
click at [217, 201] on button "Identificación" at bounding box center [222, 194] width 113 height 25
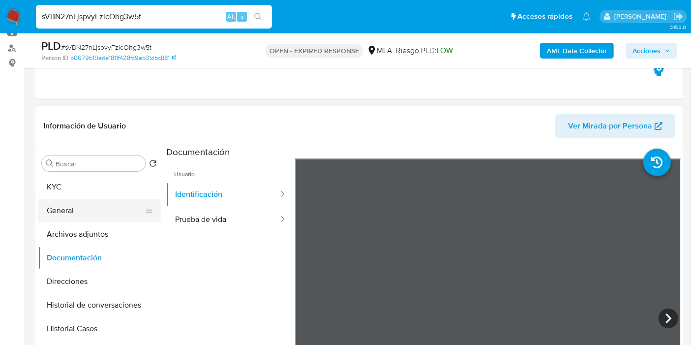
click at [90, 214] on button "General" at bounding box center [95, 211] width 115 height 24
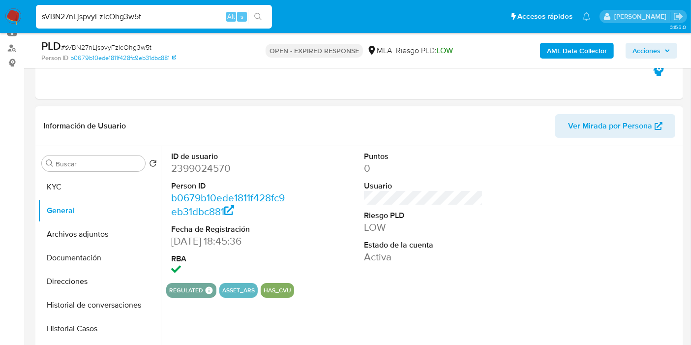
click at [216, 168] on dd "2399024570" at bounding box center [230, 168] width 119 height 14
copy dd "2399024570"
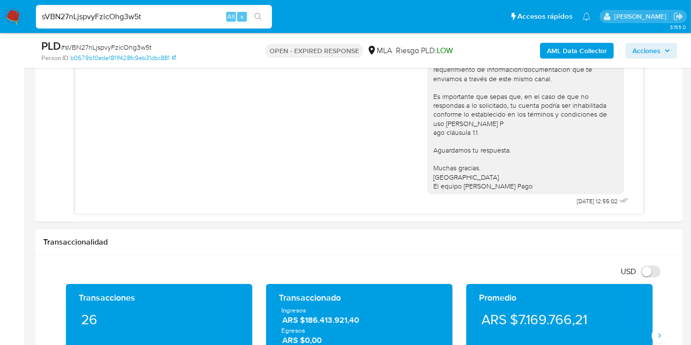
scroll to position [492, 0]
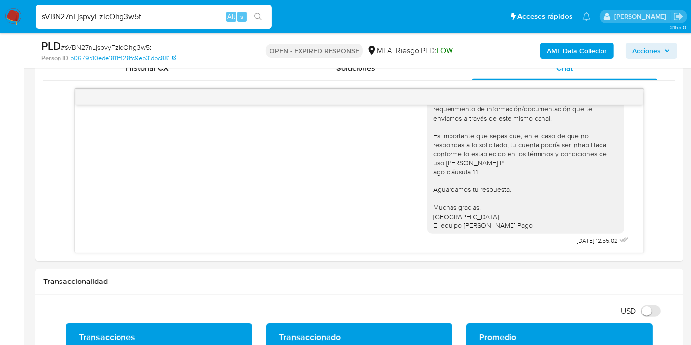
click at [107, 48] on span "# sVBN27nLjspvyFzicOhg3w5t" at bounding box center [106, 47] width 90 height 10
copy span "sVBN27nLjspvyFzicOhg3w5t"
click at [20, 20] on img at bounding box center [13, 16] width 17 height 17
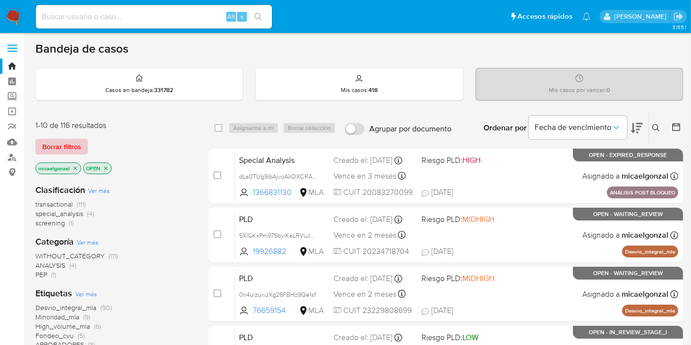
click at [77, 147] on span "Borrar filtros" at bounding box center [61, 147] width 39 height 14
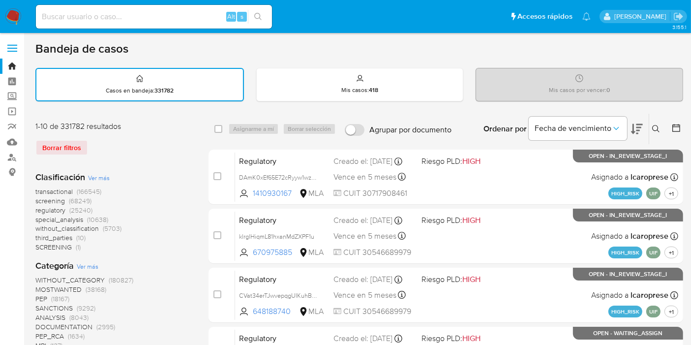
click at [652, 123] on button at bounding box center [657, 129] width 16 height 12
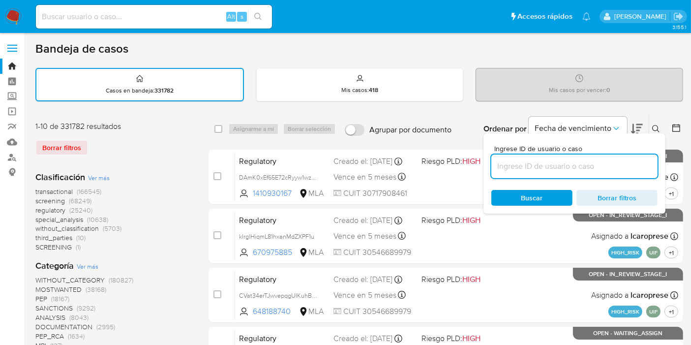
click at [570, 160] on input at bounding box center [574, 166] width 166 height 13
type input "sVBN27nLjspvyFzicOhg3w5t"
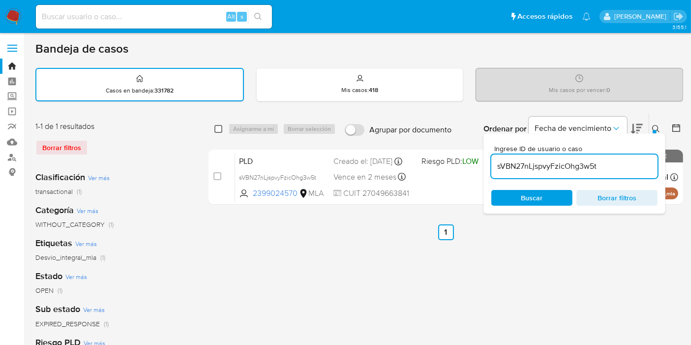
click at [220, 125] on input "checkbox" at bounding box center [218, 129] width 8 height 8
checkbox input "true"
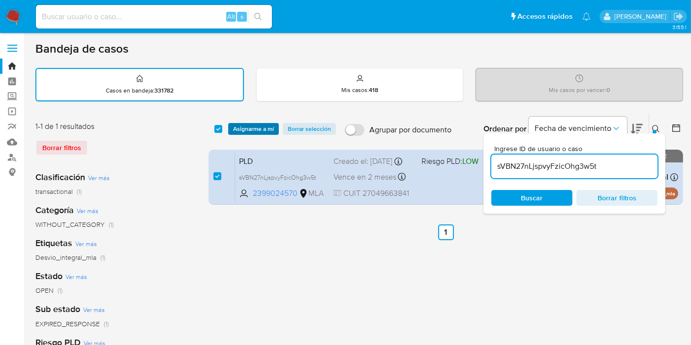
click at [252, 125] on span "Asignarme a mí" at bounding box center [253, 129] width 41 height 10
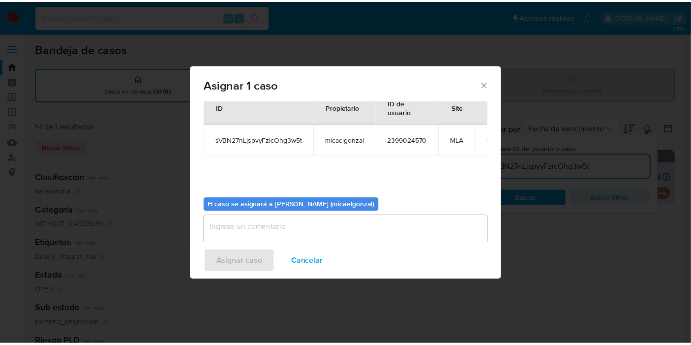
scroll to position [50, 0]
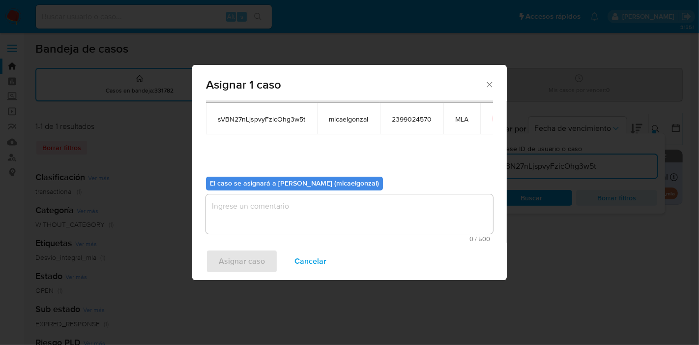
click at [319, 198] on textarea "assign-modal" at bounding box center [349, 213] width 287 height 39
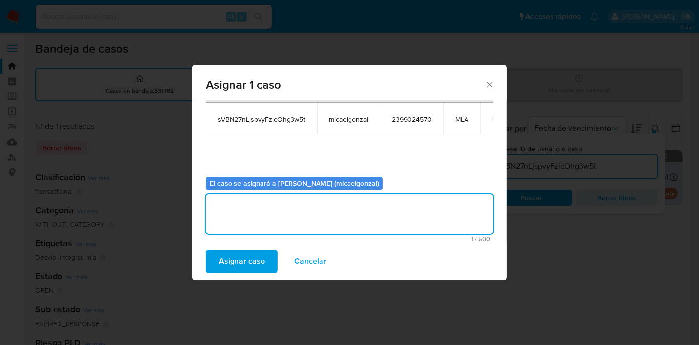
click at [233, 264] on span "Asignar caso" at bounding box center [242, 261] width 46 height 22
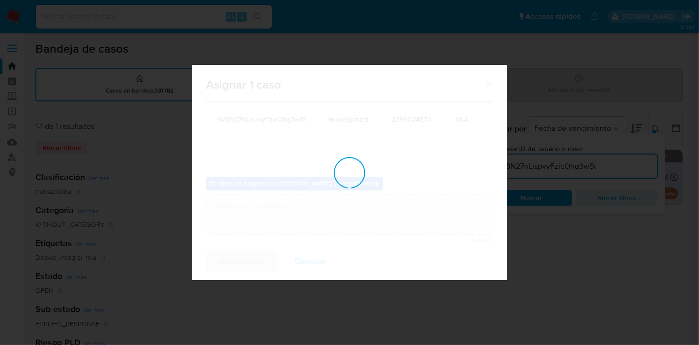
checkbox input "false"
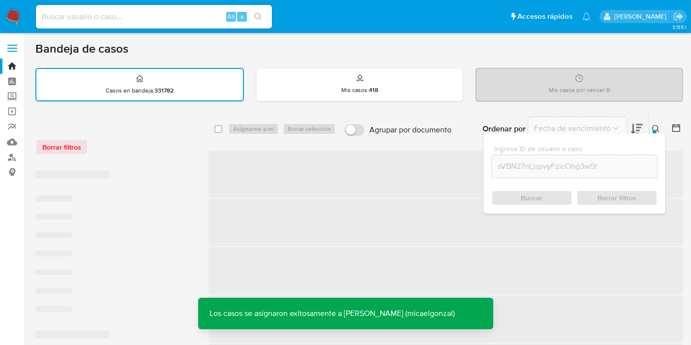
click at [197, 7] on div "Alt s" at bounding box center [154, 17] width 236 height 24
click at [171, 23] on div "Alt s" at bounding box center [154, 17] width 236 height 24
click at [183, 13] on input at bounding box center [154, 16] width 236 height 13
paste input "sVBN27nLjspvyFzicOhg3w5t"
type input "sVBN27nLjspvyFzicOhg3w5t"
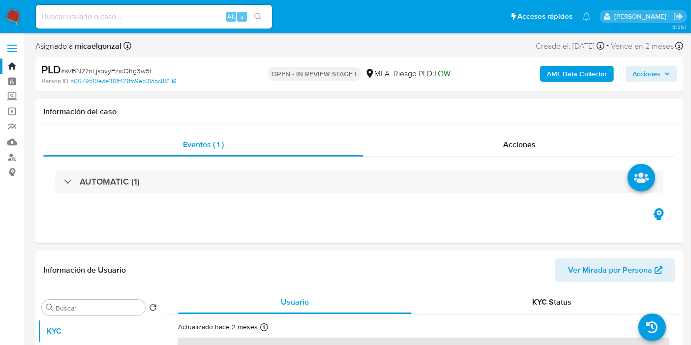
select select "10"
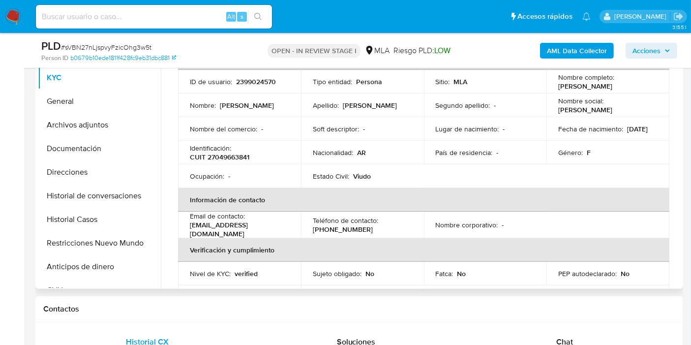
scroll to position [55, 0]
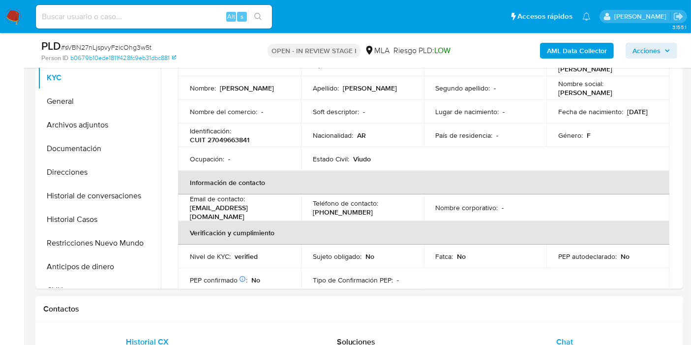
click at [567, 344] on span "Chat" at bounding box center [564, 341] width 17 height 11
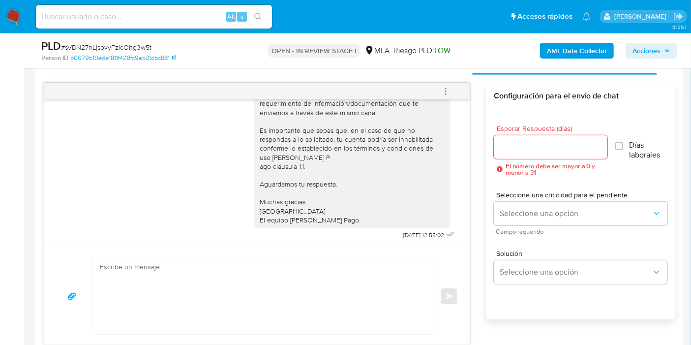
scroll to position [546, 0]
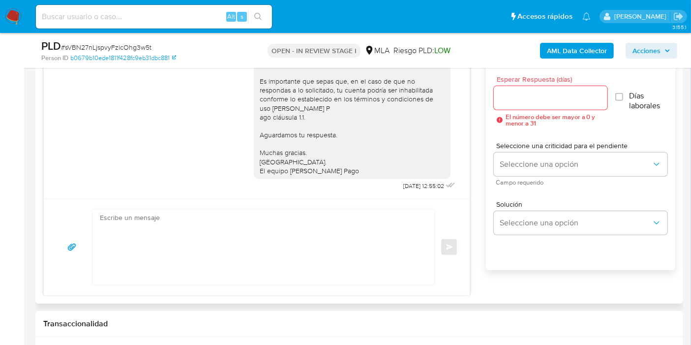
click at [329, 234] on textarea at bounding box center [261, 247] width 323 height 76
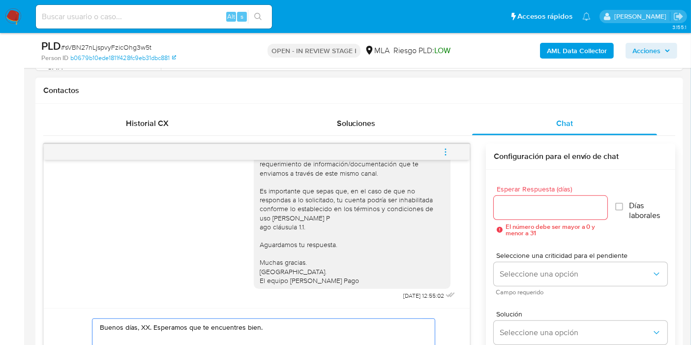
scroll to position [626, 0]
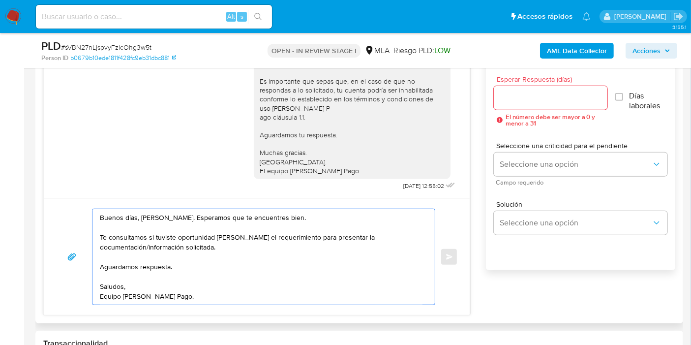
drag, startPoint x: 244, startPoint y: 234, endPoint x: 191, endPoint y: 249, distance: 55.4
click at [242, 236] on textarea "Buenos días, [PERSON_NAME]. Esperamos que te encuentres bien. Te consultamos si…" at bounding box center [261, 256] width 323 height 95
drag, startPoint x: 191, startPoint y: 249, endPoint x: 177, endPoint y: 282, distance: 35.9
click at [191, 250] on textarea "Buenos días, [PERSON_NAME]. Esperamos que te encuentres bien. Te consultamos si…" at bounding box center [261, 256] width 323 height 95
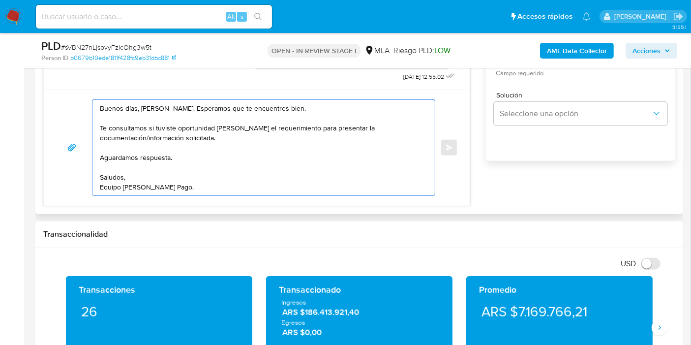
scroll to position [492, 0]
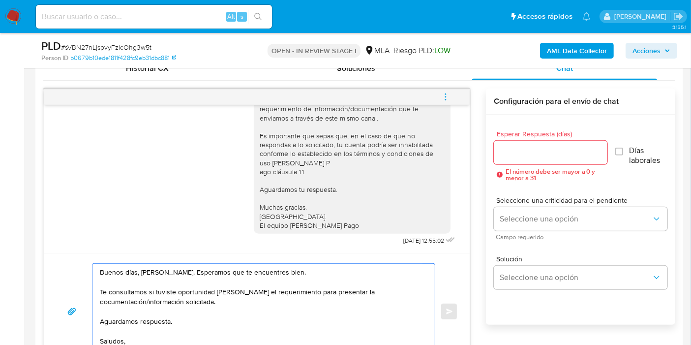
type textarea "Buenos días, [PERSON_NAME]. Esperamos que te encuentres bien. Te consultamos si…"
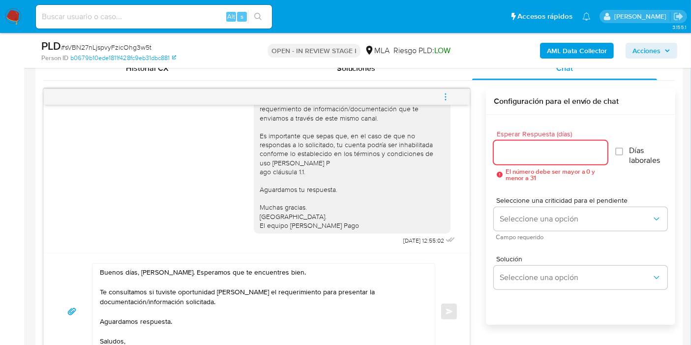
click at [540, 154] on input "Esperar Respuesta (días)" at bounding box center [551, 152] width 114 height 13
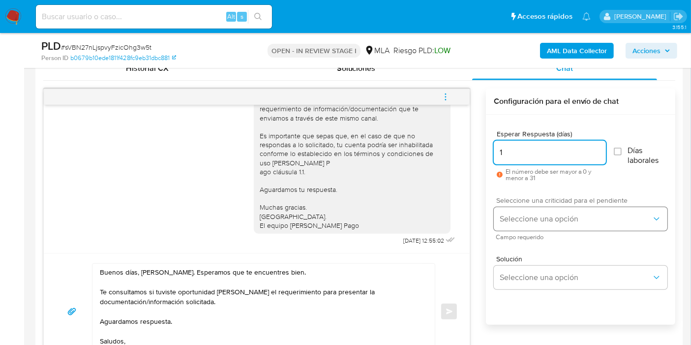
type input "1"
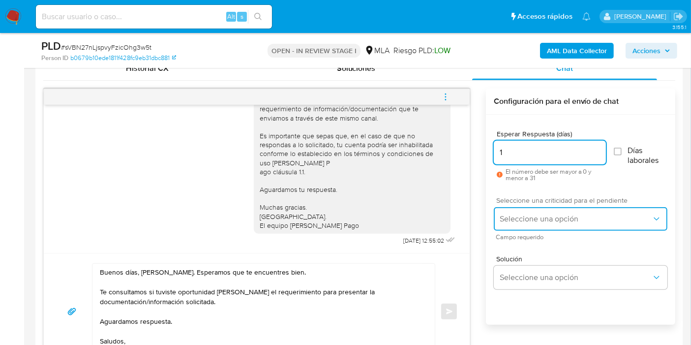
click at [521, 214] on span "Seleccione una opción" at bounding box center [576, 219] width 152 height 10
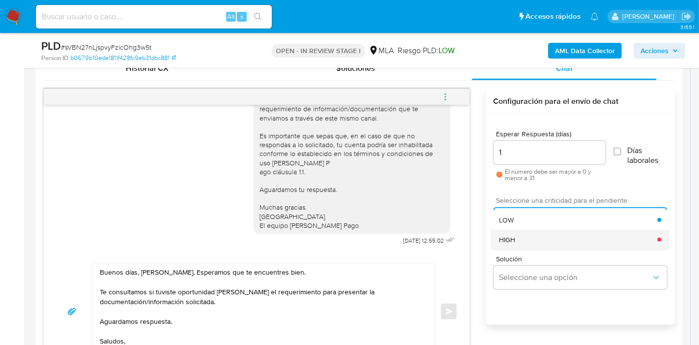
click at [528, 239] on div "HIGH" at bounding box center [578, 240] width 158 height 20
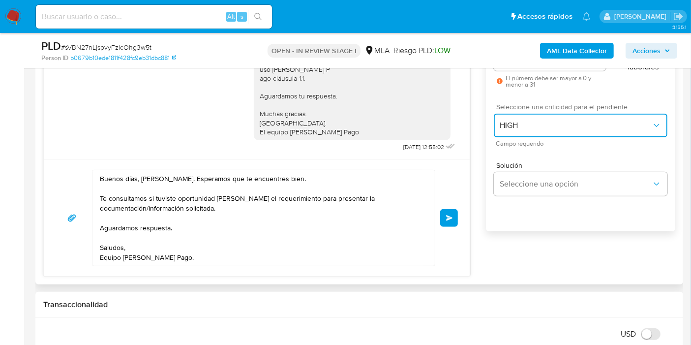
scroll to position [656, 0]
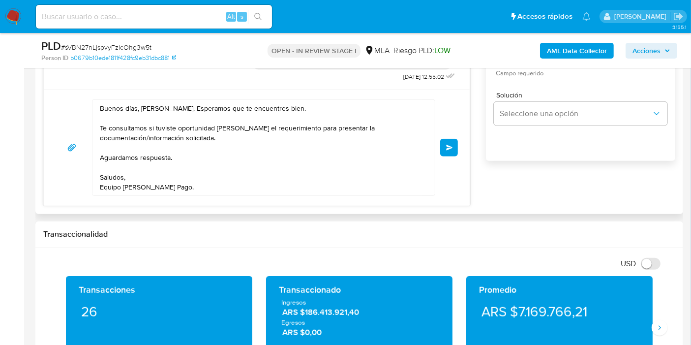
drag, startPoint x: 448, startPoint y: 141, endPoint x: 482, endPoint y: 77, distance: 72.1
drag, startPoint x: 462, startPoint y: 121, endPoint x: 456, endPoint y: 149, distance: 28.8
click at [460, 134] on div "Buenos días, [PERSON_NAME]. Esperamos que te encuentres bien. Te consultamos si…" at bounding box center [257, 147] width 426 height 117
click at [456, 149] on button "Enviar" at bounding box center [449, 148] width 18 height 18
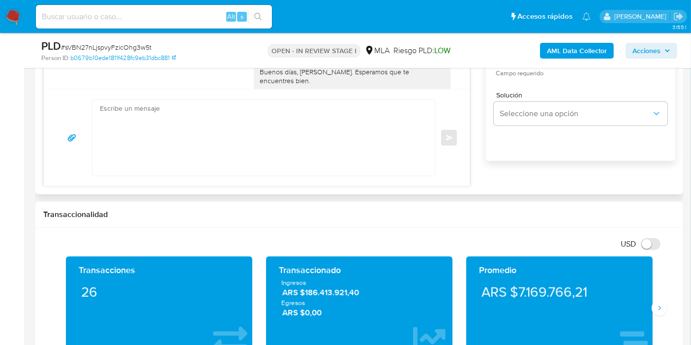
scroll to position [745, 0]
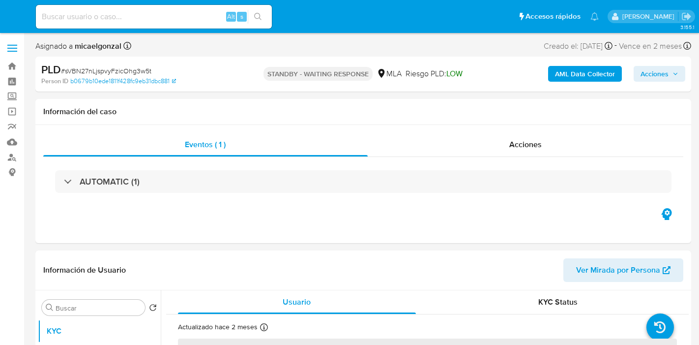
select select "10"
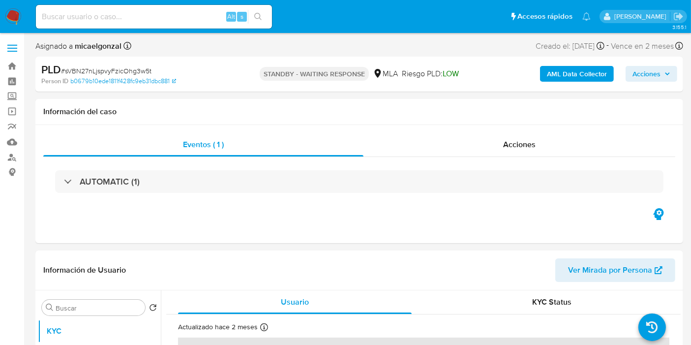
drag, startPoint x: 136, startPoint y: 29, endPoint x: 142, endPoint y: 20, distance: 10.6
click at [137, 27] on div "Alt s" at bounding box center [154, 17] width 236 height 28
click at [0, 13] on nav "Pausado Ver notificaciones Alt s Accesos rápidos Presiona las siguientes teclas…" at bounding box center [345, 16] width 691 height 33
click at [8, 14] on img at bounding box center [13, 16] width 17 height 17
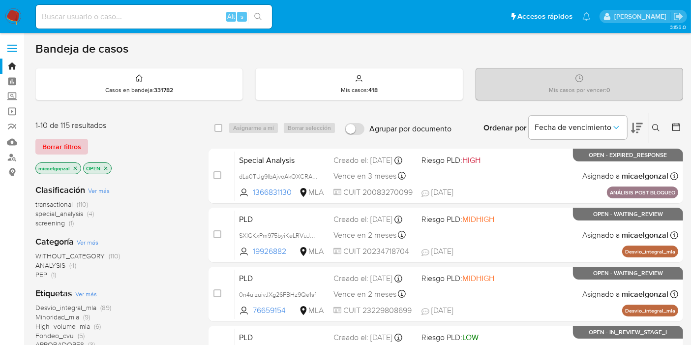
click at [66, 149] on span "Borrar filtros" at bounding box center [61, 147] width 39 height 14
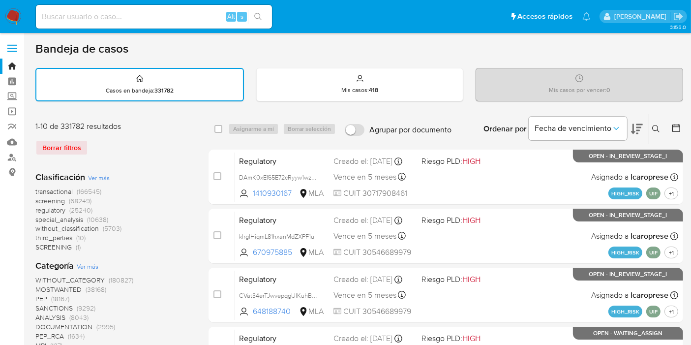
click at [657, 134] on div "Ingrese ID de usuario o caso Buscar Borrar filtros" at bounding box center [657, 129] width 17 height 30
click at [657, 128] on icon at bounding box center [655, 128] width 7 height 7
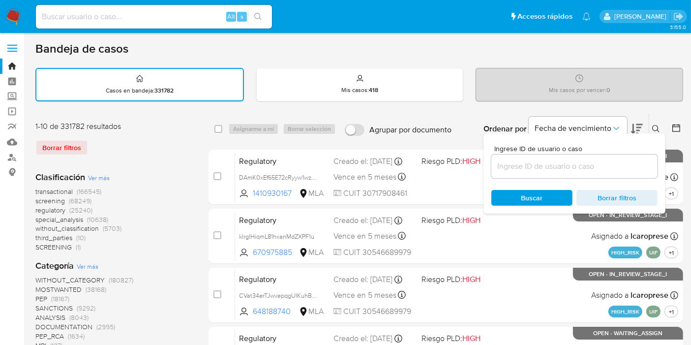
click at [604, 175] on div at bounding box center [574, 166] width 166 height 24
click at [597, 171] on input at bounding box center [574, 166] width 166 height 13
paste input "lpzhopiYEMpQIVg9OMWutOpp"
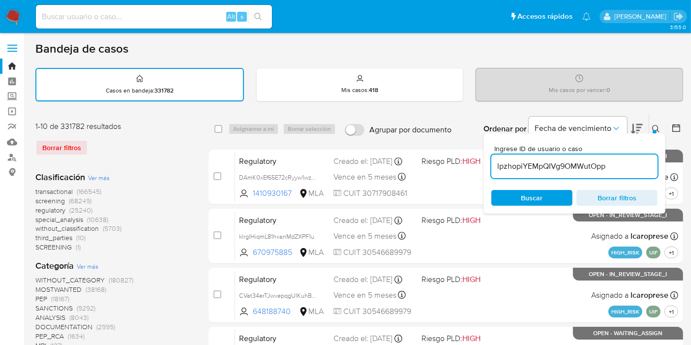
type input "lpzhopiYEMpQIVg9OMWutOpp"
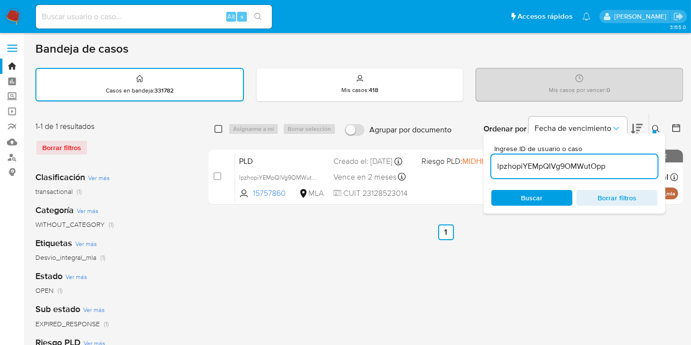
click at [220, 131] on input "checkbox" at bounding box center [218, 129] width 8 height 8
checkbox input "true"
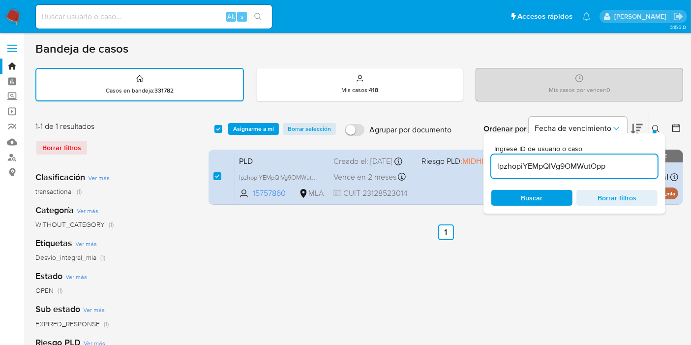
click at [265, 120] on div "select-all-cases-checkbox Asignarme a mí Borrar selección Agrupar por documento…" at bounding box center [446, 129] width 475 height 30
drag, startPoint x: 254, startPoint y: 135, endPoint x: 258, endPoint y: 128, distance: 8.6
click at [255, 134] on div "select-all-cases-checkbox Asignarme a mí Borrar selección Agrupar por documento…" at bounding box center [446, 129] width 475 height 30
click at [258, 128] on span "Asignarme a mí" at bounding box center [253, 129] width 41 height 10
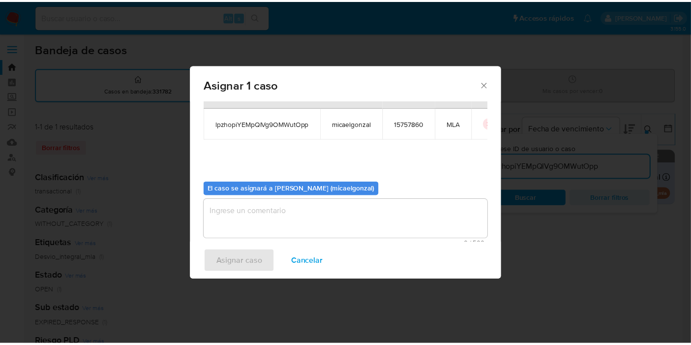
scroll to position [50, 0]
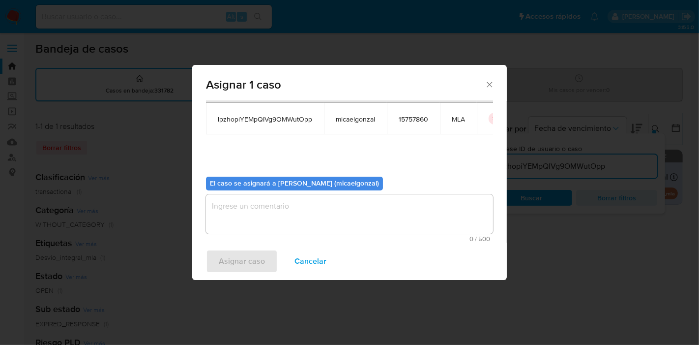
drag, startPoint x: 300, startPoint y: 217, endPoint x: 294, endPoint y: 221, distance: 8.2
click at [300, 217] on textarea "assign-modal" at bounding box center [349, 213] width 287 height 39
click at [257, 274] on div "Asignar caso Cancelar" at bounding box center [349, 260] width 315 height 37
click at [257, 270] on span "Asignar caso" at bounding box center [242, 261] width 46 height 22
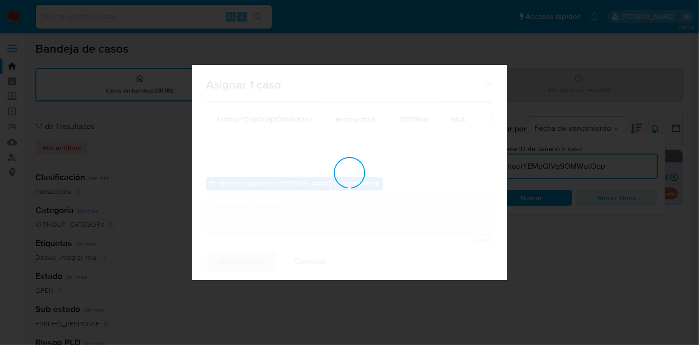
checkbox input "false"
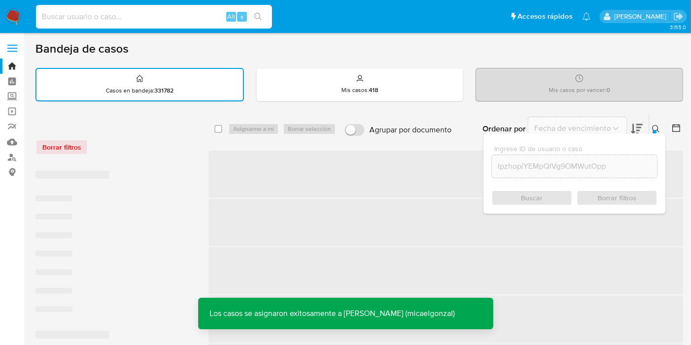
click at [153, 13] on input at bounding box center [154, 16] width 236 height 13
paste input "lpzhopiYEMpQIVg9OMWutOpp"
type input "lpzhopiYEMpQIVg9OMWutOpp"
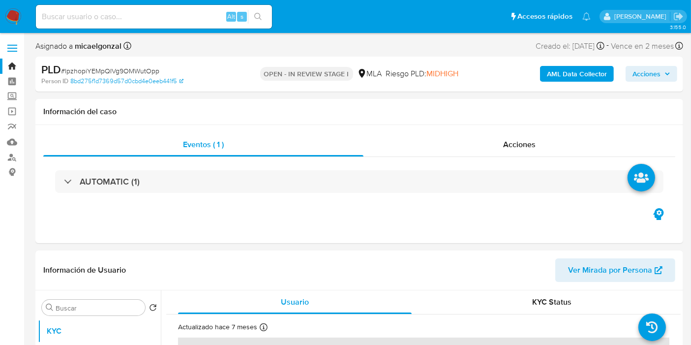
select select "10"
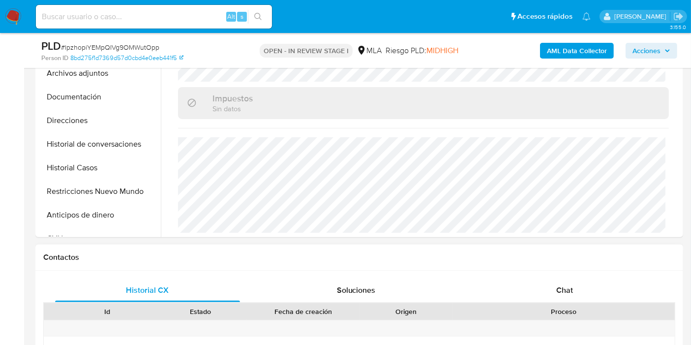
scroll to position [328, 0]
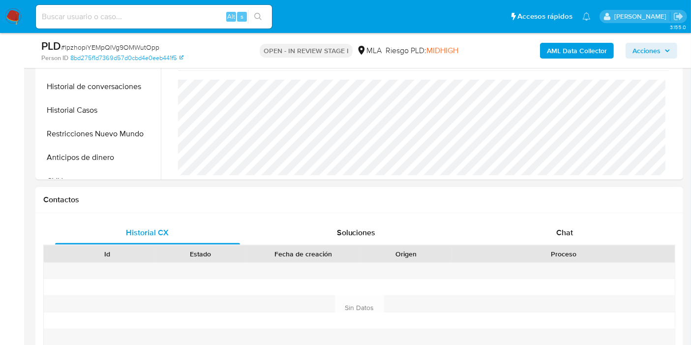
drag, startPoint x: 603, startPoint y: 213, endPoint x: 591, endPoint y: 224, distance: 16.1
click at [602, 214] on div "Historial CX Soluciones Chat Id Estado Fecha de creación Origen Proceso Anterio…" at bounding box center [359, 308] width 648 height 190
click at [591, 224] on div "Chat" at bounding box center [564, 233] width 185 height 24
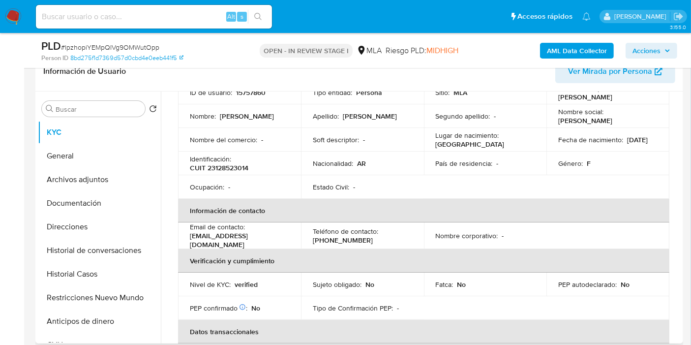
scroll to position [34, 0]
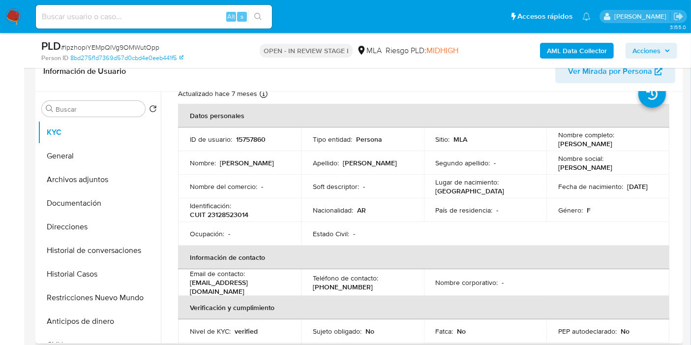
drag, startPoint x: 644, startPoint y: 149, endPoint x: 554, endPoint y: 142, distance: 90.8
click at [554, 142] on td "Nombre completo : Maria Laura Florencia Avalos" at bounding box center [607, 139] width 123 height 24
copy p "Maria Laura Florencia Avalos"
click at [90, 155] on button "General" at bounding box center [95, 156] width 115 height 24
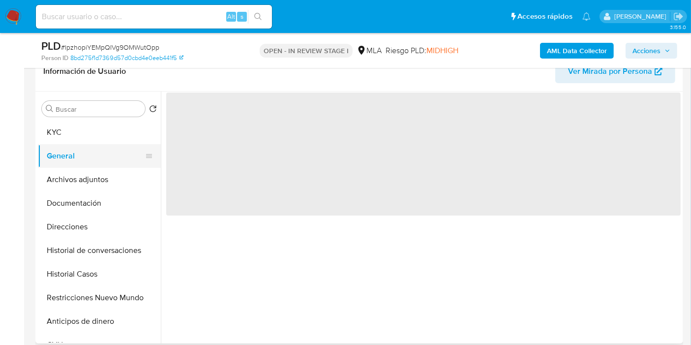
scroll to position [0, 0]
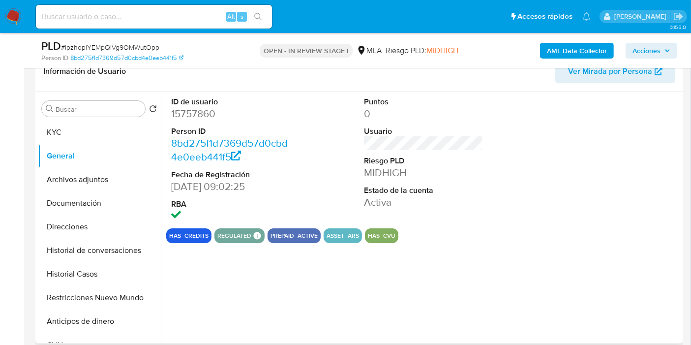
click at [233, 123] on dl "ID de usuario 15757860 Person ID 8bd275f1d7369d57d0cbd4e0eeb441f5 Fecha de Regi…" at bounding box center [230, 159] width 119 height 127
click at [217, 115] on dd "15757860" at bounding box center [230, 114] width 119 height 14
click at [194, 114] on dd "15757860" at bounding box center [230, 114] width 119 height 14
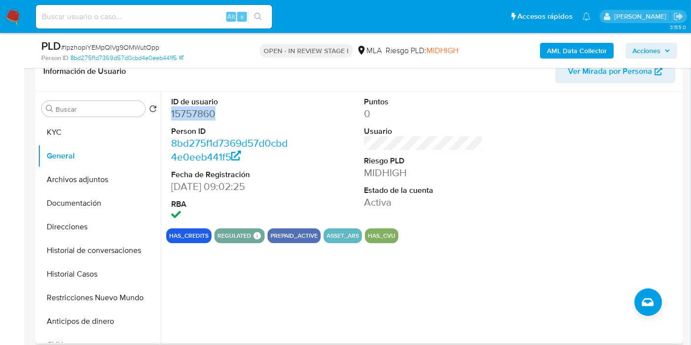
copy dd "15757860"
drag, startPoint x: 112, startPoint y: 118, endPoint x: 108, endPoint y: 124, distance: 7.4
click at [111, 120] on div "Buscar Volver al orden por defecto KYC General Archivos adjuntos Documentación …" at bounding box center [99, 218] width 123 height 250
drag, startPoint x: 100, startPoint y: 131, endPoint x: 109, endPoint y: 135, distance: 9.7
click at [101, 132] on button "KYC" at bounding box center [95, 132] width 115 height 24
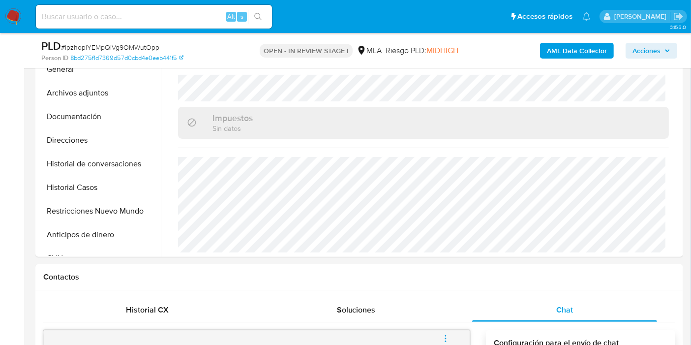
scroll to position [218, 0]
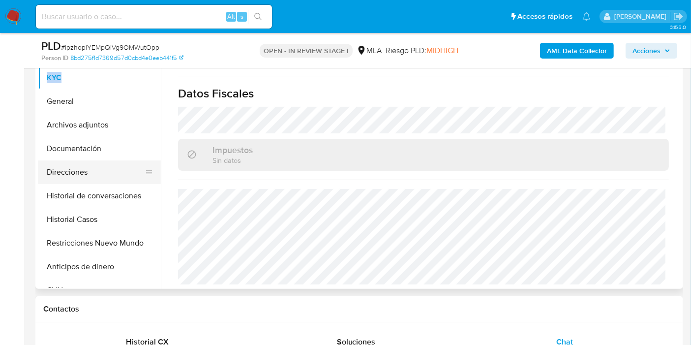
click at [84, 179] on button "Direcciones" at bounding box center [95, 172] width 115 height 24
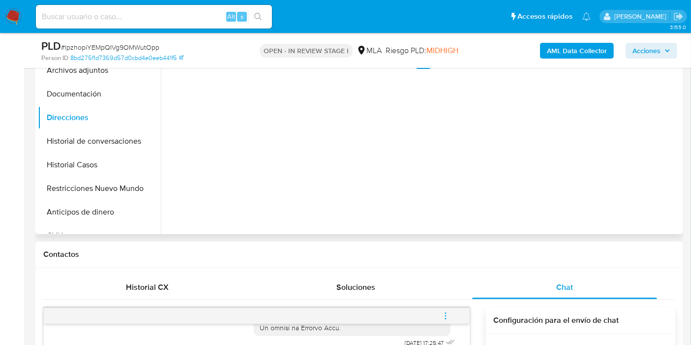
scroll to position [109, 0]
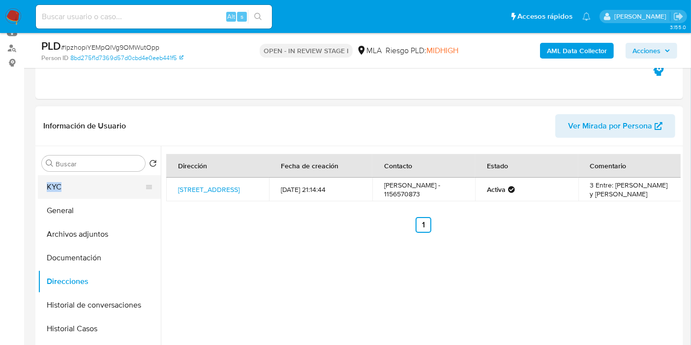
click at [100, 179] on button "KYC" at bounding box center [95, 187] width 115 height 24
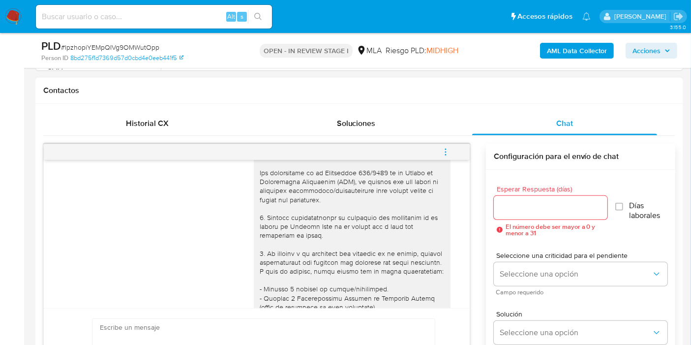
scroll to position [189, 0]
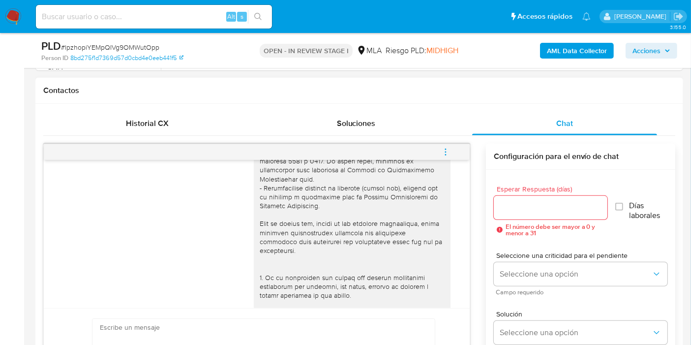
drag, startPoint x: 220, startPoint y: 289, endPoint x: 196, endPoint y: 327, distance: 44.9
click at [215, 294] on div "18/08/2025 17:25:47" at bounding box center [256, 245] width 401 height 538
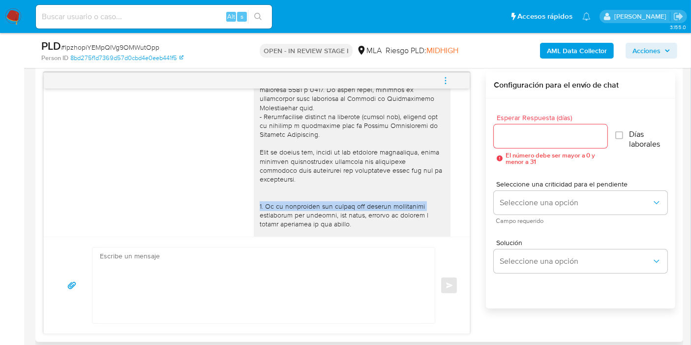
scroll to position [546, 0]
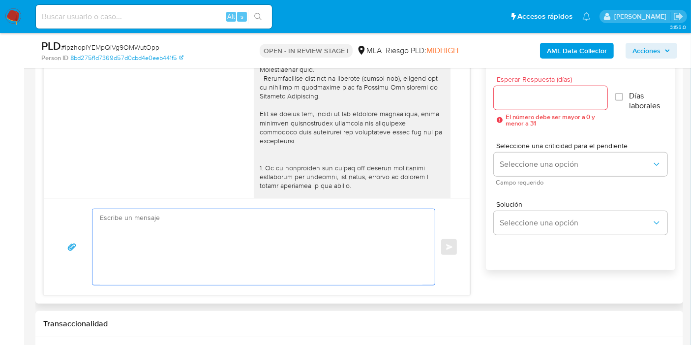
click at [188, 235] on textarea at bounding box center [261, 247] width 323 height 76
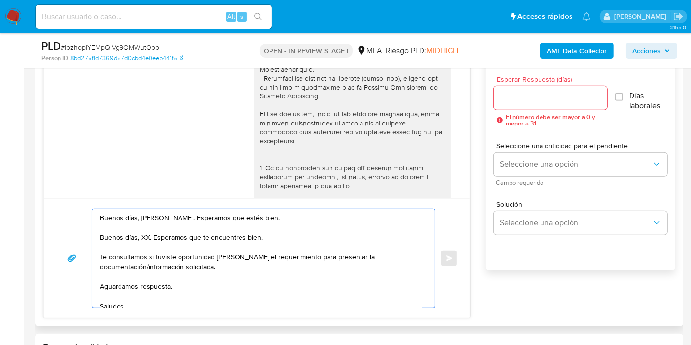
click at [182, 237] on textarea "Buenos días, María Laura. Esperamos que estés bien. Buenos días, XX. Esperamos …" at bounding box center [261, 258] width 323 height 98
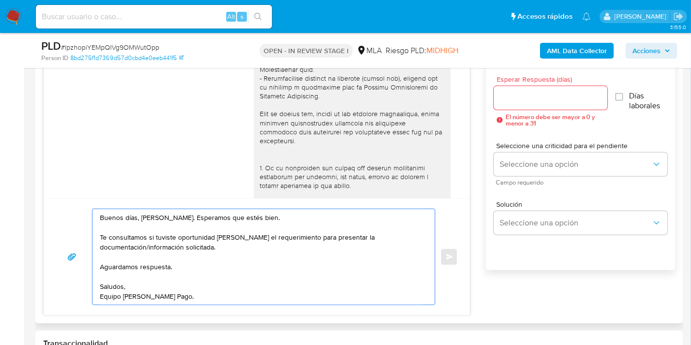
click at [158, 230] on textarea "Buenos días, María Laura. Esperamos que estés bien. Te consultamos si tuviste o…" at bounding box center [261, 256] width 323 height 95
click at [283, 249] on textarea "Buenos días, María Laura. Esperamos que estés bien. Te consultamos si tuviste o…" at bounding box center [261, 256] width 323 height 95
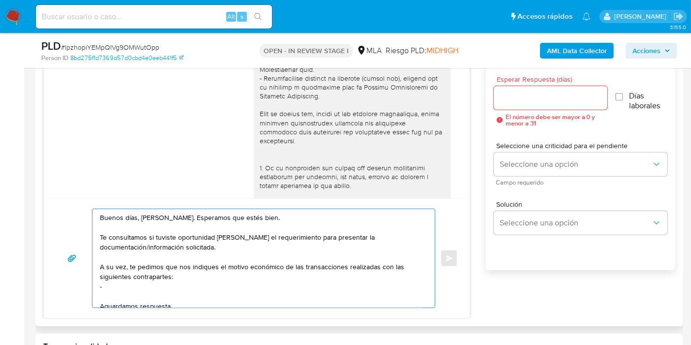
paste textarea "Juan Marcelo Gomez Avalos"
paste textarea "23322146329"
paste textarea "Mario Jesus Gomez"
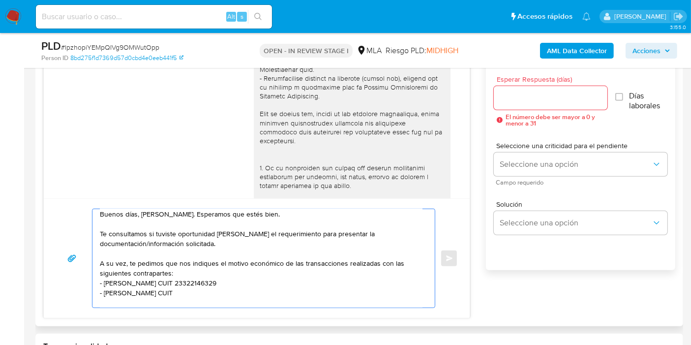
paste textarea "20118871627"
paste textarea "27168937321"
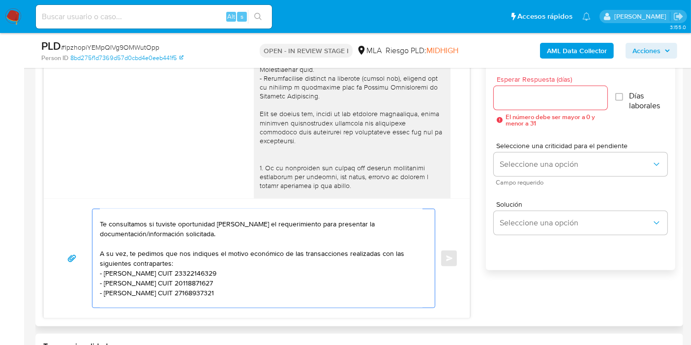
click at [271, 276] on textarea "Buenos días, María Laura. Esperamos que estés bien. Te consultamos si tuviste o…" at bounding box center [261, 258] width 323 height 98
paste textarea "27163139478"
click at [156, 272] on textarea "Buenos días, María Laura. Esperamos que estés bien. Te consultamos si tuviste o…" at bounding box center [261, 258] width 323 height 98
click at [163, 277] on textarea "Buenos días, María Laura. Esperamos que estés bien. Te consultamos si tuviste o…" at bounding box center [261, 258] width 323 height 98
click at [0, 0] on lt-div "Palabra incorrecta ¿Quería decir «Gómez»? G ó mez Descartar" at bounding box center [0, 0] width 0 height 0
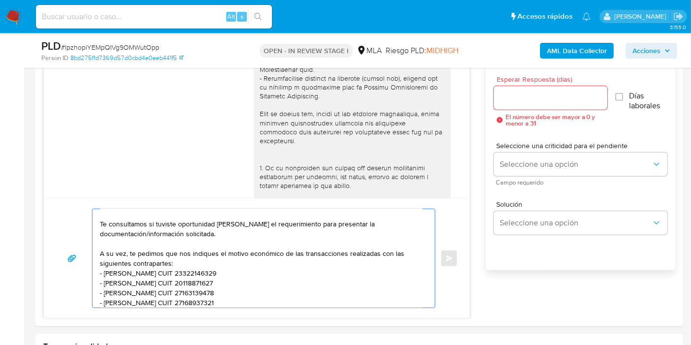
click at [0, 0] on lt-span "G ó mez" at bounding box center [0, 0] width 0 height 0
click at [161, 272] on textarea "Buenos días, María Laura. Esperamos que estés bien. Te consultamos si tuviste o…" at bounding box center [261, 258] width 323 height 98
click at [159, 271] on textarea "Buenos días, María Laura. Esperamos que estés bien. Te consultamos si tuviste o…" at bounding box center [261, 258] width 323 height 98
click at [0, 0] on lt-span "G ó mez" at bounding box center [0, 0] width 0 height 0
click at [179, 269] on textarea "Buenos días, María Laura. Esperamos que estés bien. Te consultamos si tuviste o…" at bounding box center [261, 258] width 323 height 98
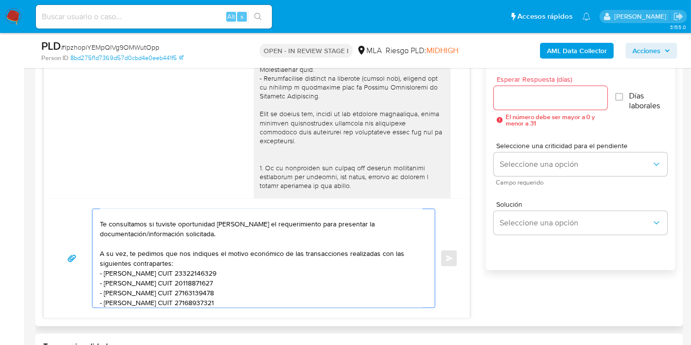
click at [180, 272] on textarea "Buenos días, María Laura. Esperamos que estés bien. Te consultamos si tuviste o…" at bounding box center [261, 258] width 323 height 98
click at [169, 276] on textarea "Buenos días, María Laura. Esperamos que estés bien. Te consultamos si tuviste o…" at bounding box center [261, 258] width 323 height 98
click at [151, 258] on textarea "Buenos días, María Laura. Esperamos que estés bien. Te consultamos si tuviste o…" at bounding box center [261, 258] width 323 height 98
click at [136, 277] on textarea "Buenos días, María Laura. Esperamos que estés bien. Te consultamos si tuviste o…" at bounding box center [261, 258] width 323 height 98
click at [0, 0] on lt-strong "ú" at bounding box center [0, 0] width 0 height 0
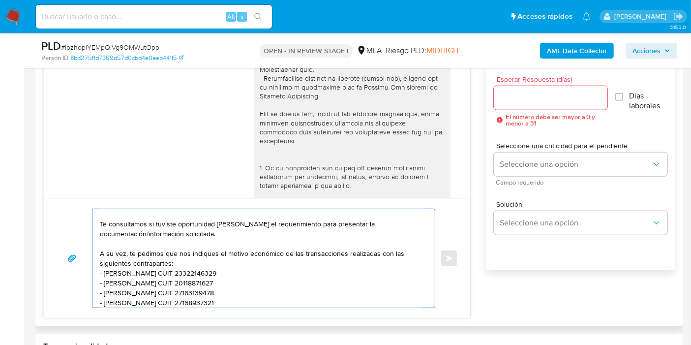
click at [112, 293] on textarea "Buenos días, María Laura. Esperamos que estés bien. Te consultamos si tuviste o…" at bounding box center [261, 258] width 323 height 98
click at [109, 294] on textarea "Buenos días, María Laura. Esperamos que estés bien. Te consultamos si tuviste o…" at bounding box center [261, 258] width 323 height 98
click at [0, 0] on lt-span "María" at bounding box center [0, 0] width 0 height 0
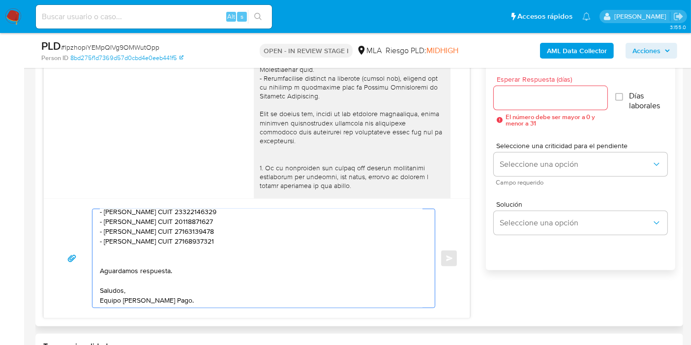
scroll to position [76, 0]
click at [156, 237] on textarea "Buenos días, María Laura. Esperamos que estés bien. Te consultamos si tuviste o…" at bounding box center [261, 258] width 323 height 98
click at [168, 240] on textarea "Buenos días, María Laura. Esperamos que estés bien. Te consultamos si tuviste o…" at bounding box center [261, 258] width 323 height 98
click at [0, 0] on lt-span "Dom í nguez" at bounding box center [0, 0] width 0 height 0
click at [132, 250] on textarea "Buenos días, María Laura. Esperamos que estés bien. Te consultamos si tuviste o…" at bounding box center [261, 258] width 323 height 98
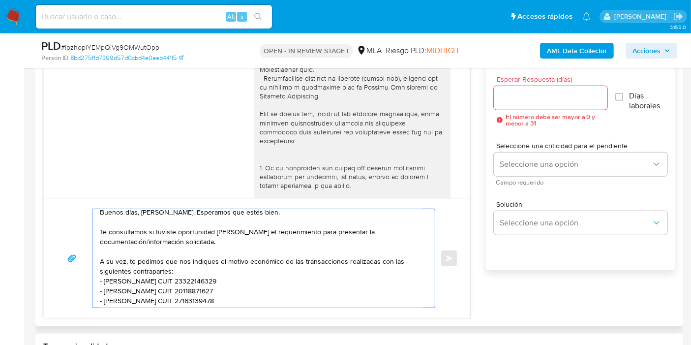
scroll to position [0, 0]
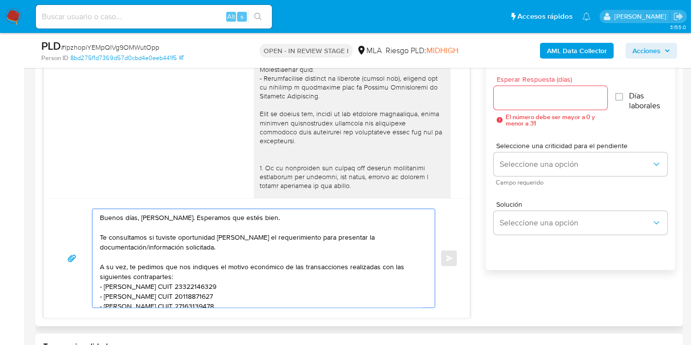
type textarea "Buenos días, María Laura. Esperamos que estés bien. Te consultamos si tuviste o…"
click at [506, 98] on input "Esperar Respuesta (días)" at bounding box center [551, 97] width 114 height 13
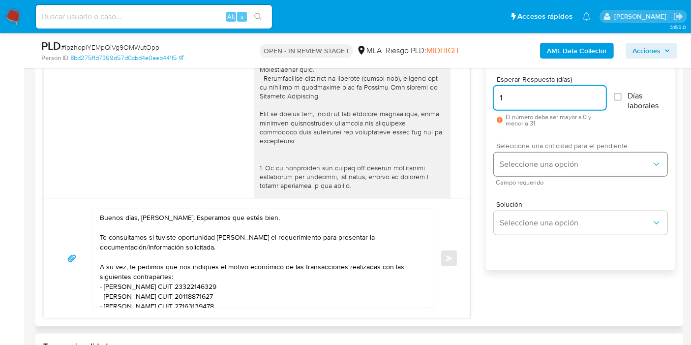
type input "1"
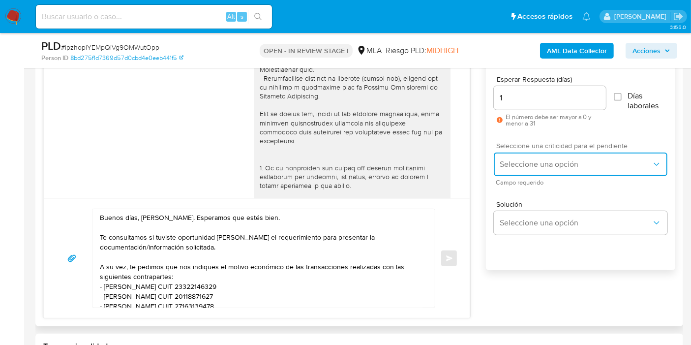
click at [535, 155] on button "Seleccione una opción" at bounding box center [581, 164] width 174 height 24
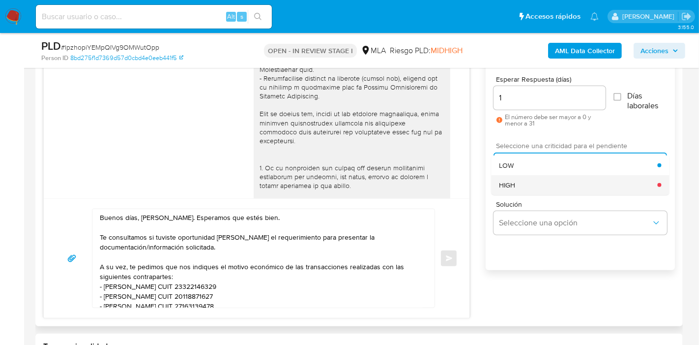
click at [532, 180] on div "HIGH" at bounding box center [578, 185] width 158 height 20
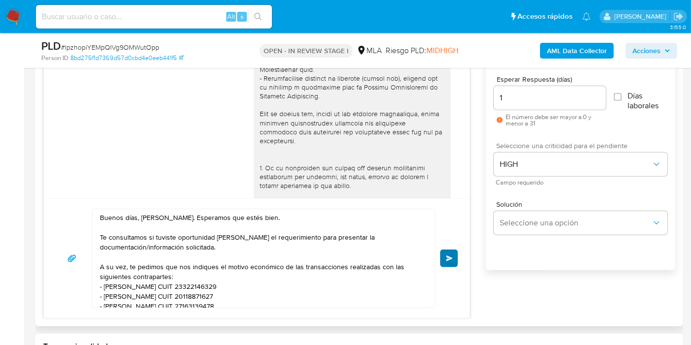
drag, startPoint x: 461, startPoint y: 258, endPoint x: 453, endPoint y: 259, distance: 8.4
click at [457, 259] on div "Buenos días, María Laura. Esperamos que estés bien. Te consultamos si tuviste o…" at bounding box center [257, 257] width 426 height 119
click at [453, 259] on button "Enviar" at bounding box center [449, 258] width 18 height 18
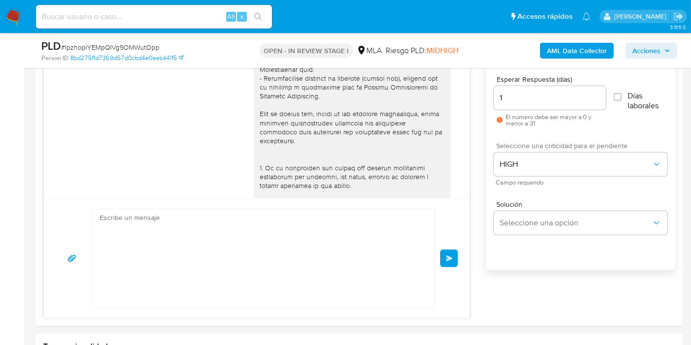
scroll to position [816, 0]
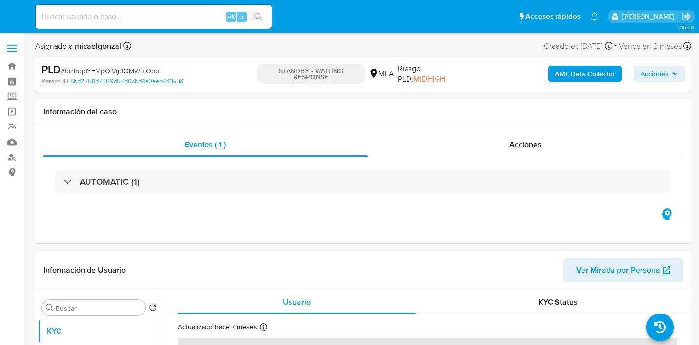
select select "10"
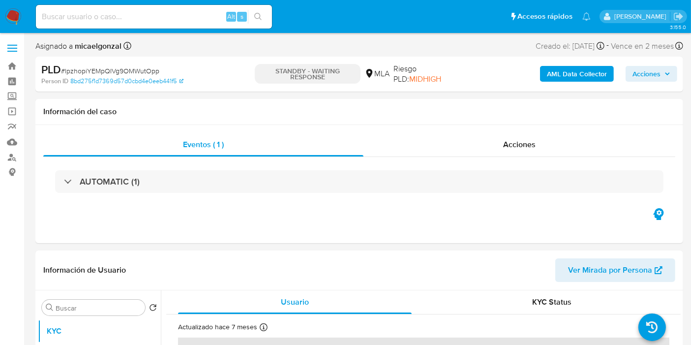
click at [11, 22] on img at bounding box center [13, 16] width 17 height 17
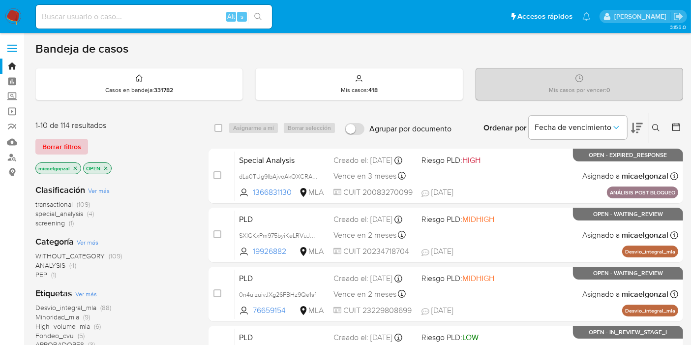
click at [57, 146] on span "Borrar filtros" at bounding box center [61, 147] width 39 height 14
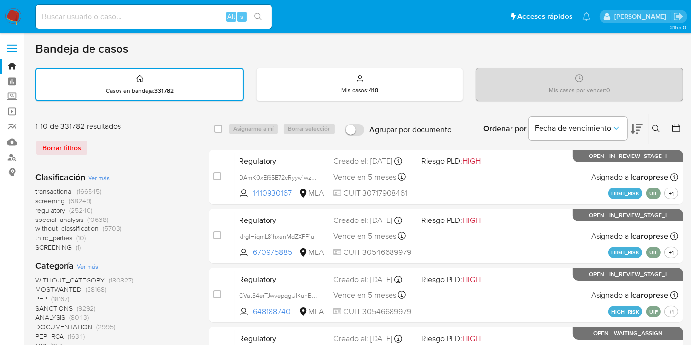
click at [657, 117] on div "Ingrese ID de usuario o caso Buscar Borrar filtros" at bounding box center [657, 129] width 17 height 30
click at [656, 125] on icon at bounding box center [656, 129] width 8 height 8
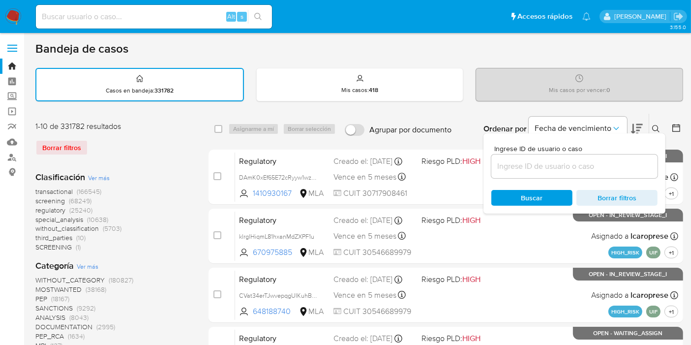
click at [576, 168] on input at bounding box center [574, 166] width 166 height 13
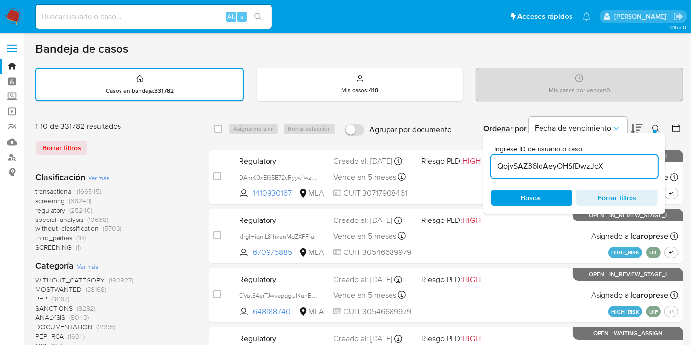
type input "QojySAZ36IqAeyOHSfDwzJcX"
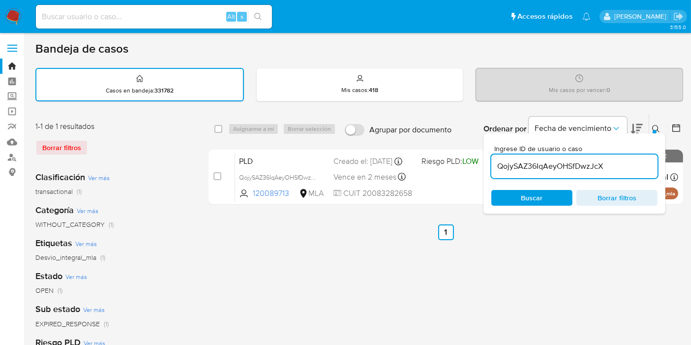
click at [220, 126] on input "checkbox" at bounding box center [218, 129] width 8 height 8
checkbox input "true"
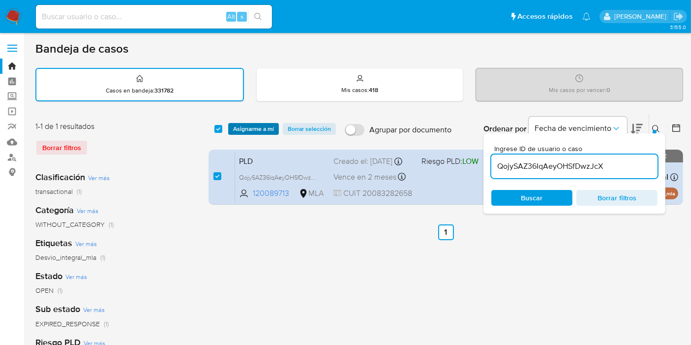
click at [235, 127] on span "Asignarme a mí" at bounding box center [253, 129] width 41 height 10
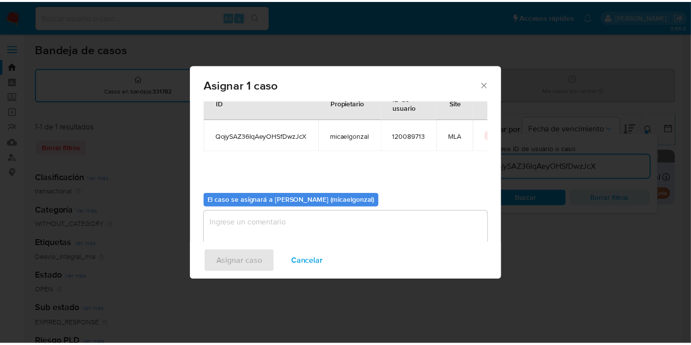
scroll to position [50, 0]
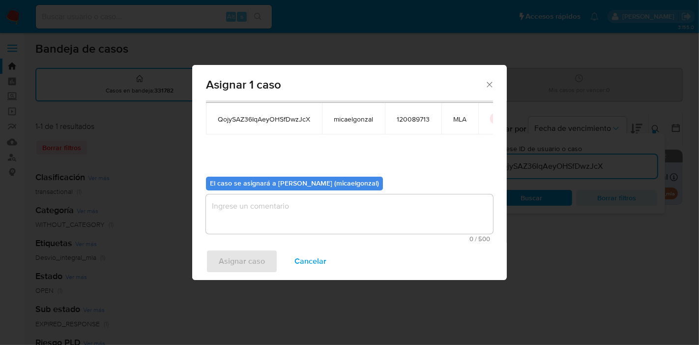
drag, startPoint x: 305, startPoint y: 237, endPoint x: 312, endPoint y: 216, distance: 21.5
click at [305, 236] on span "0 / 500" at bounding box center [349, 239] width 281 height 6
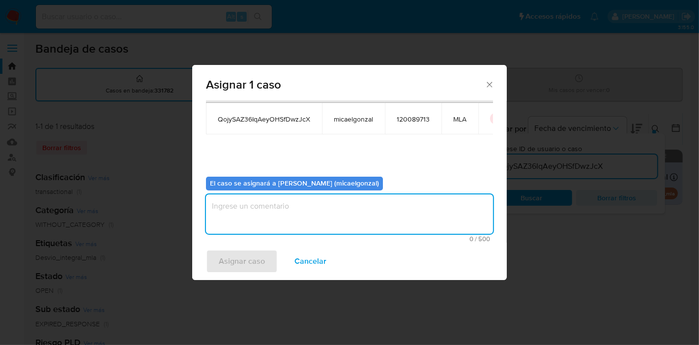
click at [312, 216] on textarea "assign-modal" at bounding box center [349, 213] width 287 height 39
click at [261, 261] on span "Asignar caso" at bounding box center [242, 261] width 46 height 22
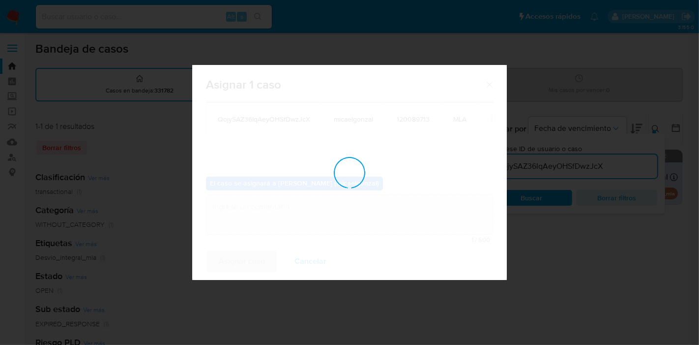
checkbox input "false"
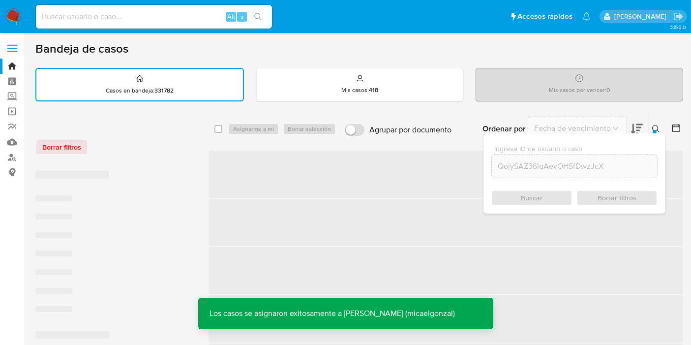
click at [202, 21] on input at bounding box center [154, 16] width 236 height 13
paste input "QojySAZ36IqAeyOHSfDwzJcX"
type input "QojySAZ36IqAeyOHSfDwzJcX"
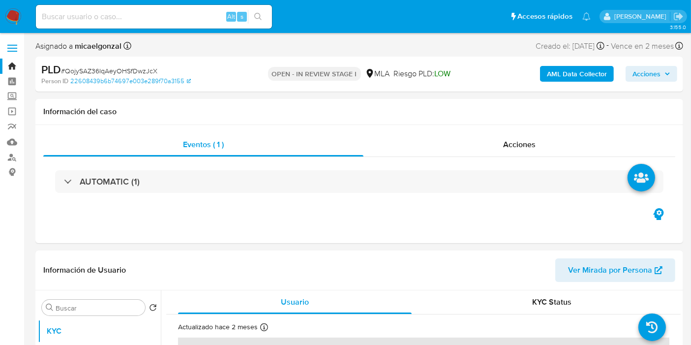
select select "10"
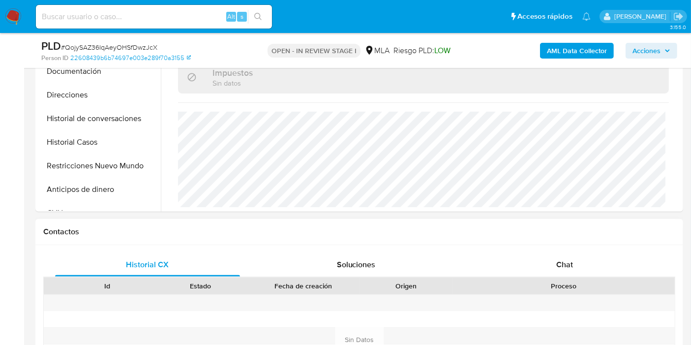
scroll to position [328, 0]
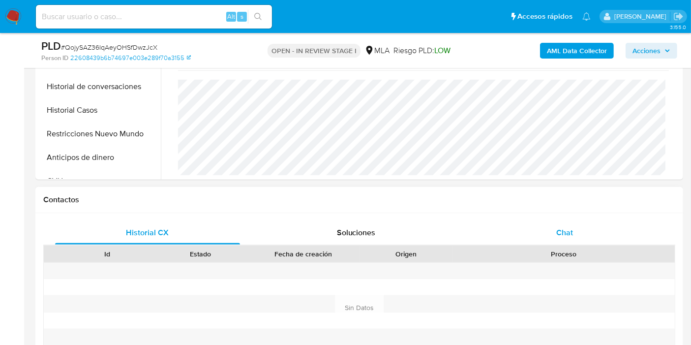
drag, startPoint x: 600, startPoint y: 210, endPoint x: 592, endPoint y: 234, distance: 24.9
click at [600, 212] on div "Contactos Historial CX Soluciones Chat Id Estado Fecha de creación Origen Proce…" at bounding box center [359, 295] width 648 height 216
click at [592, 235] on div "Chat" at bounding box center [564, 233] width 185 height 24
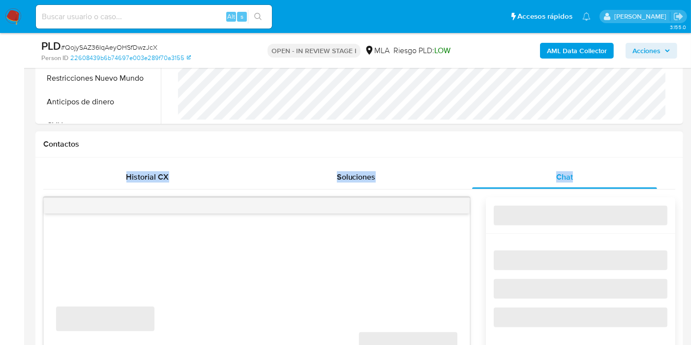
scroll to position [437, 0]
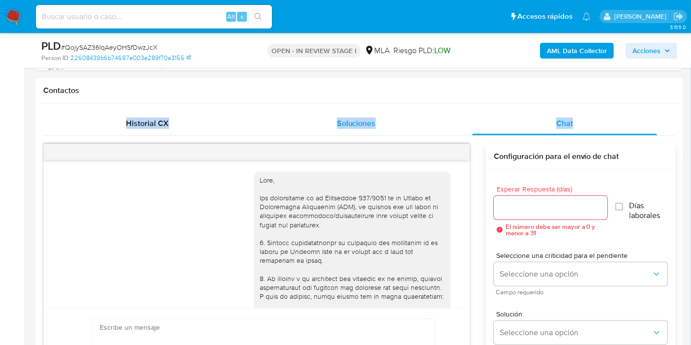
click at [437, 133] on div "Soluciones" at bounding box center [356, 124] width 185 height 24
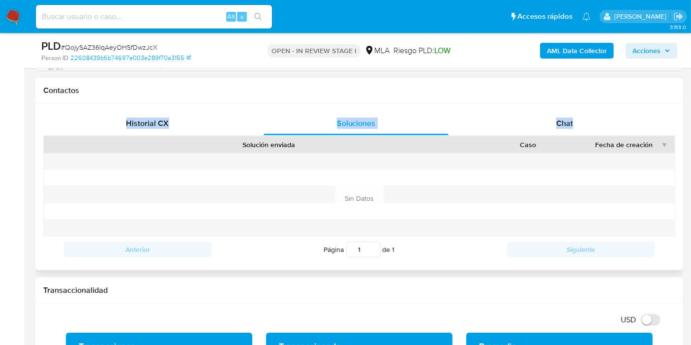
click at [526, 108] on div "Historial CX Soluciones Chat Id Estado Fecha de creación Origen Proceso Anterio…" at bounding box center [359, 187] width 648 height 166
click at [538, 122] on div "Chat" at bounding box center [564, 124] width 185 height 24
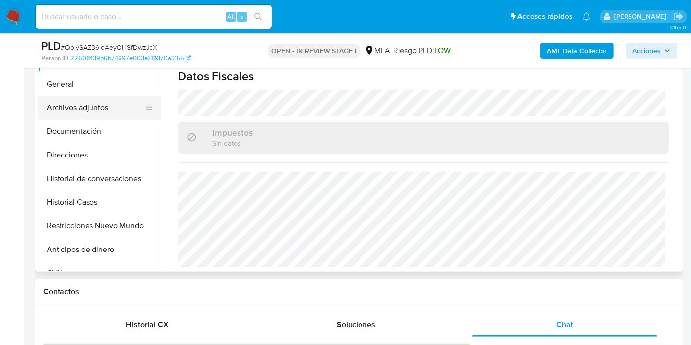
scroll to position [218, 0]
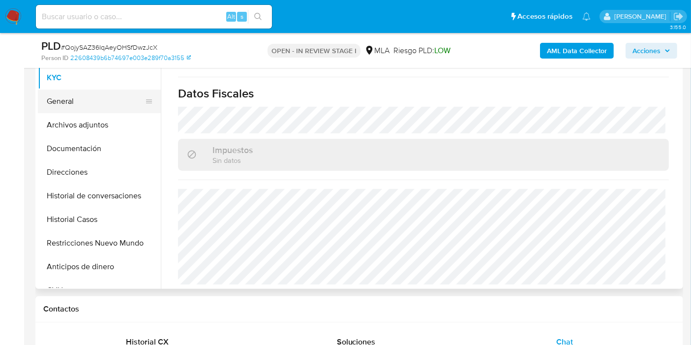
click at [105, 103] on button "General" at bounding box center [95, 102] width 115 height 24
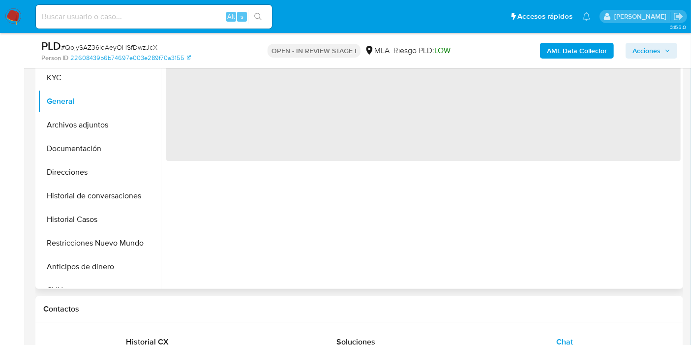
scroll to position [55, 0]
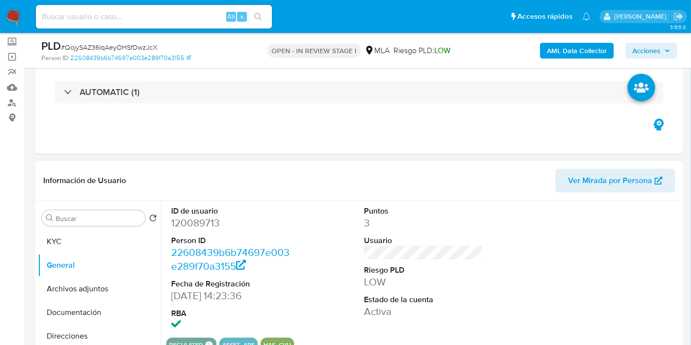
click at [202, 233] on dl "ID de usuario 120089713 Person ID 22608439b6b74697e003e289f70a3155 Fecha de Reg…" at bounding box center [230, 269] width 119 height 127
click at [203, 227] on dd "120089713" at bounding box center [230, 223] width 119 height 14
copy dd "120089713"
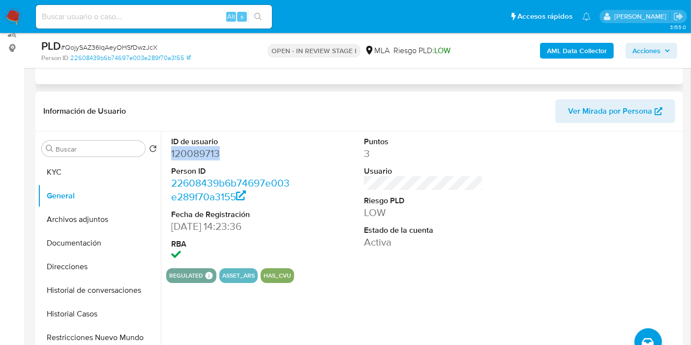
scroll to position [0, 0]
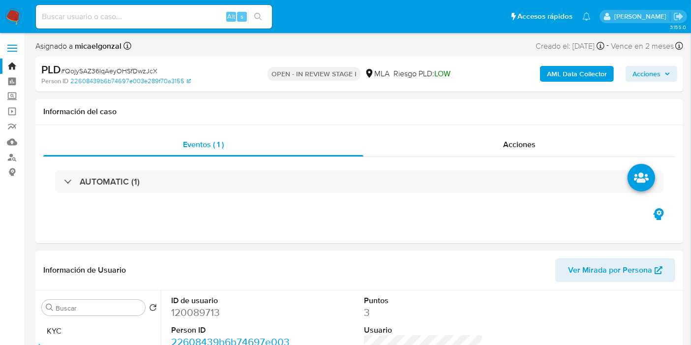
drag, startPoint x: 52, startPoint y: 314, endPoint x: 57, endPoint y: 318, distance: 6.6
click at [55, 315] on div "Buscar" at bounding box center [93, 307] width 103 height 16
click at [63, 332] on button "KYC" at bounding box center [95, 331] width 115 height 24
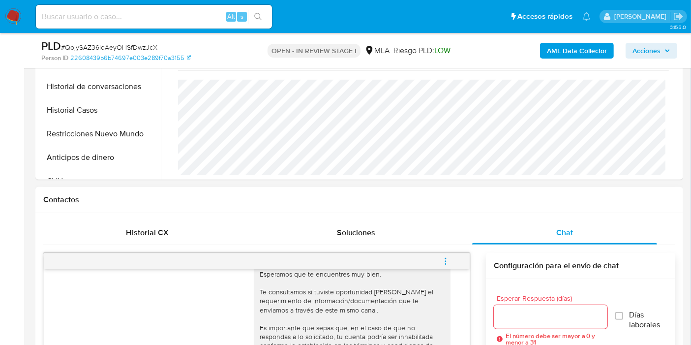
scroll to position [492, 0]
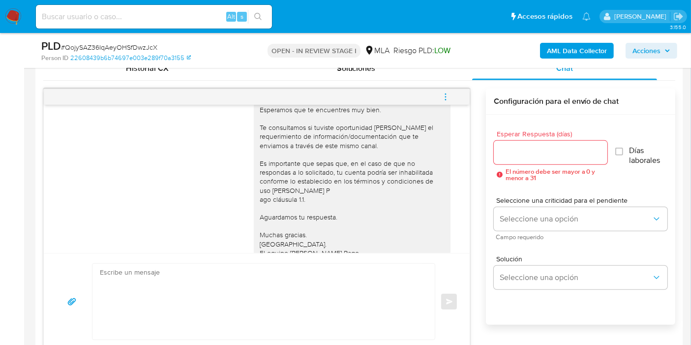
click at [150, 260] on div "Enviar" at bounding box center [257, 301] width 426 height 97
click at [157, 265] on textarea at bounding box center [261, 302] width 323 height 76
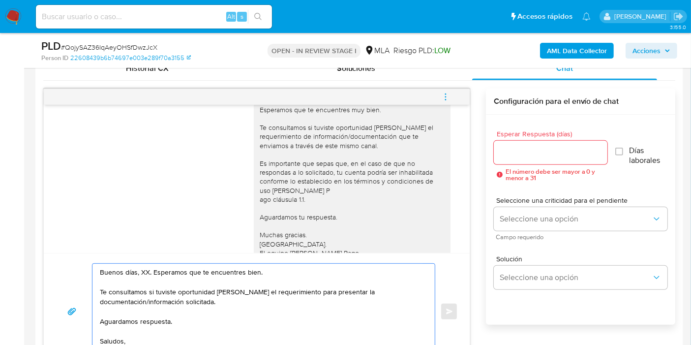
click at [147, 267] on textarea "Buenos días, XX. Esperamos que te encuentres bien. Te consultamos si tuviste op…" at bounding box center [261, 311] width 323 height 95
click at [144, 268] on textarea "Buenos días, XX. Esperamos que te encuentres bien. Te consultamos si tuviste op…" at bounding box center [261, 311] width 323 height 95
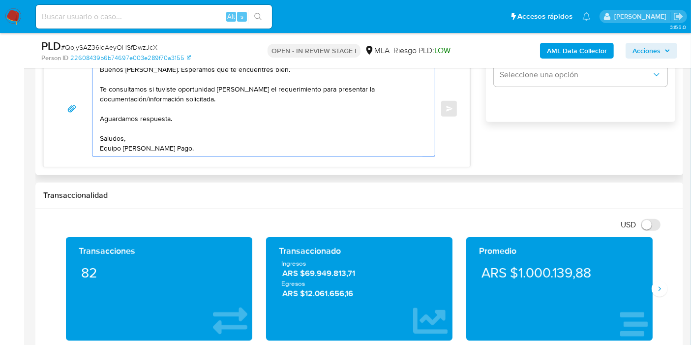
scroll to position [656, 0]
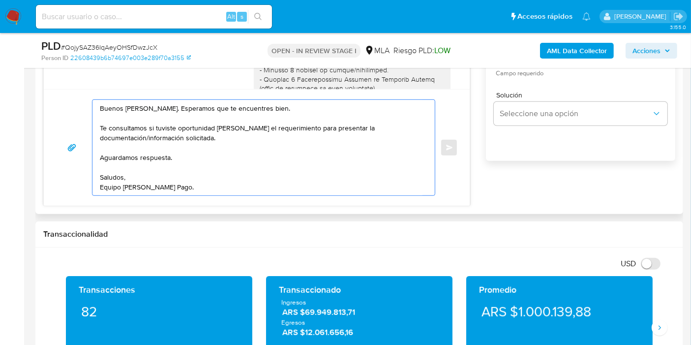
drag, startPoint x: 170, startPoint y: 141, endPoint x: 160, endPoint y: 118, distance: 25.1
click at [170, 139] on textarea "Buenos días, Ruben. Esperamos que te encuentres bien. Te consultamos si tuviste…" at bounding box center [261, 147] width 323 height 95
click at [158, 115] on textarea "Buenos días, Ruben. Esperamos que te encuentres bien. Te consultamos si tuviste…" at bounding box center [261, 147] width 323 height 95
click at [154, 107] on textarea "Buenos días, Ruben. Esperamos que te encuentres bien. Te consultamos si tuviste…" at bounding box center [261, 147] width 323 height 95
click at [0, 0] on lt-span "Rubén" at bounding box center [0, 0] width 0 height 0
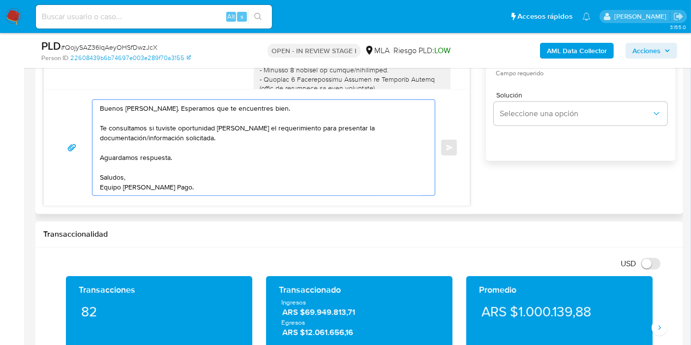
click at [171, 146] on textarea "Buenos días, Rubén. Esperamos que te encuentres bien. Te consultamos si tuviste…" at bounding box center [261, 147] width 323 height 95
click at [249, 134] on textarea "Buenos días, Rubén. Esperamos que te encuentres bien. Te consultamos si tuviste…" at bounding box center [261, 147] width 323 height 95
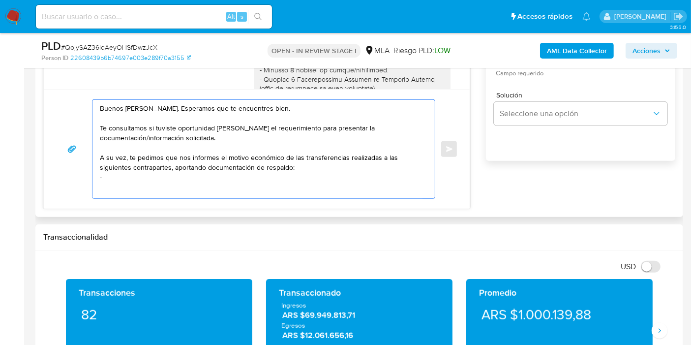
click at [185, 171] on textarea "Buenos días, Rubén. Esperamos que te encuentres bien. Te consultamos si tuviste…" at bounding box center [261, 149] width 323 height 98
paste textarea "Cenoz"
paste textarea "23251979219"
paste textarea "Nazar Anchorena Sofia Desiree"
drag, startPoint x: 104, startPoint y: 184, endPoint x: 153, endPoint y: 186, distance: 49.7
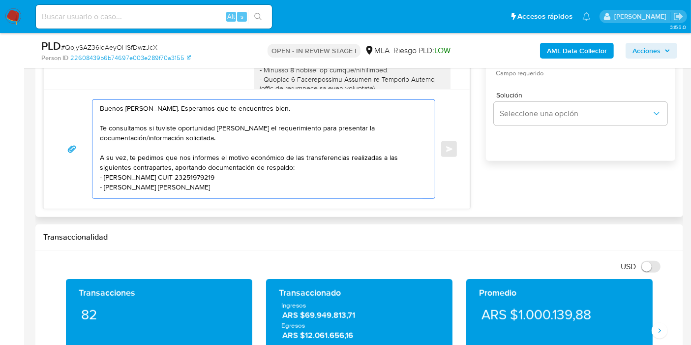
click at [153, 186] on textarea "Buenos días, Rubén. Esperamos que te encuentres bien. Te consultamos si tuviste…" at bounding box center [261, 149] width 323 height 98
drag, startPoint x: 156, startPoint y: 189, endPoint x: 104, endPoint y: 186, distance: 51.7
click at [104, 186] on textarea "Buenos días, Rubén. Esperamos que te encuentres bien. Te consultamos si tuviste…" at bounding box center [261, 149] width 323 height 98
click at [251, 192] on textarea "Buenos días, Rubén. Esperamos que te encuentres bien. Te consultamos si tuviste…" at bounding box center [261, 149] width 323 height 98
click at [251, 189] on textarea "Buenos días, Rubén. Esperamos que te encuentres bien. Te consultamos si tuviste…" at bounding box center [261, 149] width 323 height 98
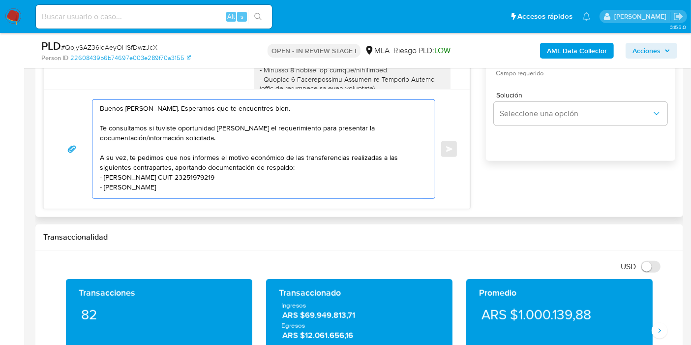
paste textarea "Nazar Anchorena"
paste textarea "27275351127"
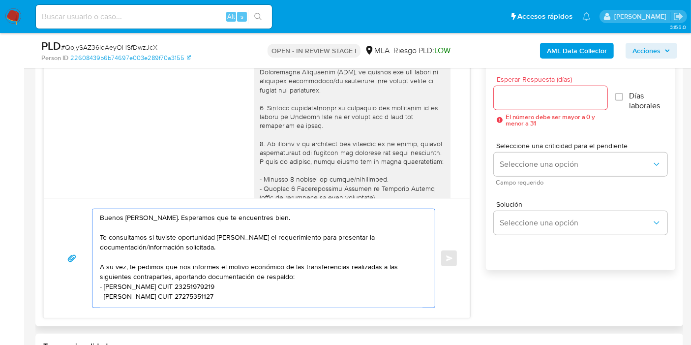
type textarea "Buenos días, Rubén. Esperamos que te encuentres bien. Te consultamos si tuviste…"
click at [542, 110] on div "Esperar Respuesta (días) El número debe ser mayor a 0 y menor a 31" at bounding box center [551, 101] width 114 height 51
click at [553, 101] on input "Esperar Respuesta (días)" at bounding box center [551, 97] width 114 height 13
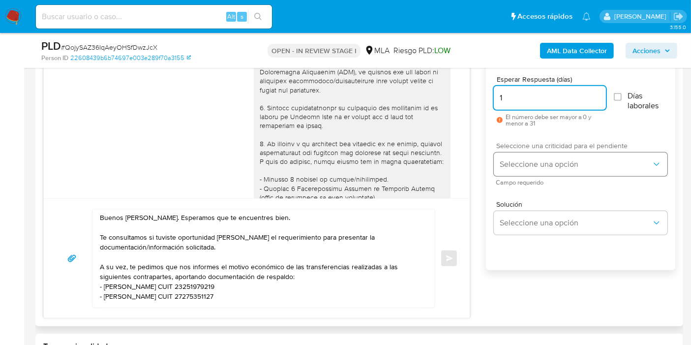
type input "1"
click at [542, 166] on span "Seleccione una opción" at bounding box center [576, 164] width 152 height 10
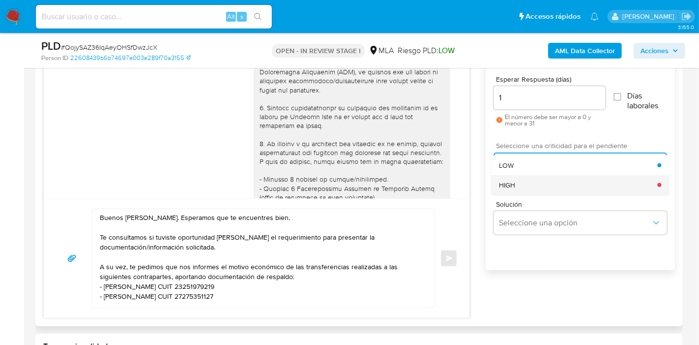
click at [537, 180] on div "HIGH" at bounding box center [578, 185] width 158 height 20
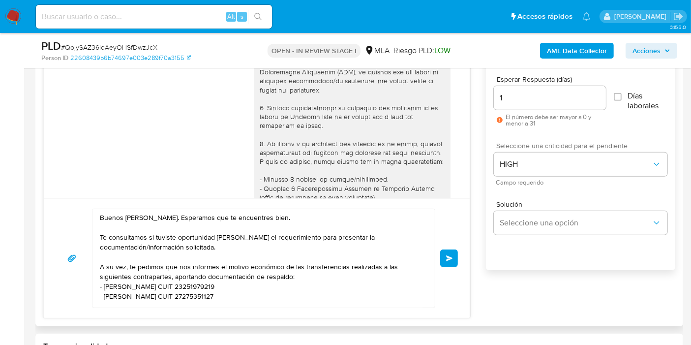
click at [445, 257] on button "Enviar" at bounding box center [449, 258] width 18 height 18
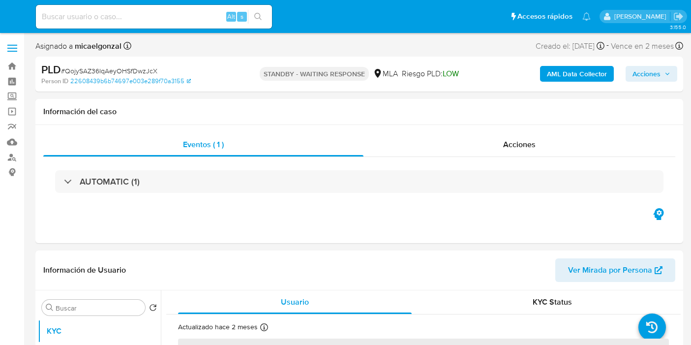
select select "10"
drag, startPoint x: 8, startPoint y: 6, endPoint x: 5, endPoint y: 13, distance: 7.5
click at [7, 8] on nav "Pausado Ver notificaciones Alt s Accesos rápidos Presiona las siguientes teclas…" at bounding box center [345, 16] width 691 height 33
click at [5, 20] on img at bounding box center [13, 16] width 17 height 17
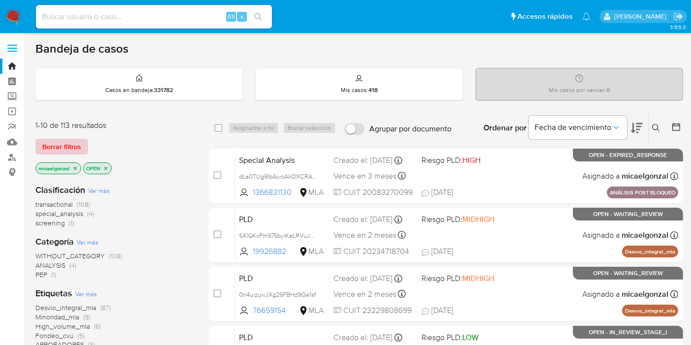
click at [64, 146] on span "Borrar filtros" at bounding box center [61, 147] width 39 height 14
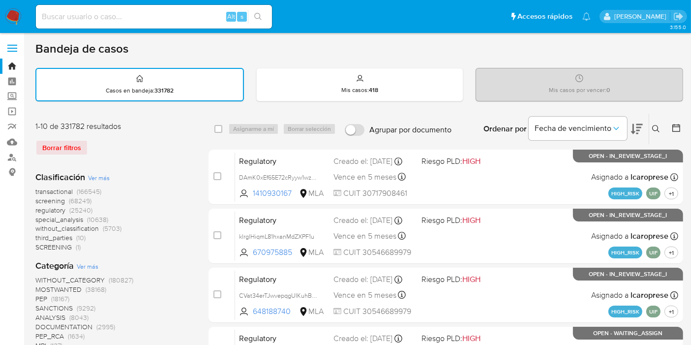
click at [662, 127] on button at bounding box center [657, 129] width 16 height 12
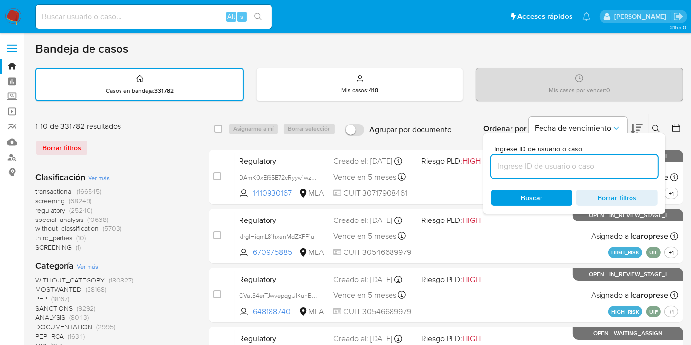
click at [538, 168] on input at bounding box center [574, 166] width 166 height 13
type input "ZobVc6420503jQdl7ts8zFP5"
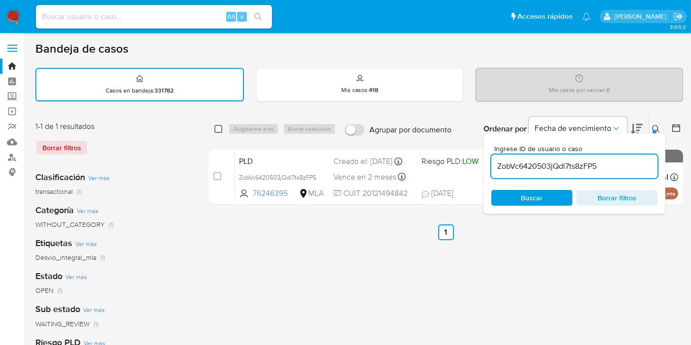
click at [218, 125] on input "checkbox" at bounding box center [218, 129] width 8 height 8
checkbox input "true"
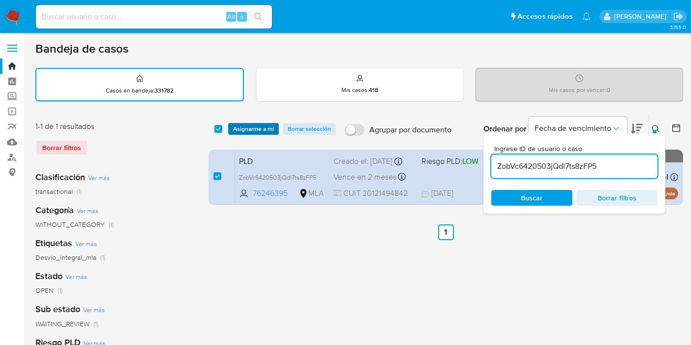
click at [233, 131] on span "Asignarme a mí" at bounding box center [253, 129] width 41 height 10
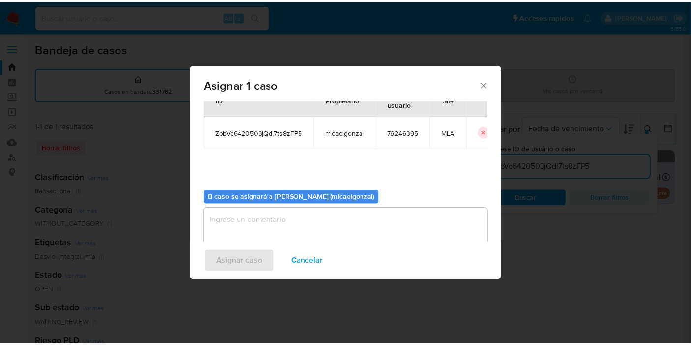
scroll to position [50, 0]
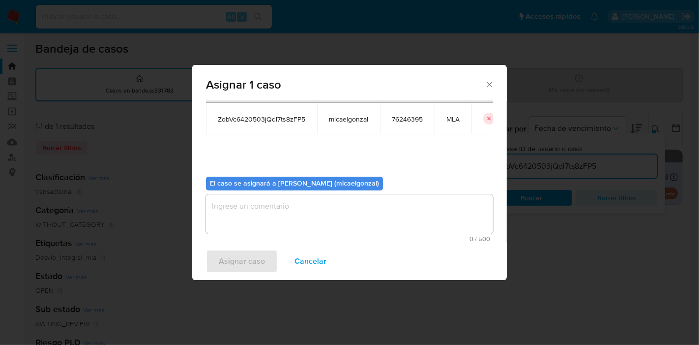
click at [393, 234] on div "0 / 500 500 caracteres restantes" at bounding box center [349, 218] width 287 height 48
click at [322, 224] on textarea "assign-modal" at bounding box center [349, 213] width 287 height 39
click at [223, 271] on span "Asignar caso" at bounding box center [242, 261] width 46 height 22
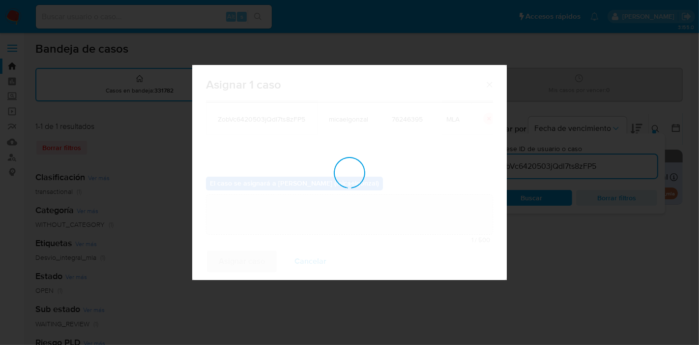
click at [232, 264] on div "assign-modal" at bounding box center [349, 172] width 315 height 215
checkbox input "false"
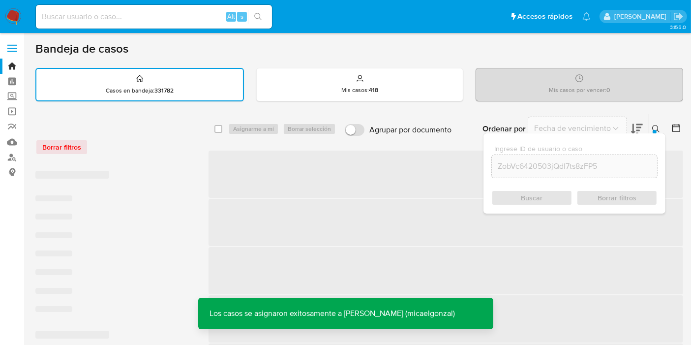
click at [189, 23] on input at bounding box center [154, 16] width 236 height 13
paste input "ZobVc6420503jQdl7ts8zFP5"
type input "ZobVc6420503jQdl7ts8zFP5"
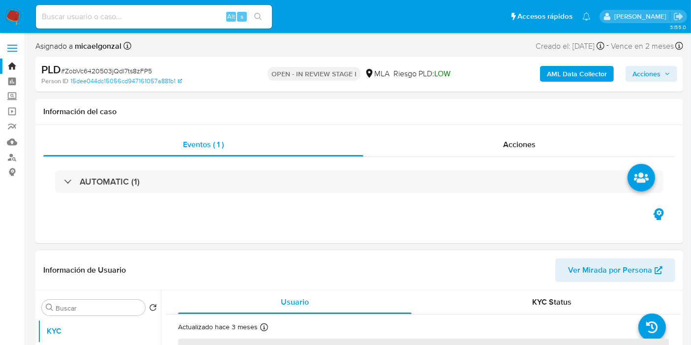
select select "10"
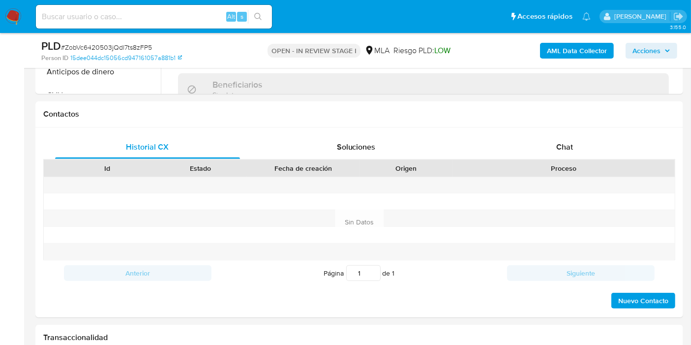
scroll to position [381, 0]
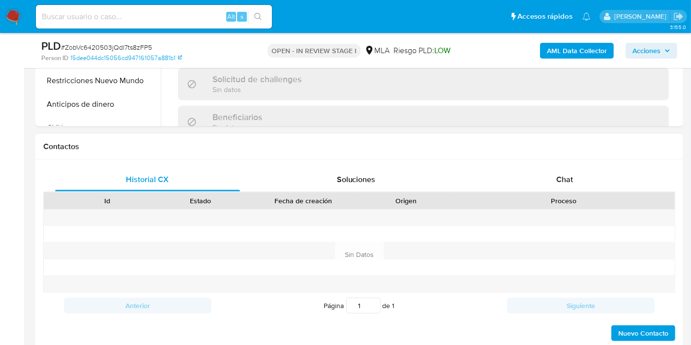
click at [580, 158] on div "Contactos" at bounding box center [359, 147] width 648 height 26
click at [572, 175] on span "Chat" at bounding box center [564, 179] width 17 height 11
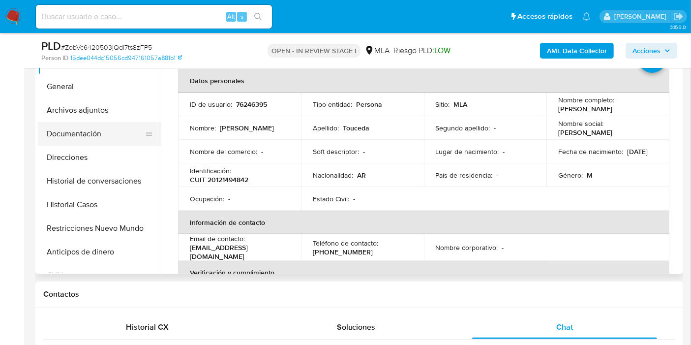
scroll to position [216, 0]
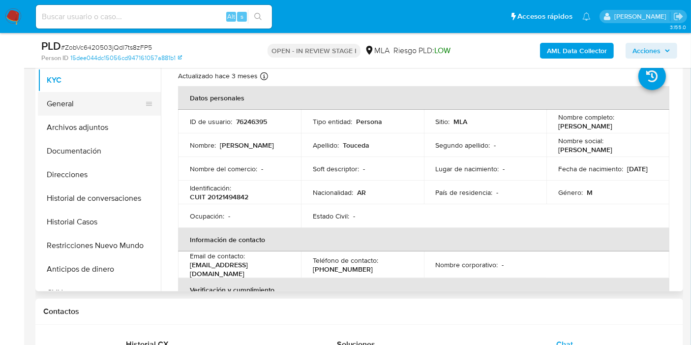
click at [84, 111] on button "General" at bounding box center [95, 104] width 115 height 24
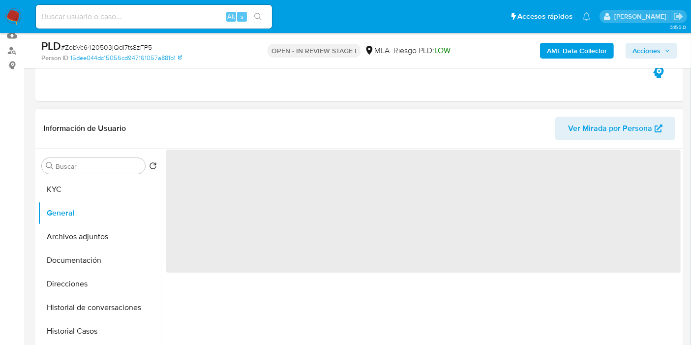
scroll to position [107, 0]
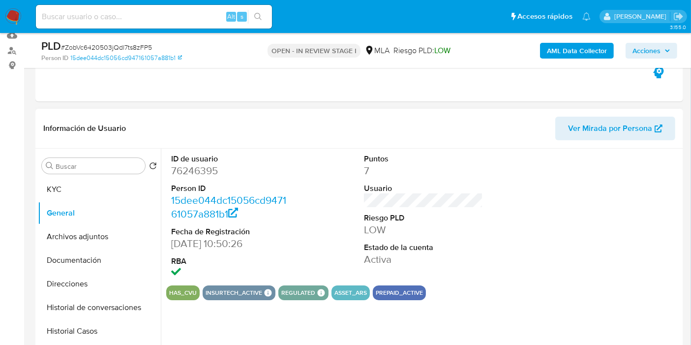
click at [191, 169] on dd "76246395" at bounding box center [230, 171] width 119 height 14
copy dd "76246395"
click at [114, 192] on button "KYC" at bounding box center [95, 190] width 115 height 24
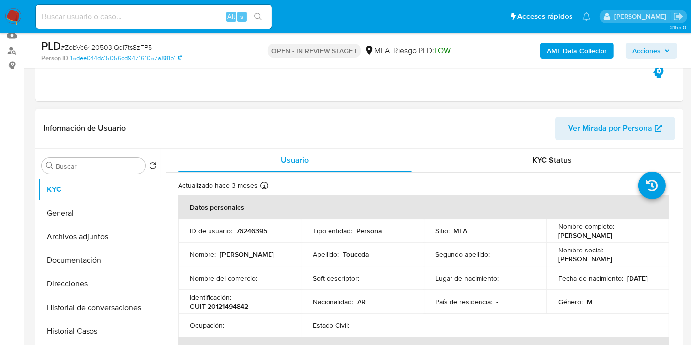
drag, startPoint x: 659, startPoint y: 237, endPoint x: 554, endPoint y: 234, distance: 104.8
click at [554, 234] on td "Nombre completo : [PERSON_NAME]" at bounding box center [607, 231] width 123 height 24
copy p "[PERSON_NAME]"
click at [348, 277] on p "Soft descriptor :" at bounding box center [336, 277] width 46 height 9
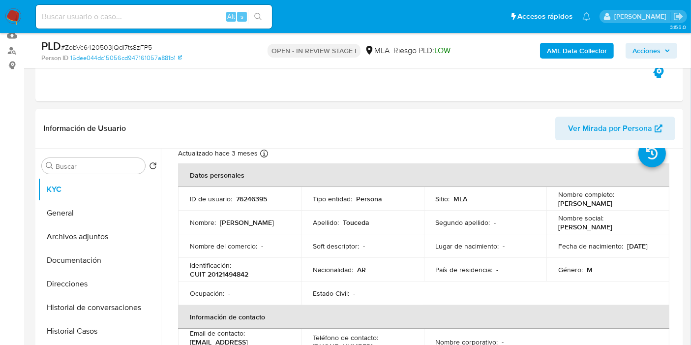
scroll to position [55, 0]
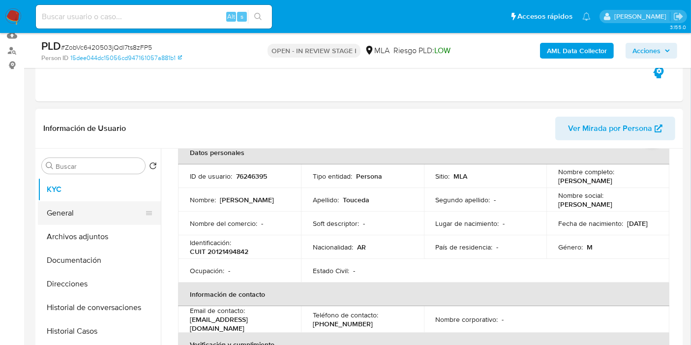
drag, startPoint x: 89, startPoint y: 228, endPoint x: 91, endPoint y: 219, distance: 9.7
click at [89, 228] on button "Archivos adjuntos" at bounding box center [99, 237] width 123 height 24
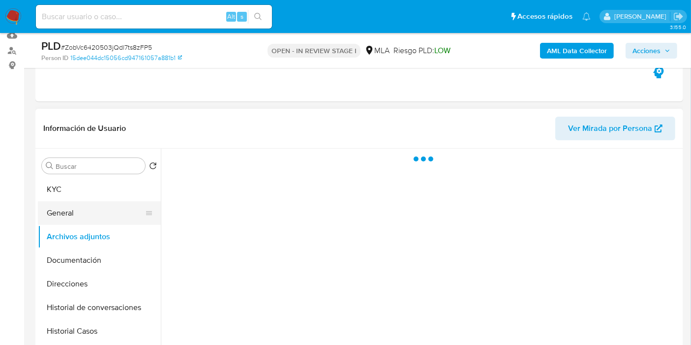
click at [92, 212] on button "General" at bounding box center [95, 213] width 115 height 24
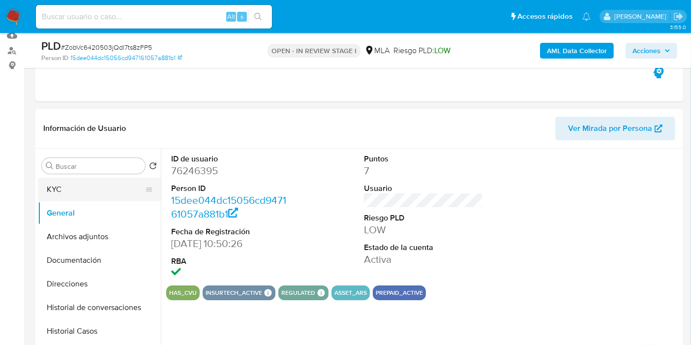
click at [120, 191] on button "KYC" at bounding box center [95, 190] width 115 height 24
